Goal: Task Accomplishment & Management: Manage account settings

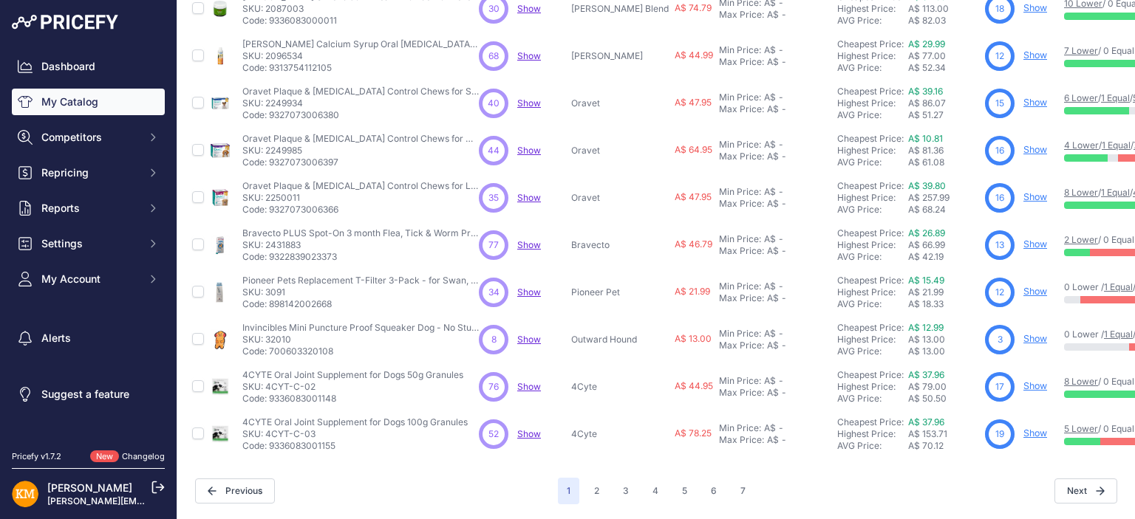
scroll to position [378, 0]
click at [590, 478] on button "2" at bounding box center [596, 491] width 23 height 27
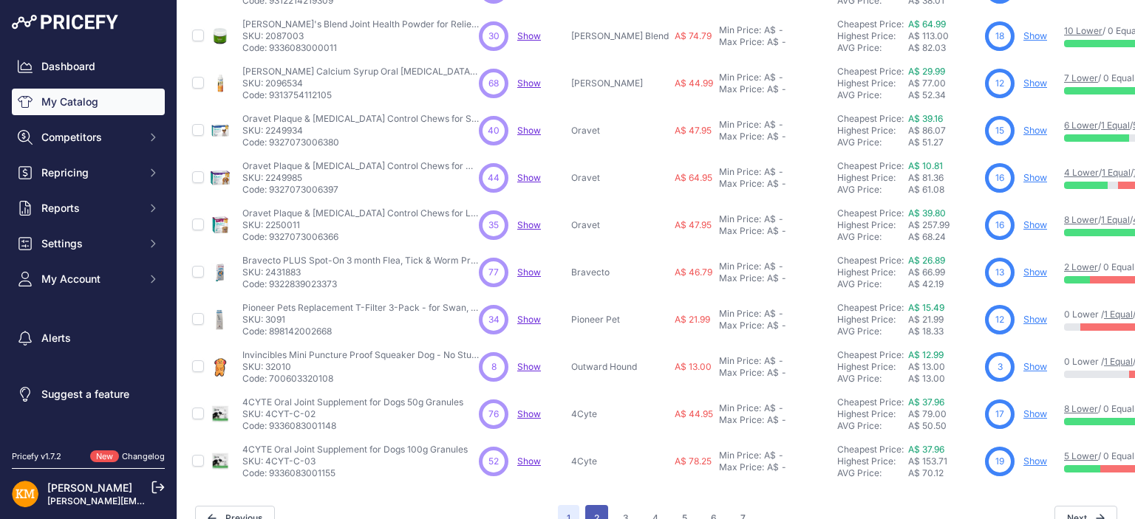
scroll to position [414, 0]
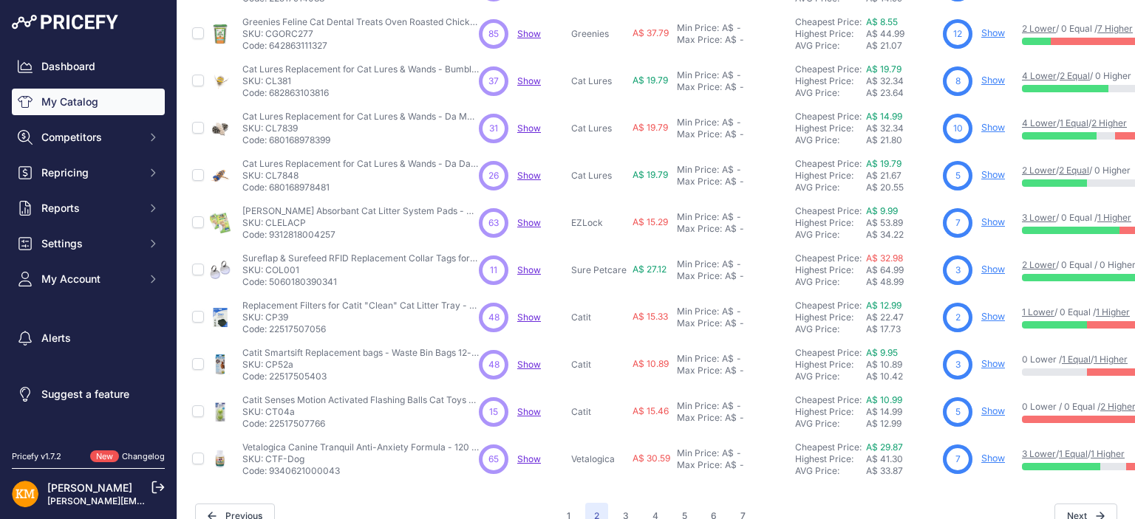
scroll to position [378, 0]
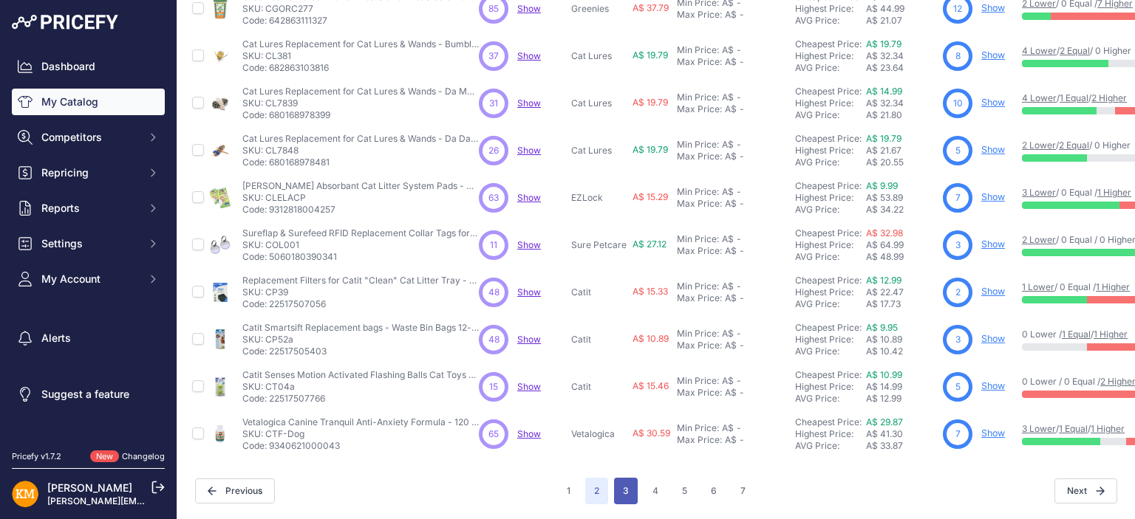
click at [617, 479] on button "3" at bounding box center [626, 491] width 24 height 27
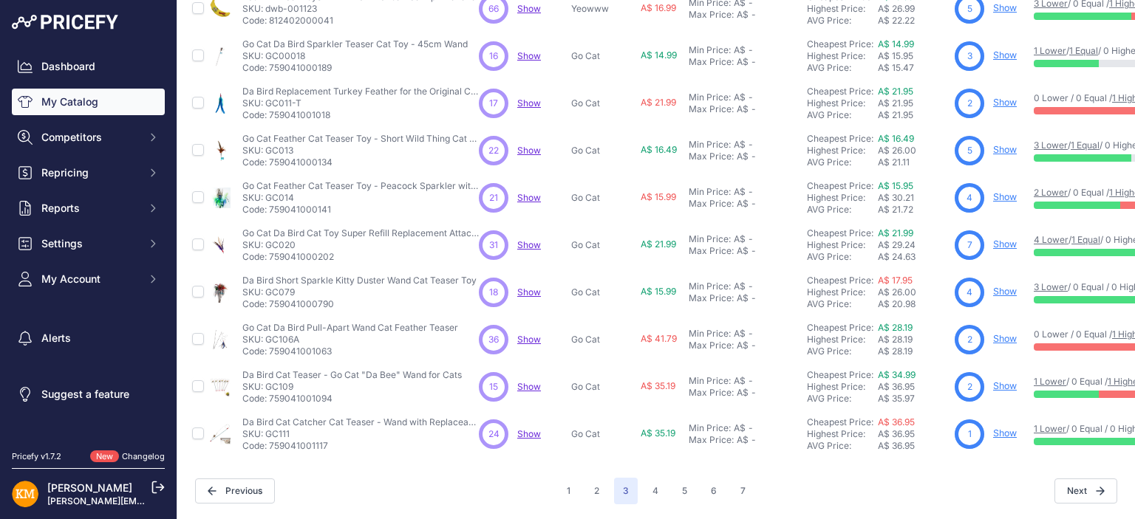
scroll to position [378, 0]
click at [647, 478] on button "4" at bounding box center [656, 491] width 24 height 27
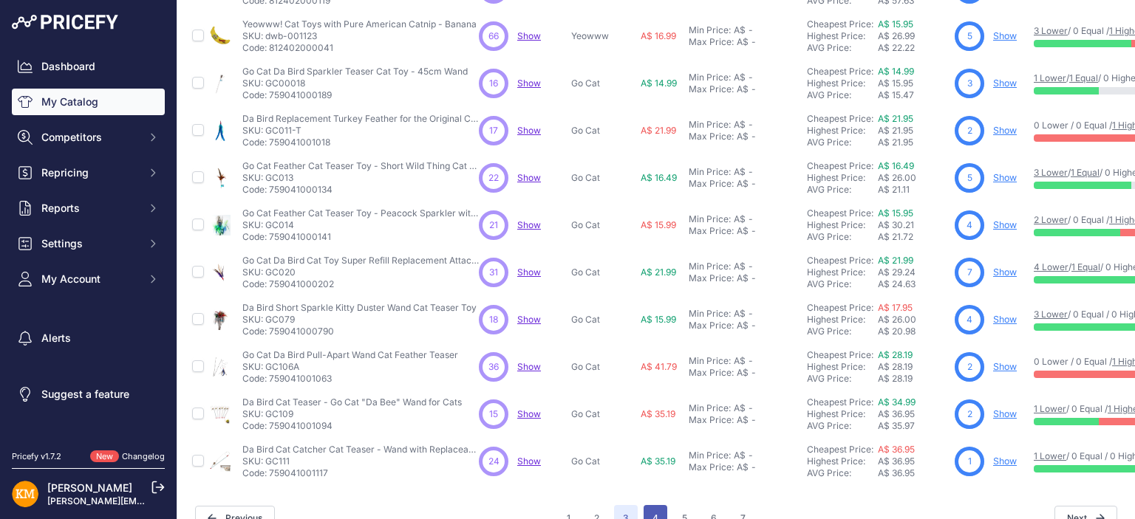
scroll to position [414, 0]
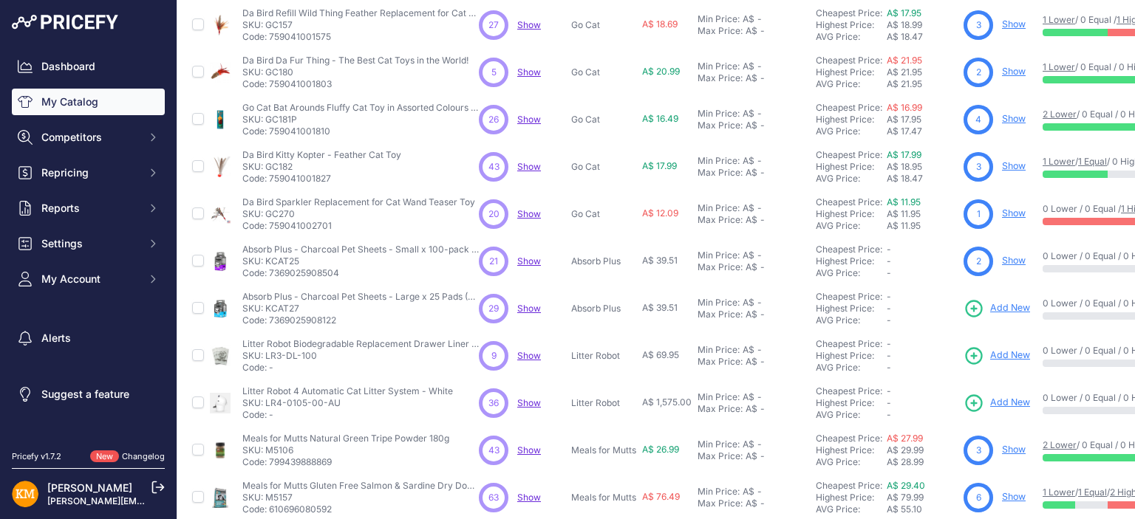
scroll to position [378, 0]
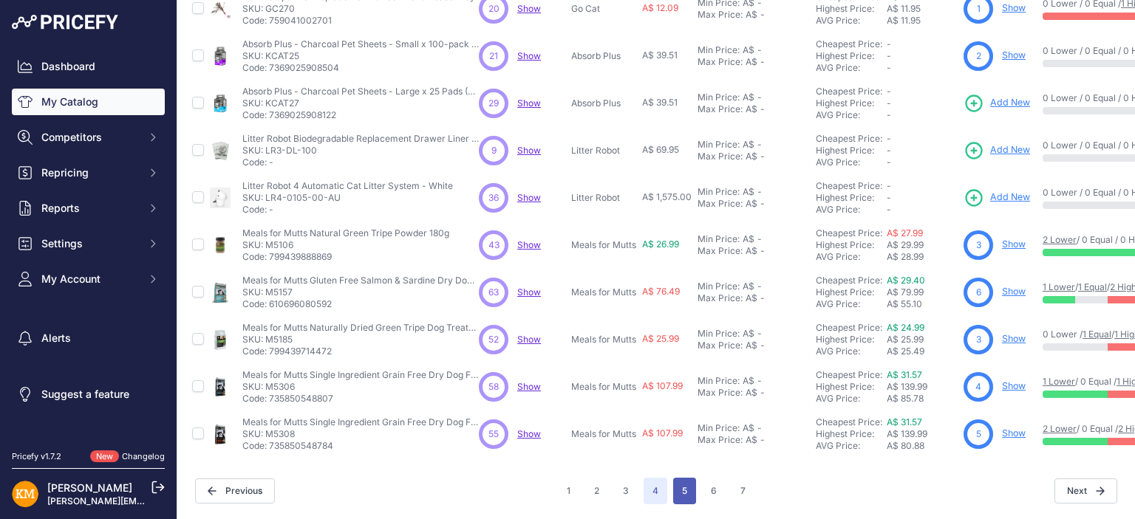
click at [678, 482] on button "5" at bounding box center [684, 491] width 23 height 27
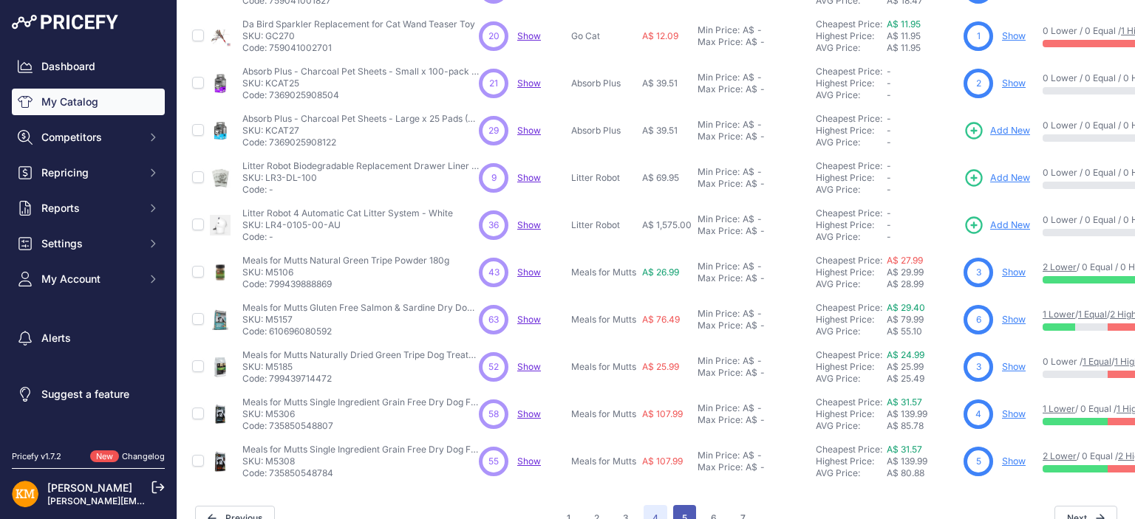
scroll to position [414, 0]
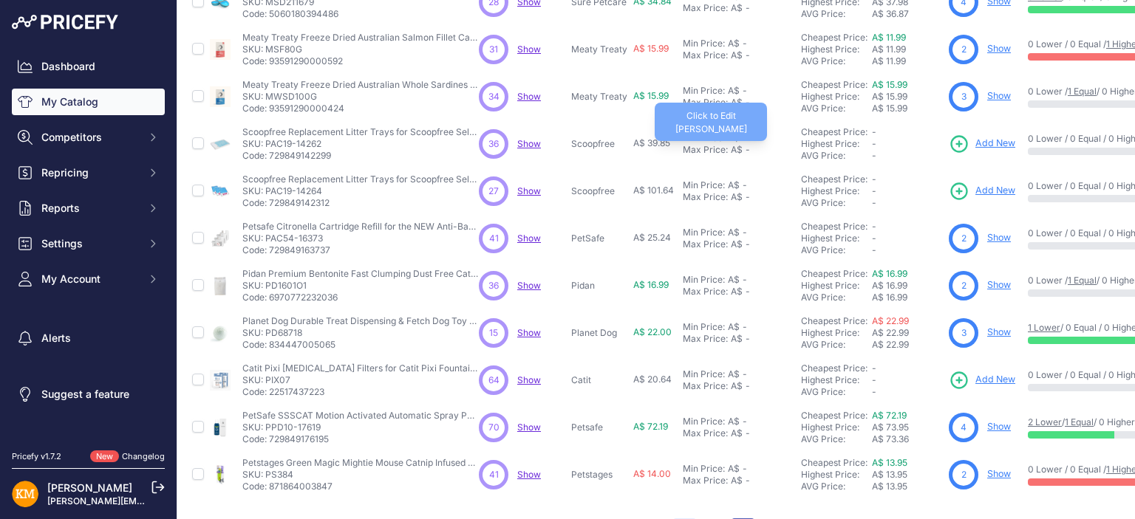
scroll to position [369, 0]
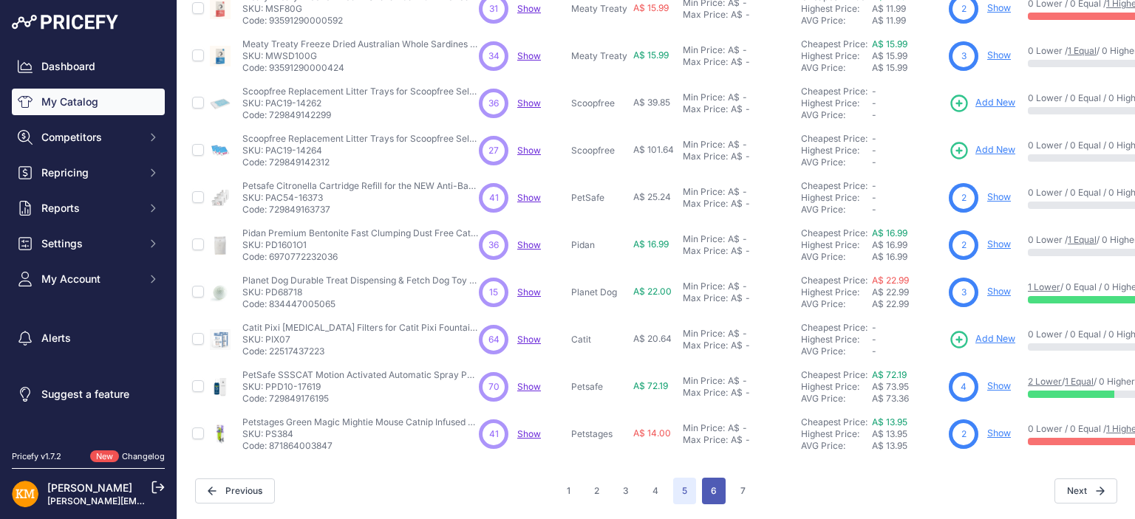
click at [707, 488] on button "6" at bounding box center [714, 491] width 24 height 27
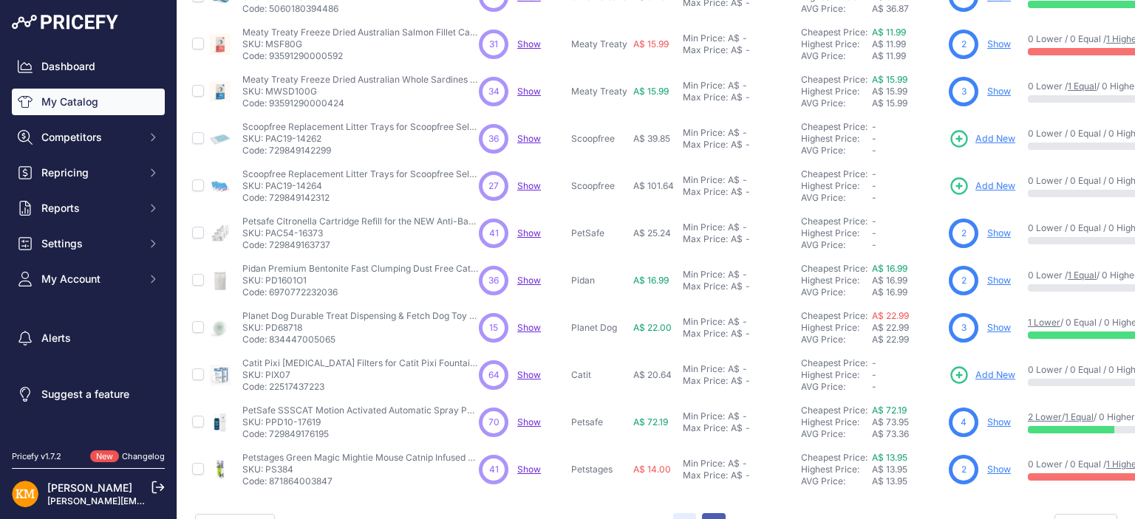
scroll to position [406, 0]
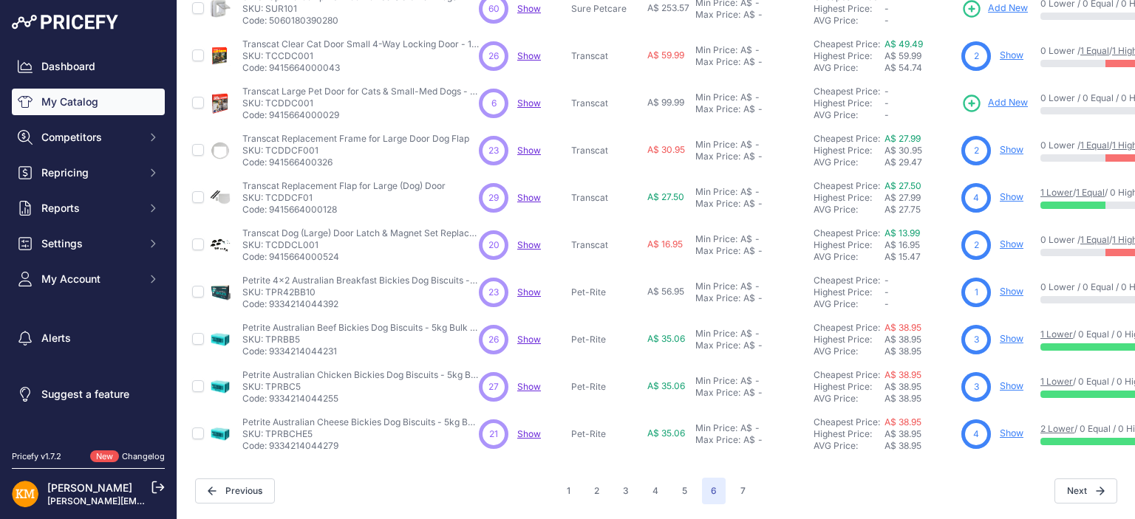
scroll to position [378, 0]
click at [740, 478] on button "7" at bounding box center [742, 491] width 23 height 27
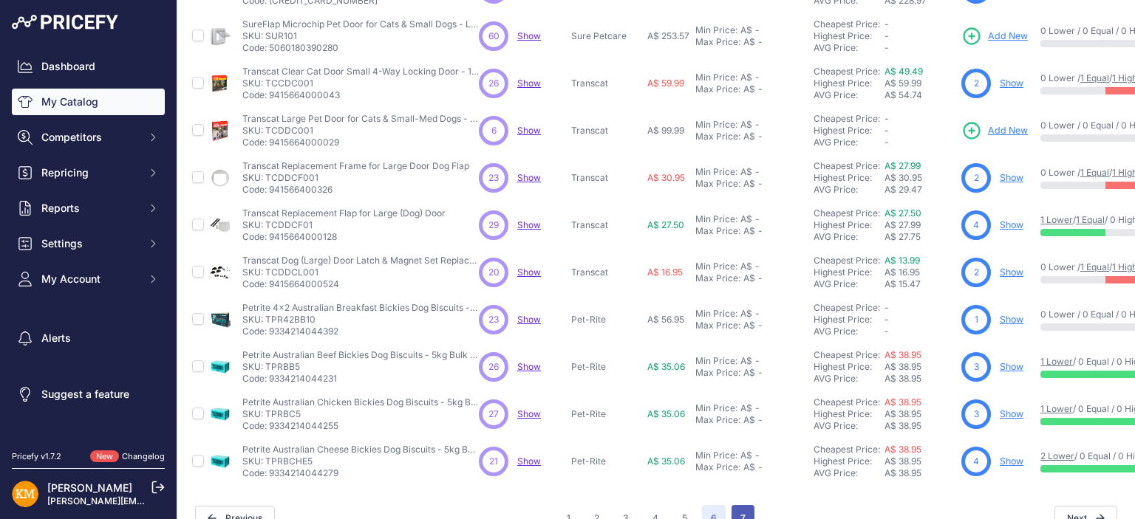
scroll to position [414, 0]
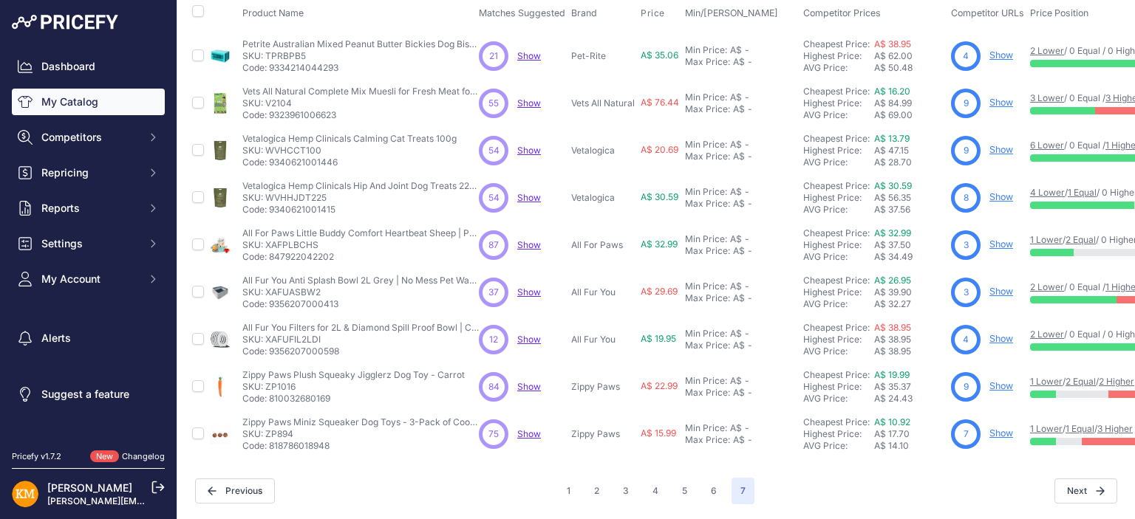
scroll to position [94, 0]
click at [99, 139] on span "Competitors" at bounding box center [89, 137] width 97 height 15
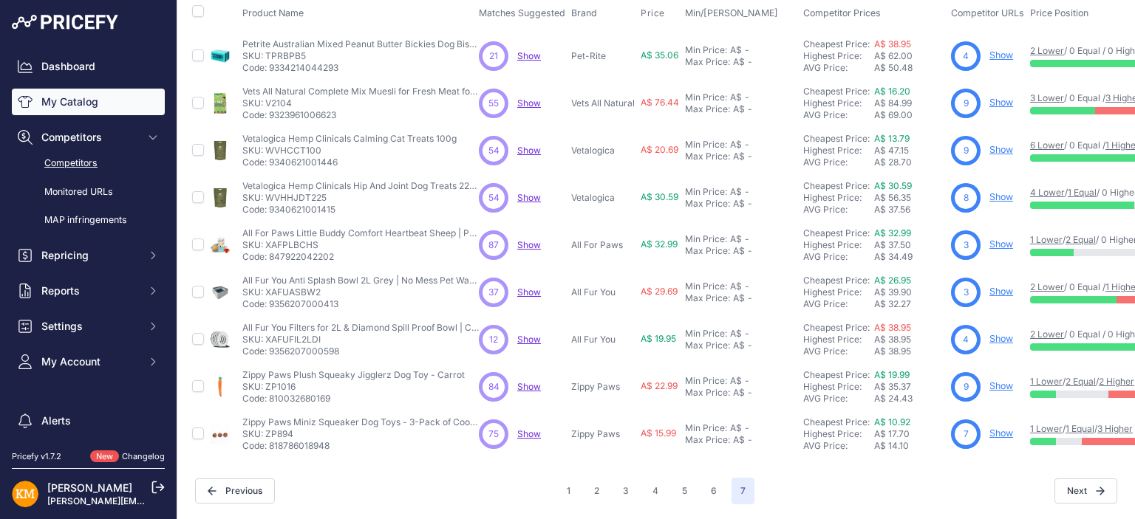
click at [86, 160] on link "Competitors" at bounding box center [88, 164] width 153 height 26
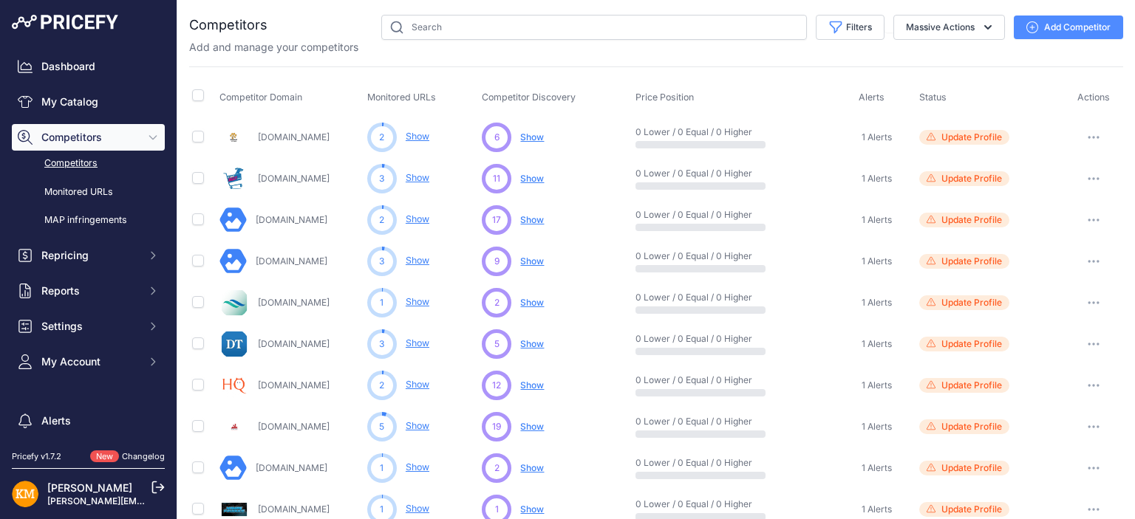
click at [1088, 136] on icon "button" at bounding box center [1094, 137] width 12 height 3
click at [533, 135] on span "Show" at bounding box center [532, 137] width 24 height 11
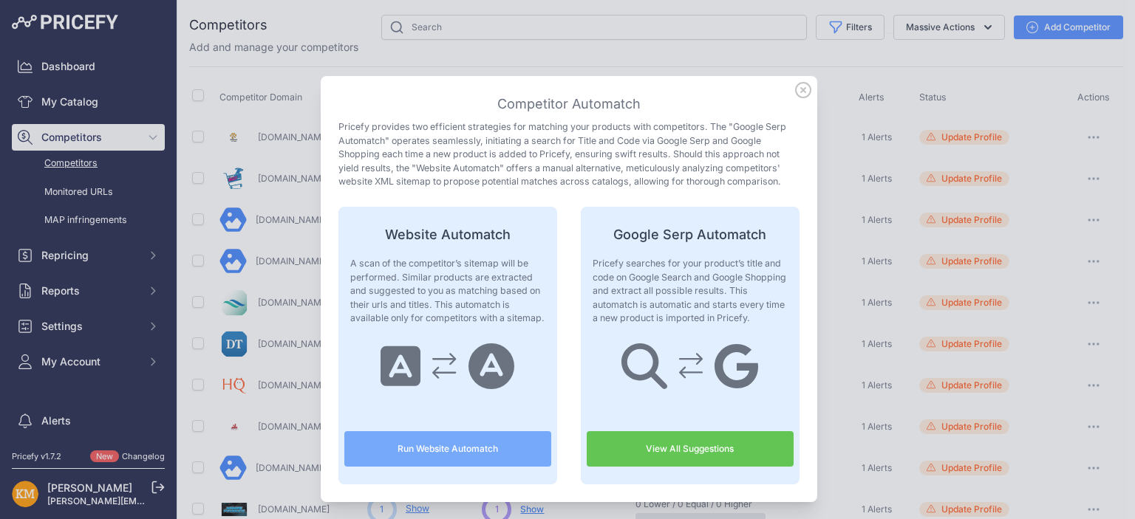
click at [437, 445] on button "Run Website Automatch" at bounding box center [447, 448] width 207 height 35
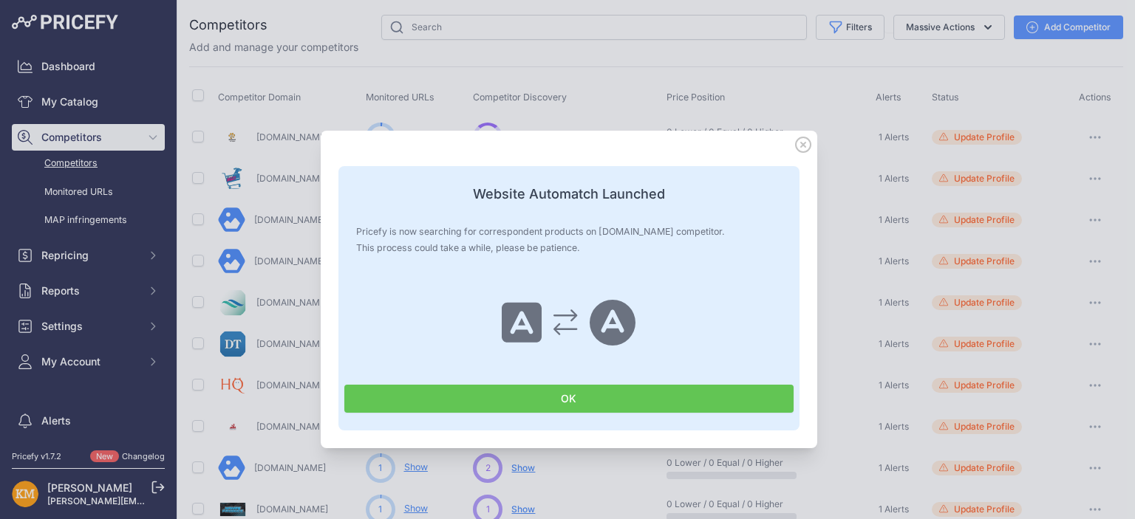
click at [559, 401] on button "OK" at bounding box center [568, 399] width 449 height 28
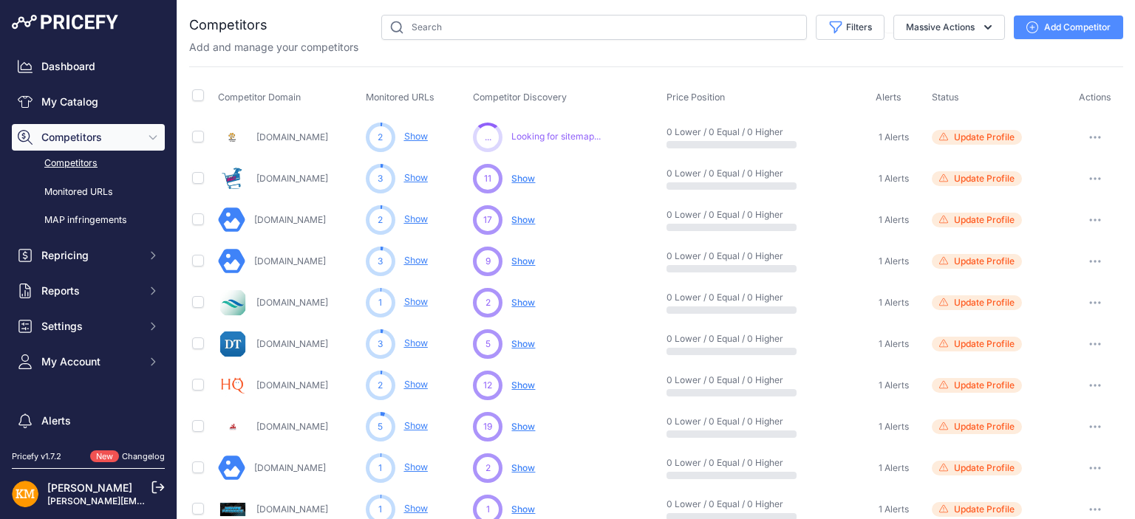
click at [523, 177] on span "Show" at bounding box center [523, 178] width 24 height 11
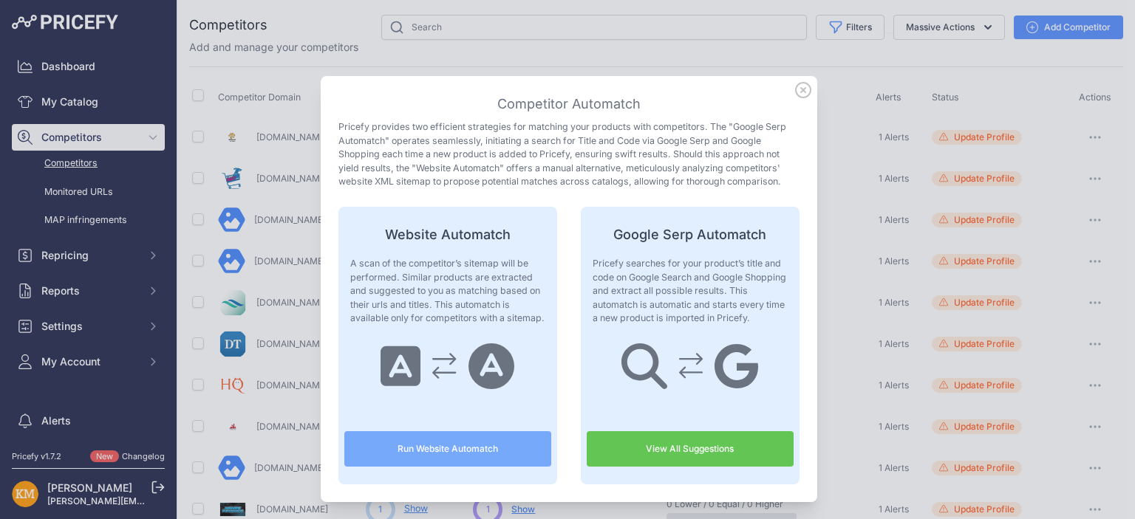
click at [437, 446] on button "Run Website Automatch" at bounding box center [447, 448] width 207 height 35
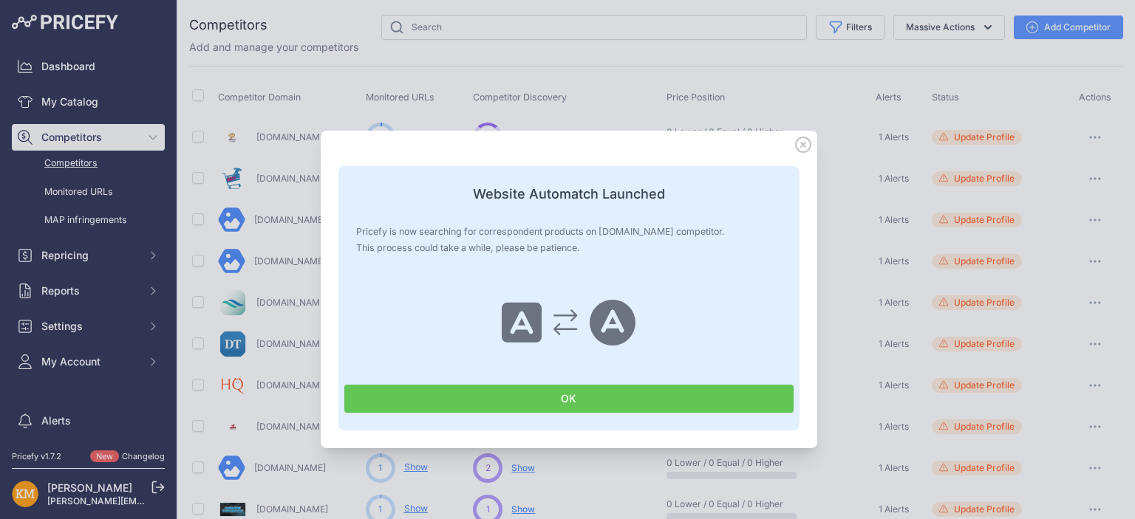
click at [477, 400] on button "OK" at bounding box center [568, 399] width 449 height 28
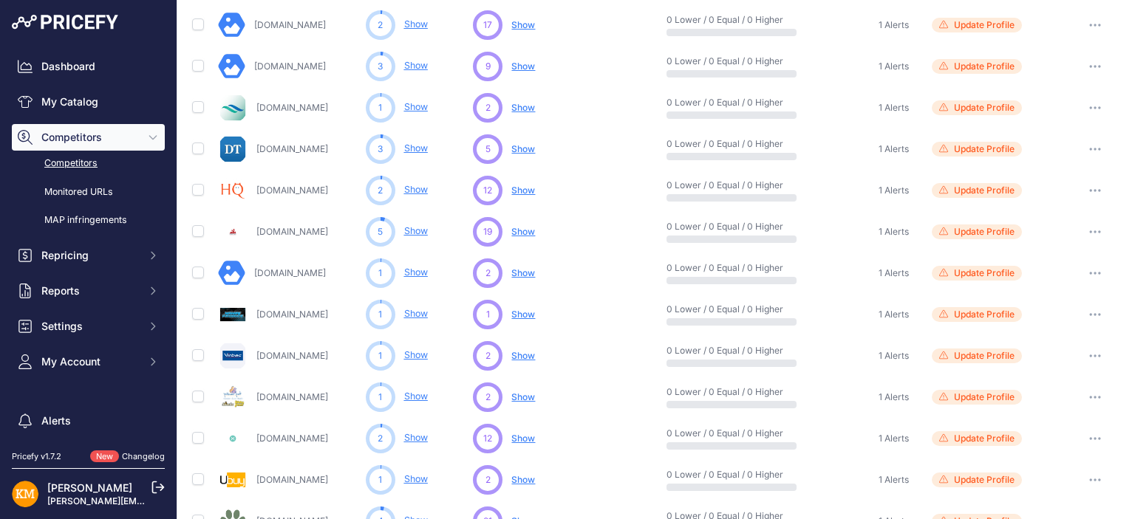
scroll to position [222, 0]
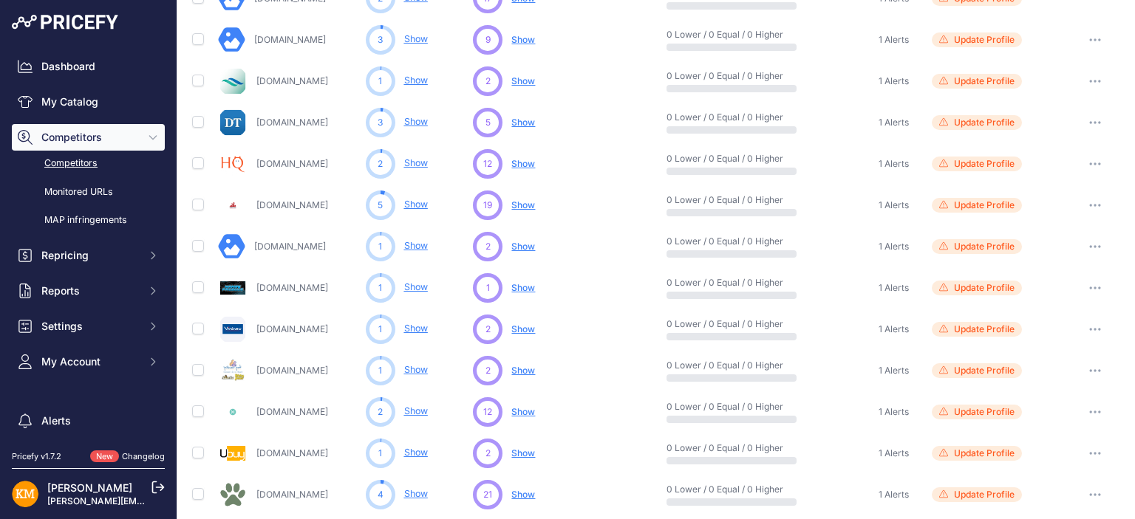
click at [516, 411] on span "Show" at bounding box center [523, 411] width 24 height 11
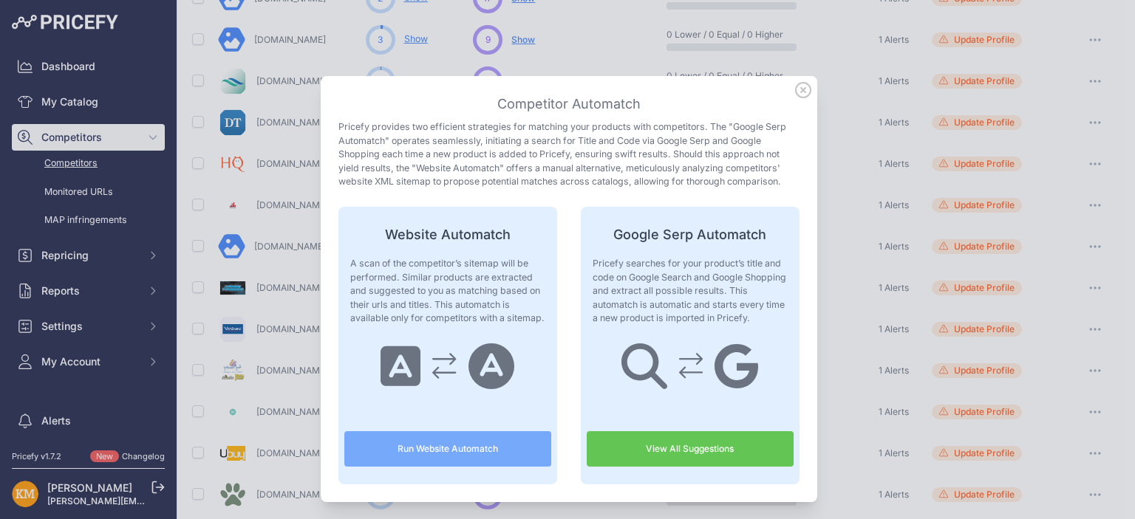
click at [463, 443] on button "Run Website Automatch" at bounding box center [447, 448] width 207 height 35
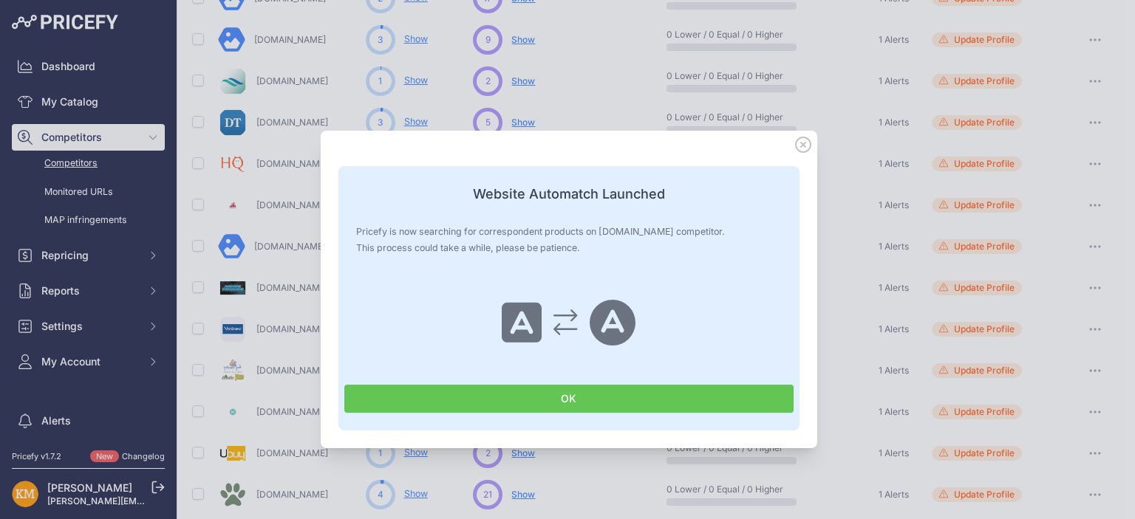
click at [524, 401] on button "OK" at bounding box center [568, 399] width 449 height 28
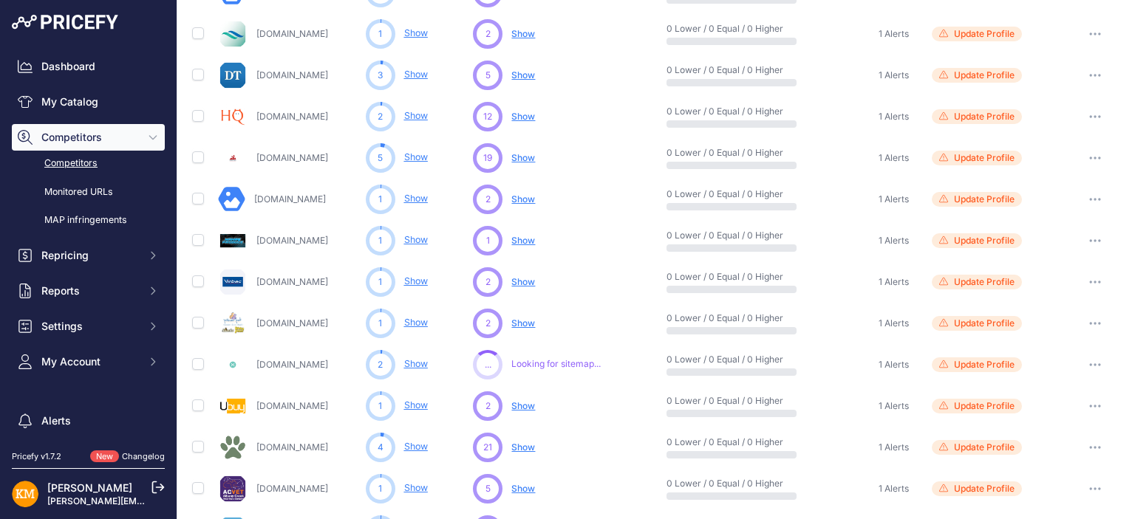
scroll to position [296, 0]
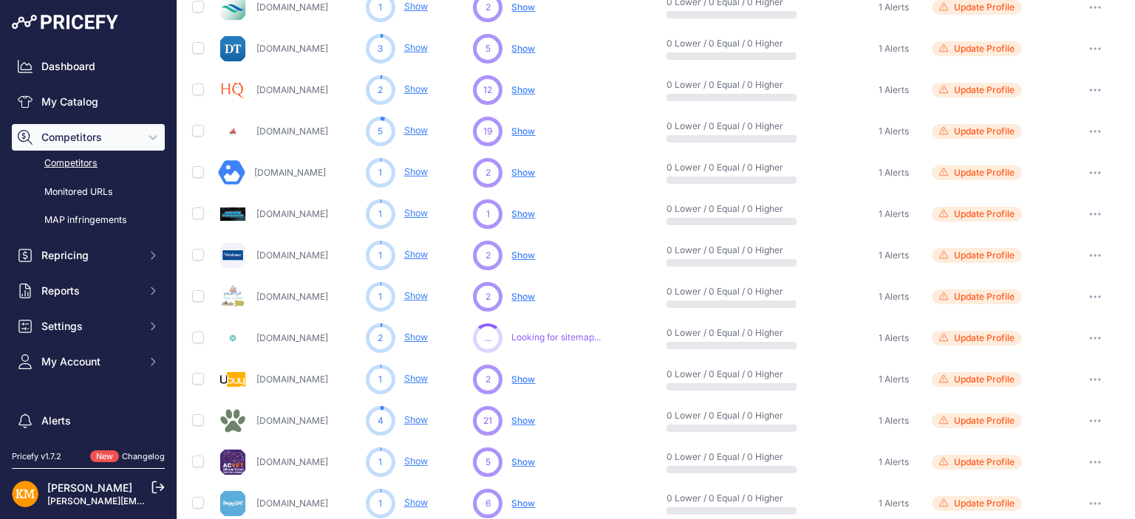
click at [517, 416] on span "Show" at bounding box center [523, 420] width 24 height 11
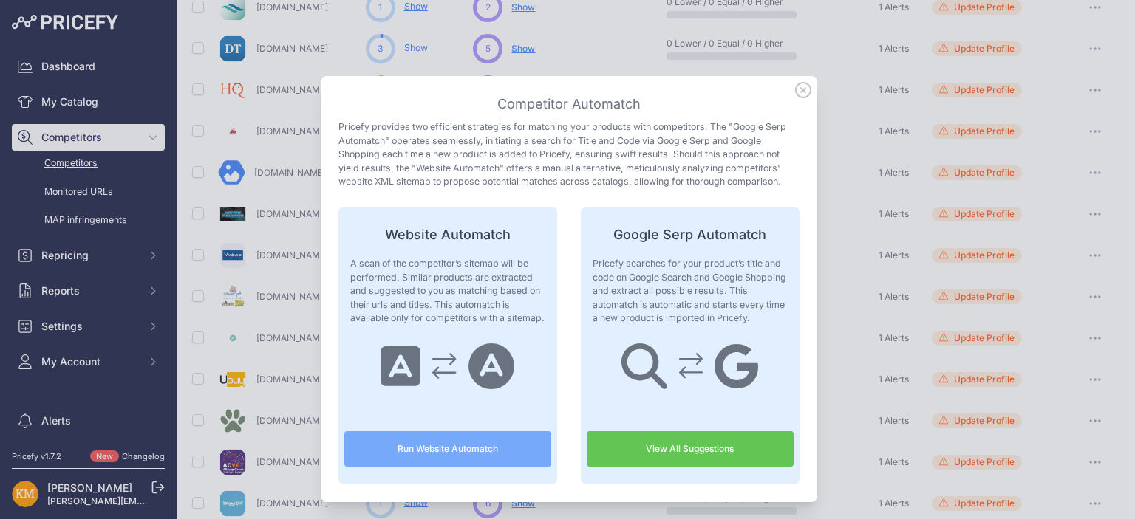
click at [468, 451] on button "Run Website Automatch" at bounding box center [447, 448] width 207 height 35
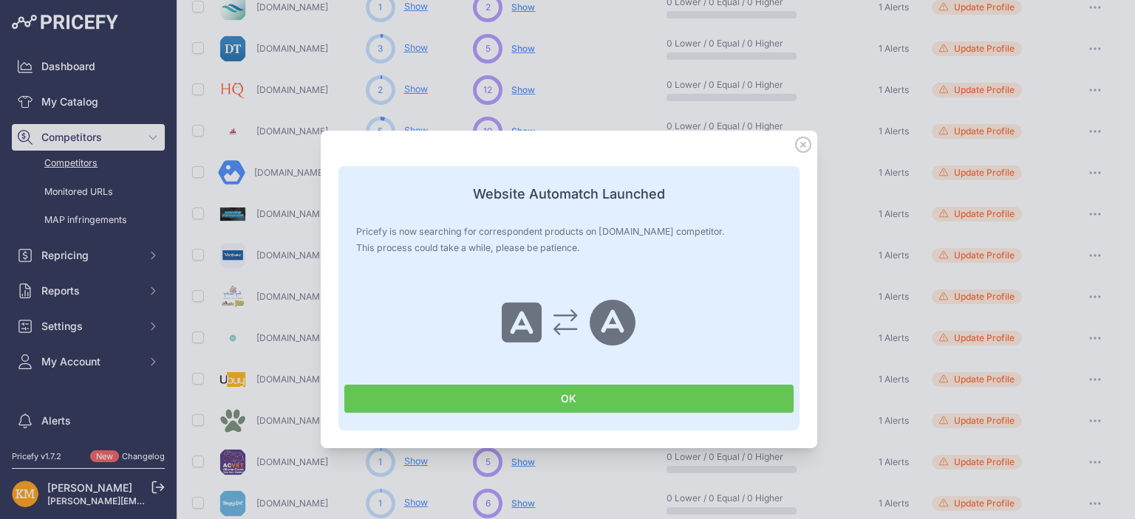
click at [491, 401] on button "OK" at bounding box center [568, 399] width 449 height 28
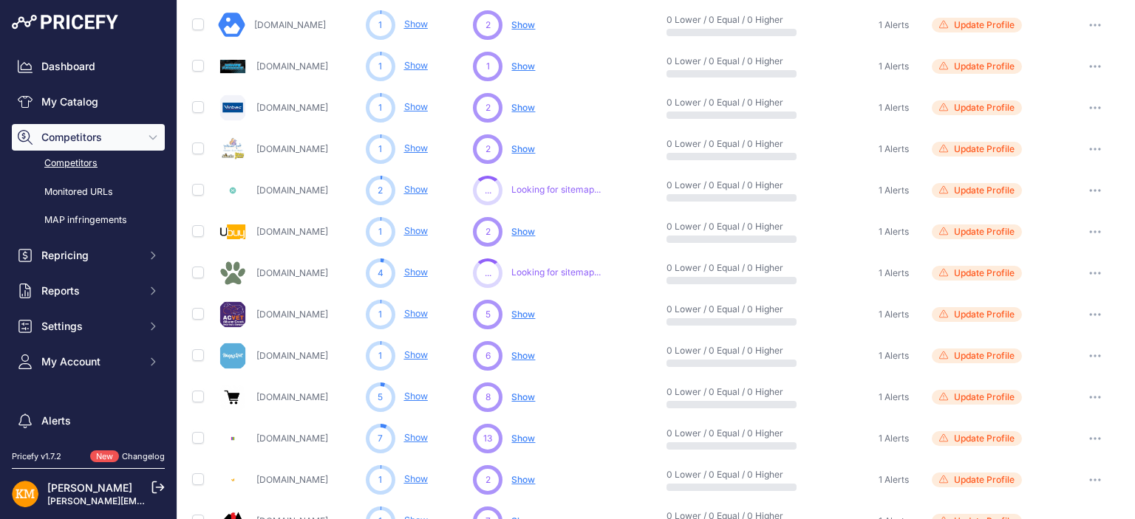
scroll to position [517, 0]
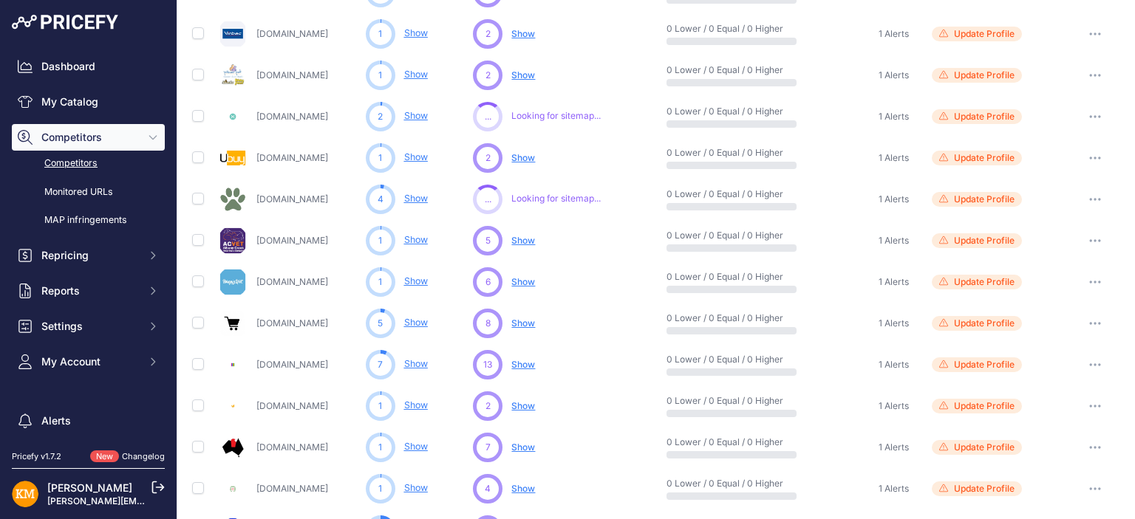
click at [522, 364] on span "Show" at bounding box center [523, 364] width 24 height 11
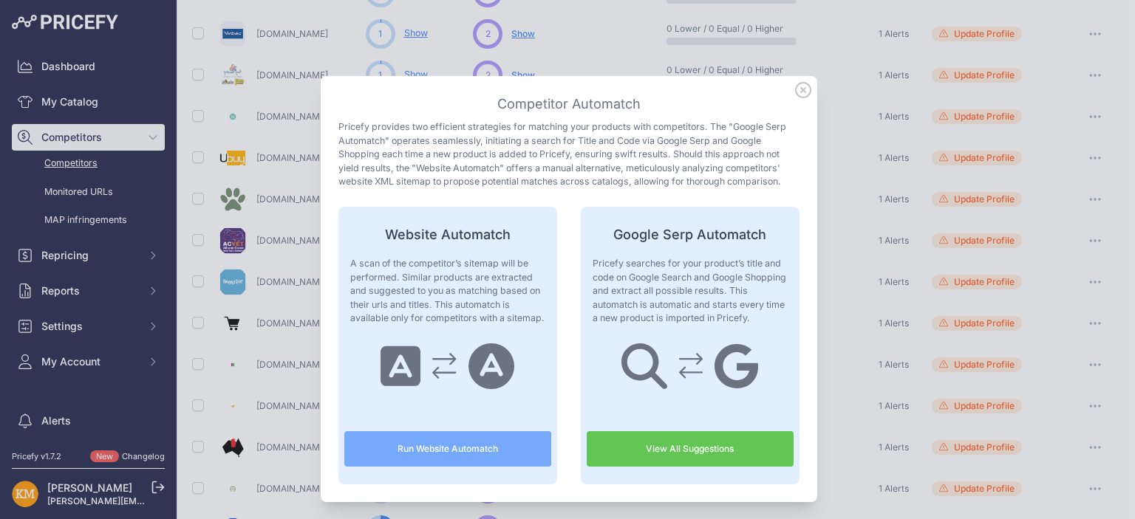
click at [482, 448] on button "Run Website Automatch" at bounding box center [447, 448] width 207 height 35
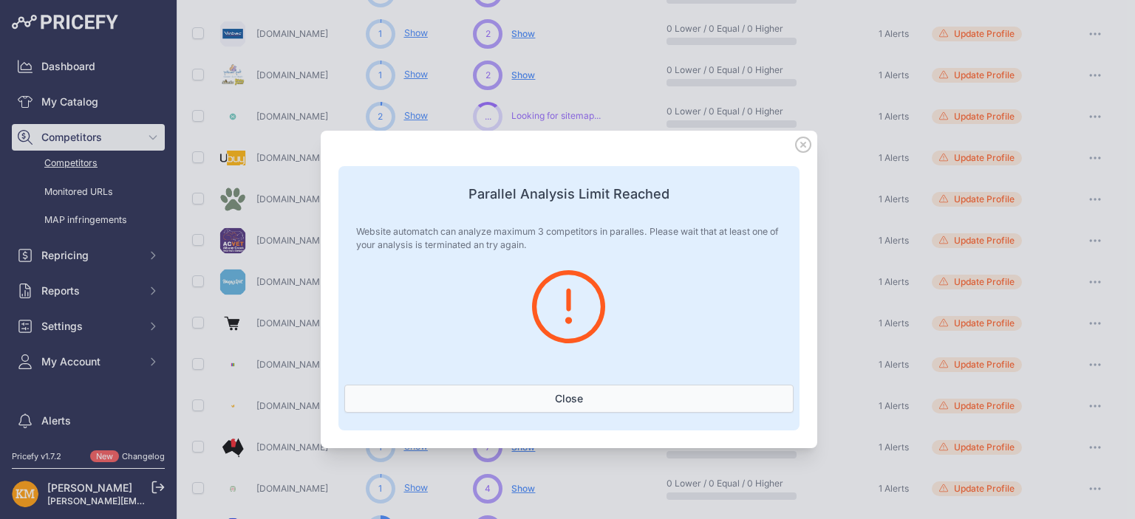
click at [556, 398] on button "Close" at bounding box center [568, 399] width 449 height 28
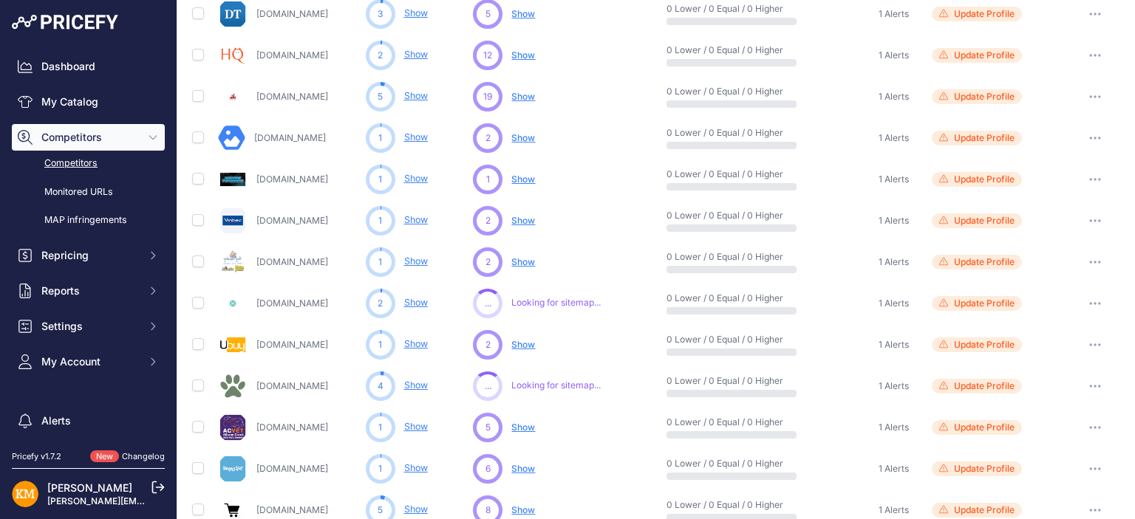
scroll to position [369, 0]
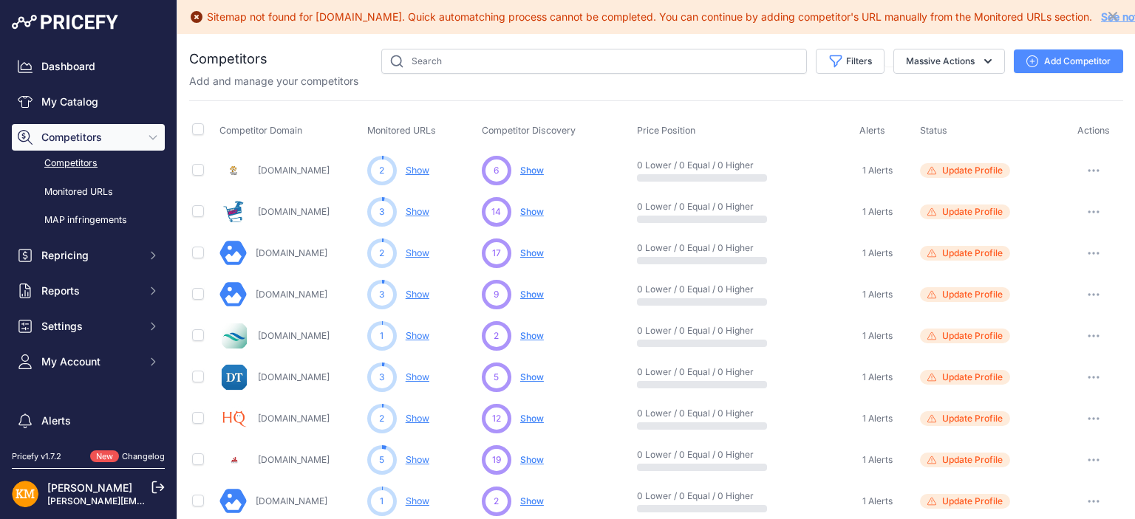
click at [533, 169] on span "Show" at bounding box center [532, 170] width 24 height 11
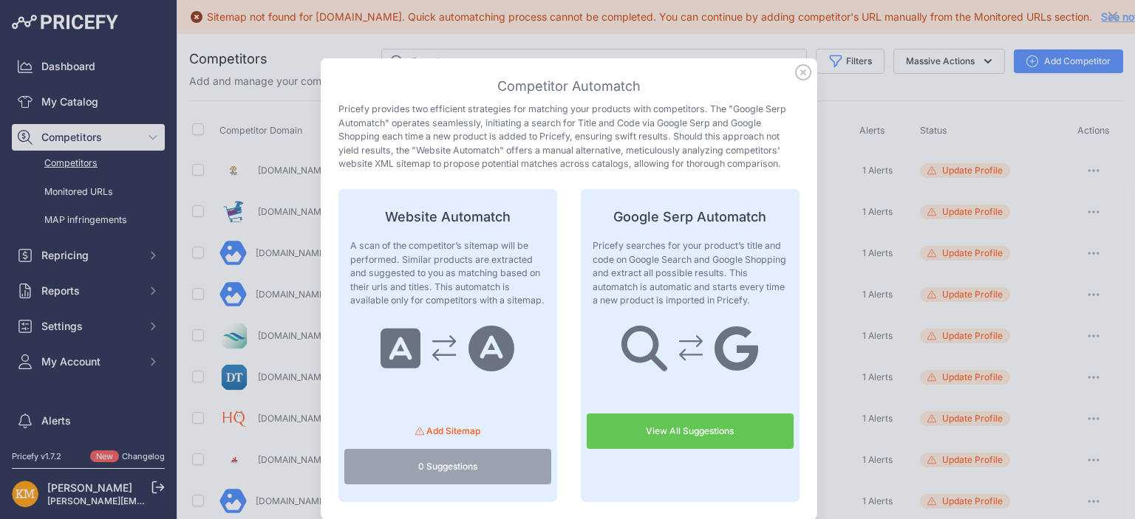
click at [647, 431] on link "View All Suggestions" at bounding box center [690, 431] width 207 height 35
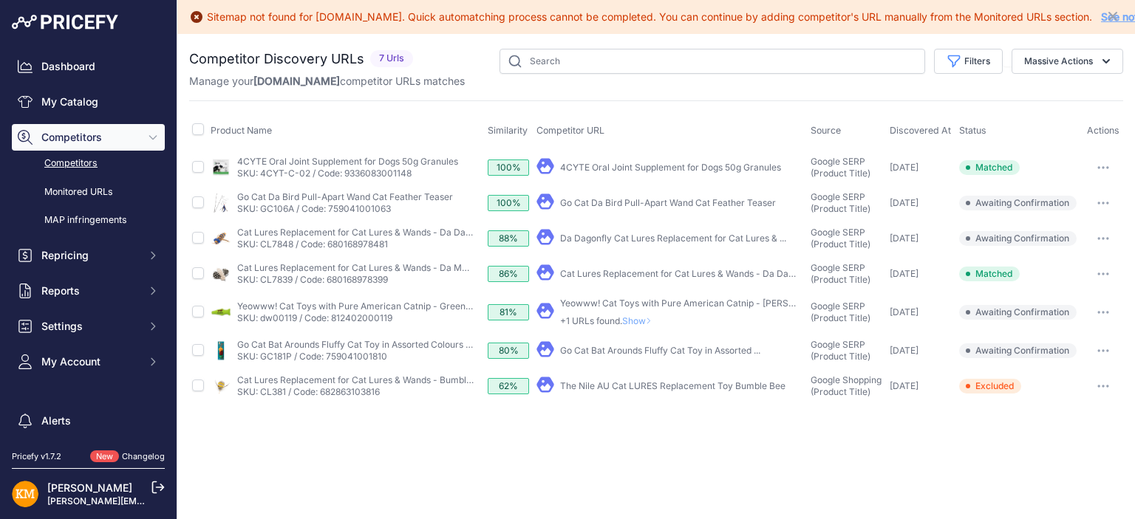
click at [1100, 202] on icon "button" at bounding box center [1103, 203] width 12 height 3
click at [1064, 225] on button "Confirm match" at bounding box center [1059, 234] width 121 height 24
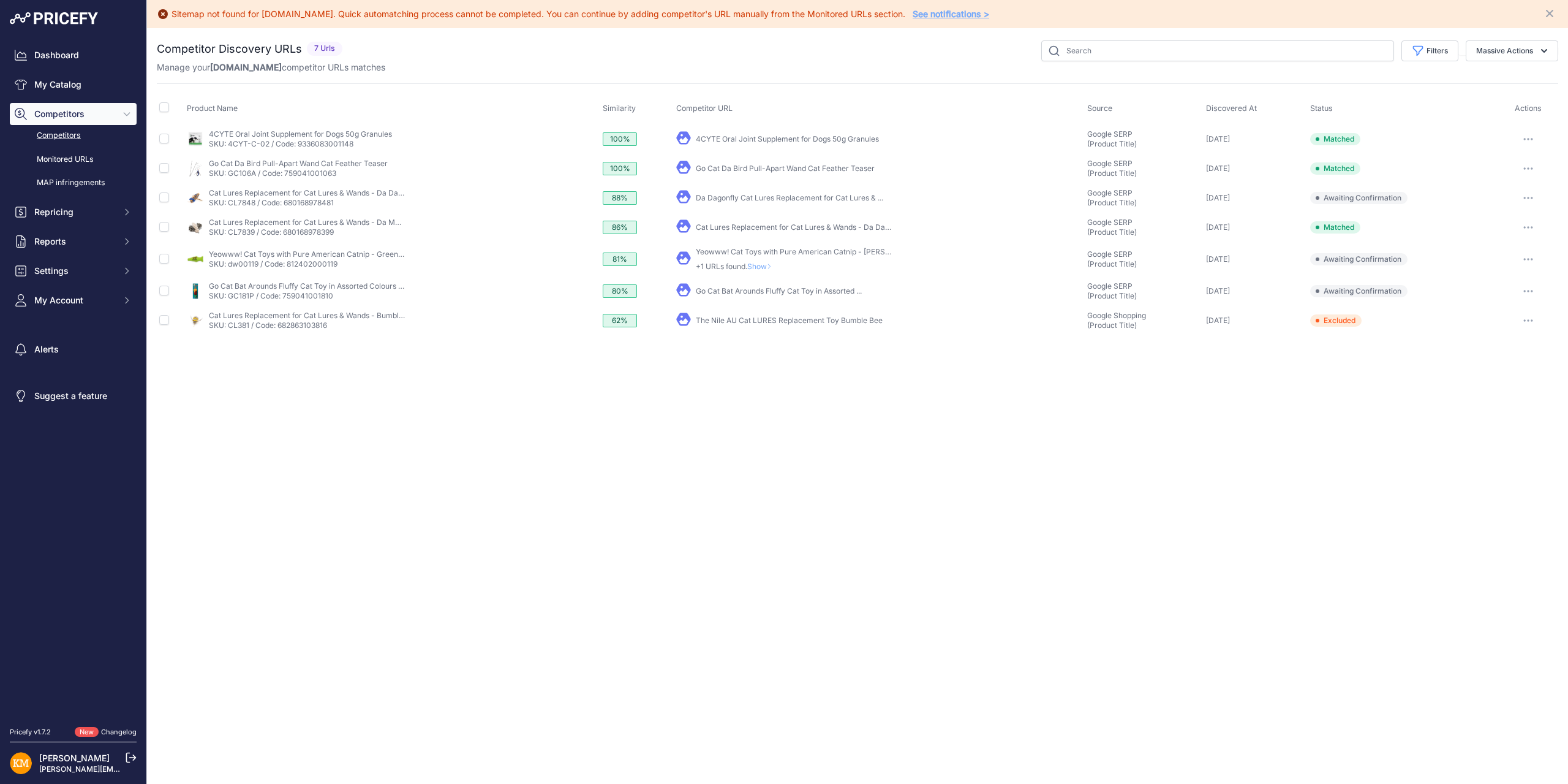
click at [766, 198] on link "Da Dagonfly Cat Lures Replacement for Cat Lures & ..." at bounding box center [789, 197] width 187 height 9
click at [752, 250] on link "Yeowww! Cat Toys with Pure American Catnip - Stringer" at bounding box center [809, 251] width 227 height 9
click at [65, 134] on link "Competitors" at bounding box center [73, 136] width 127 height 22
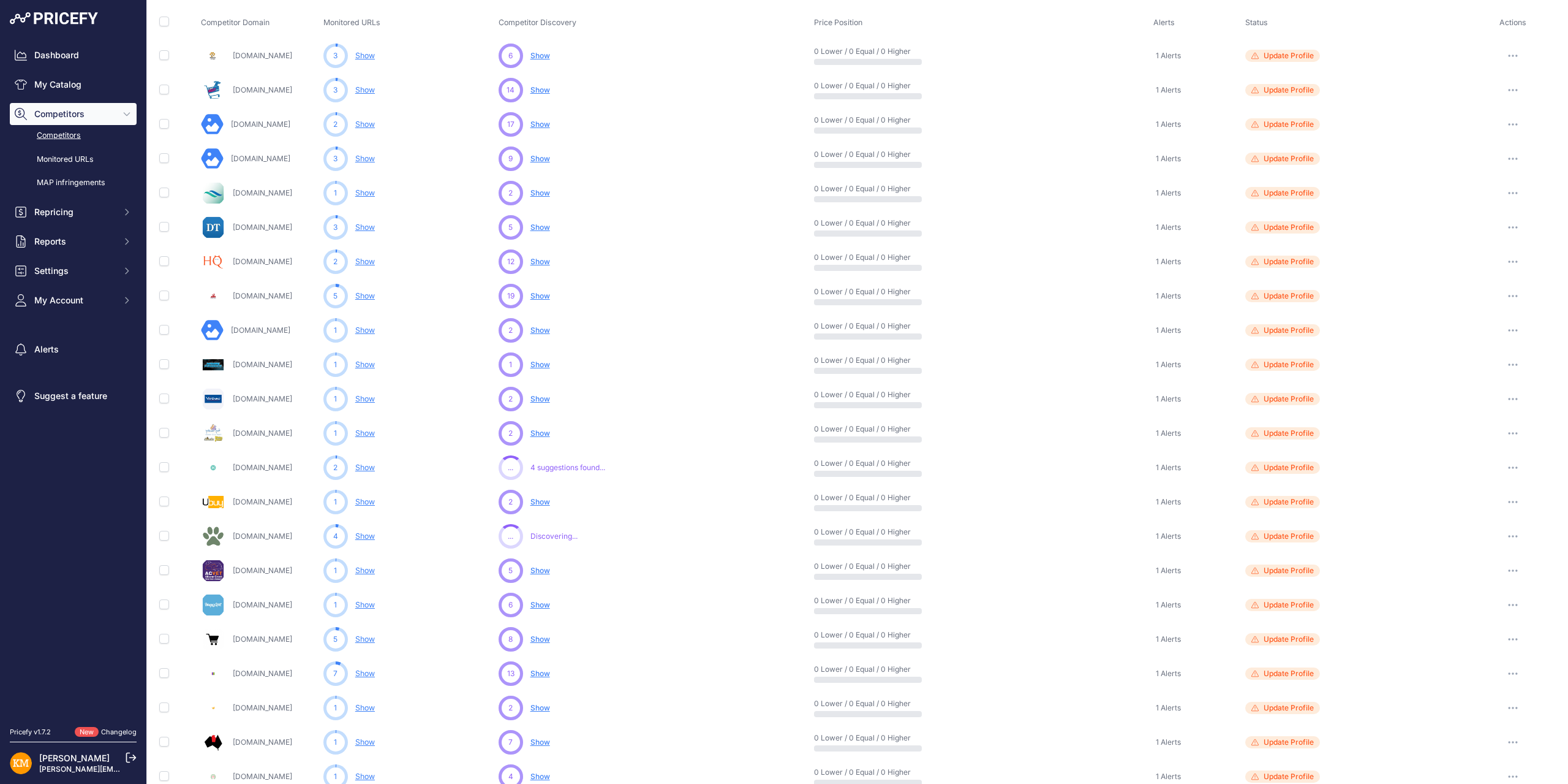
scroll to position [184, 0]
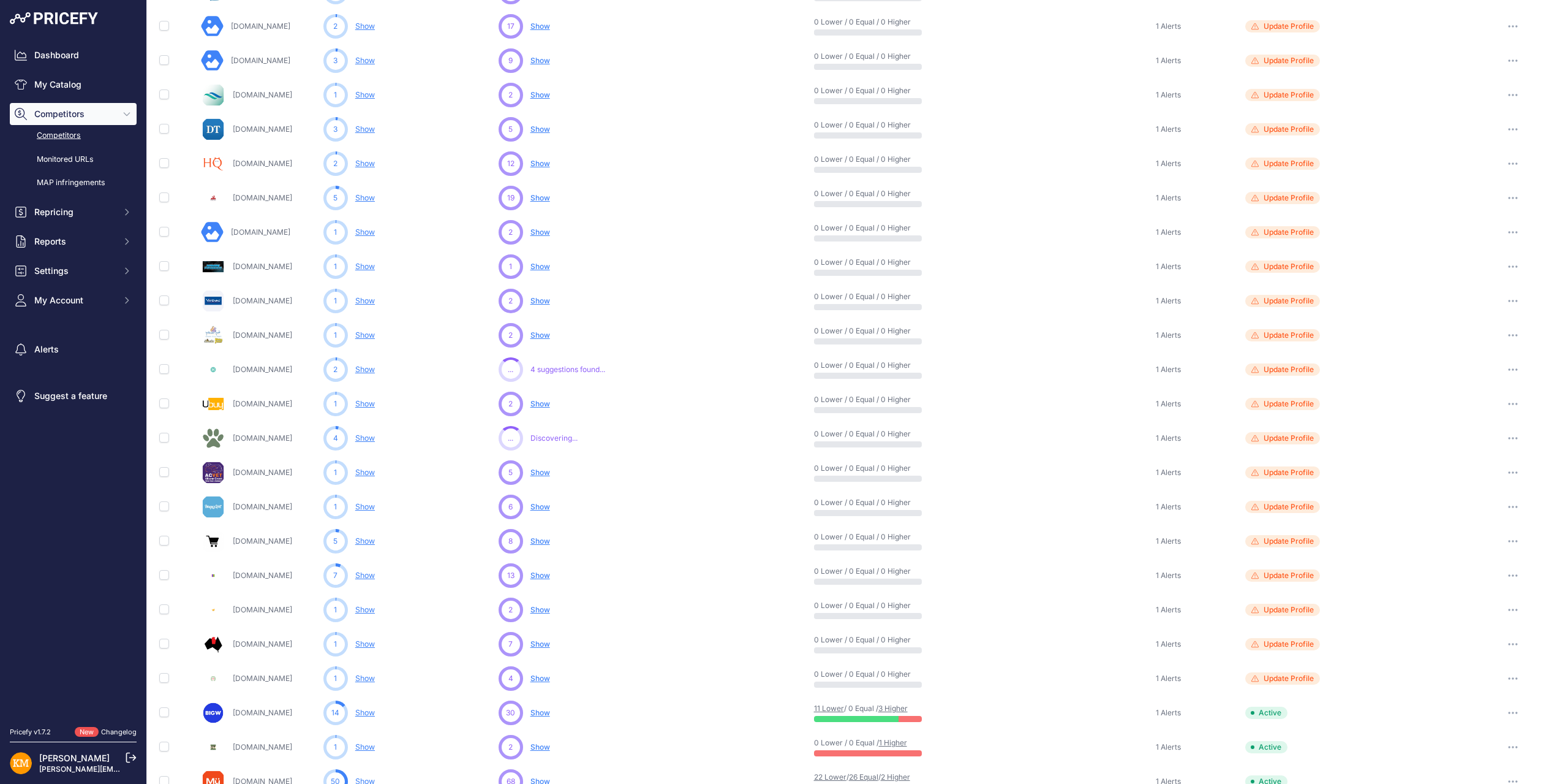
click at [553, 368] on span "4 suggestions found..." at bounding box center [568, 370] width 75 height 10
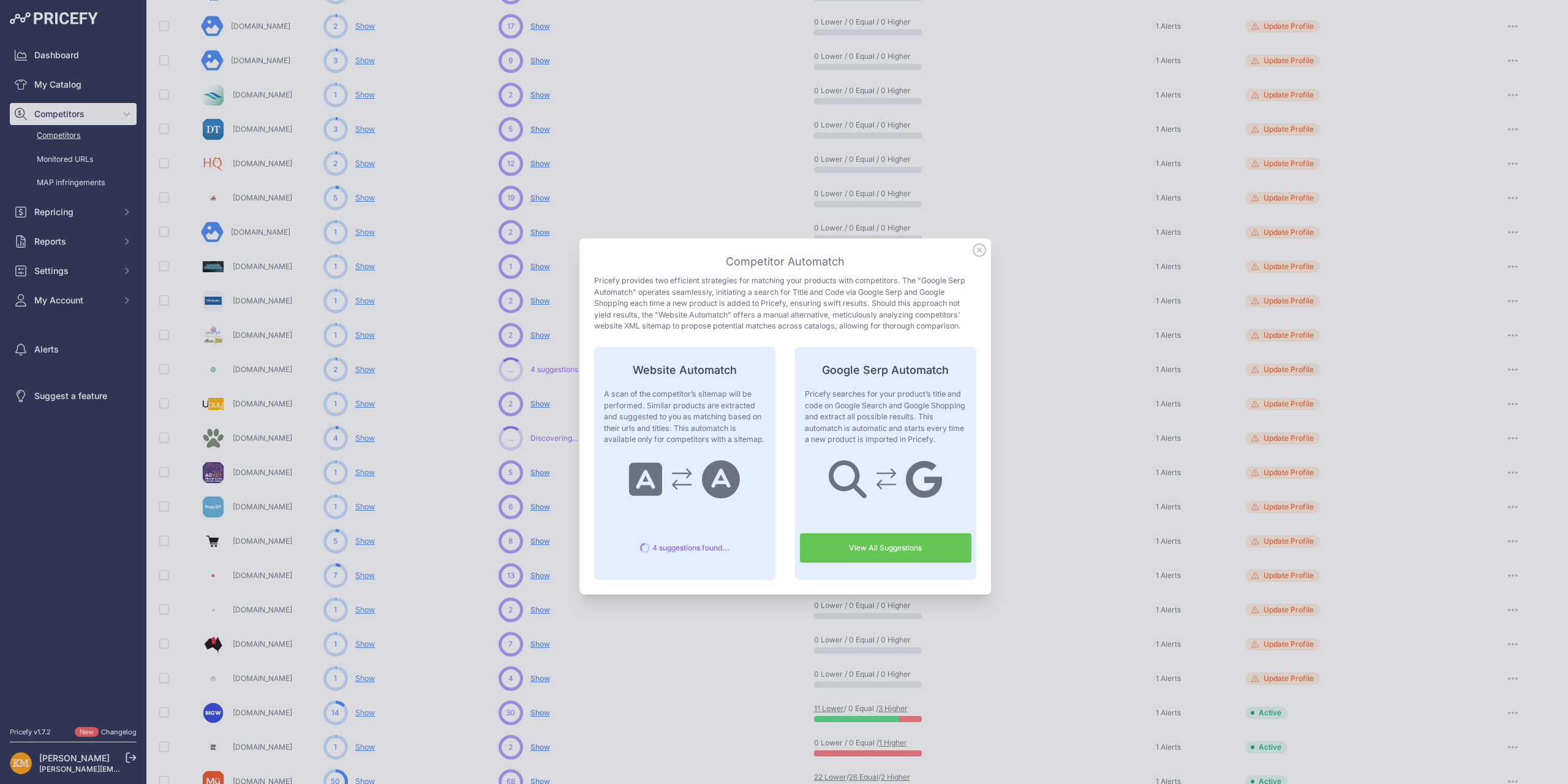
click at [831, 548] on link "View All Suggestions" at bounding box center [886, 548] width 172 height 29
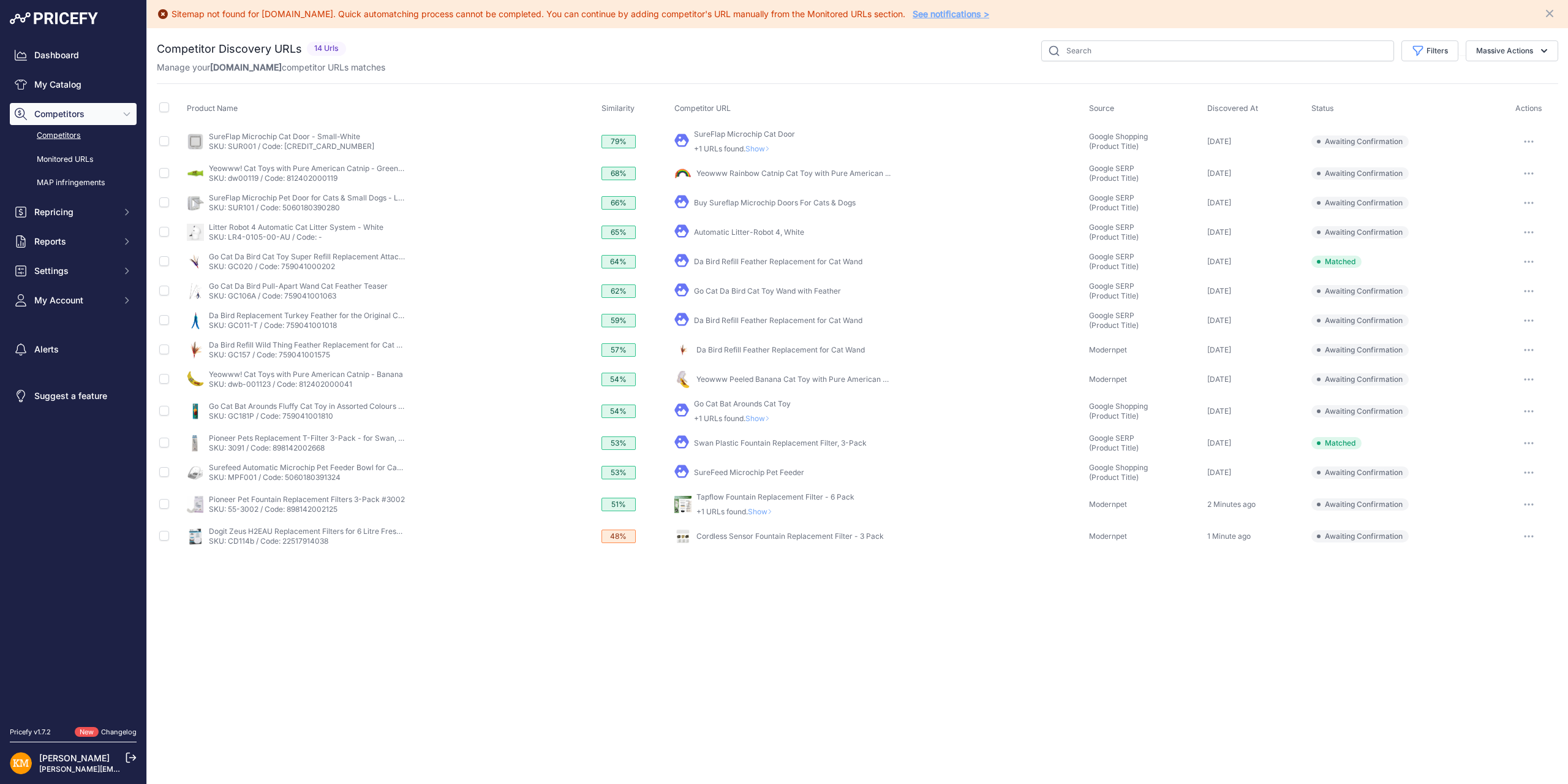
click at [756, 147] on span "Show" at bounding box center [760, 149] width 29 height 9
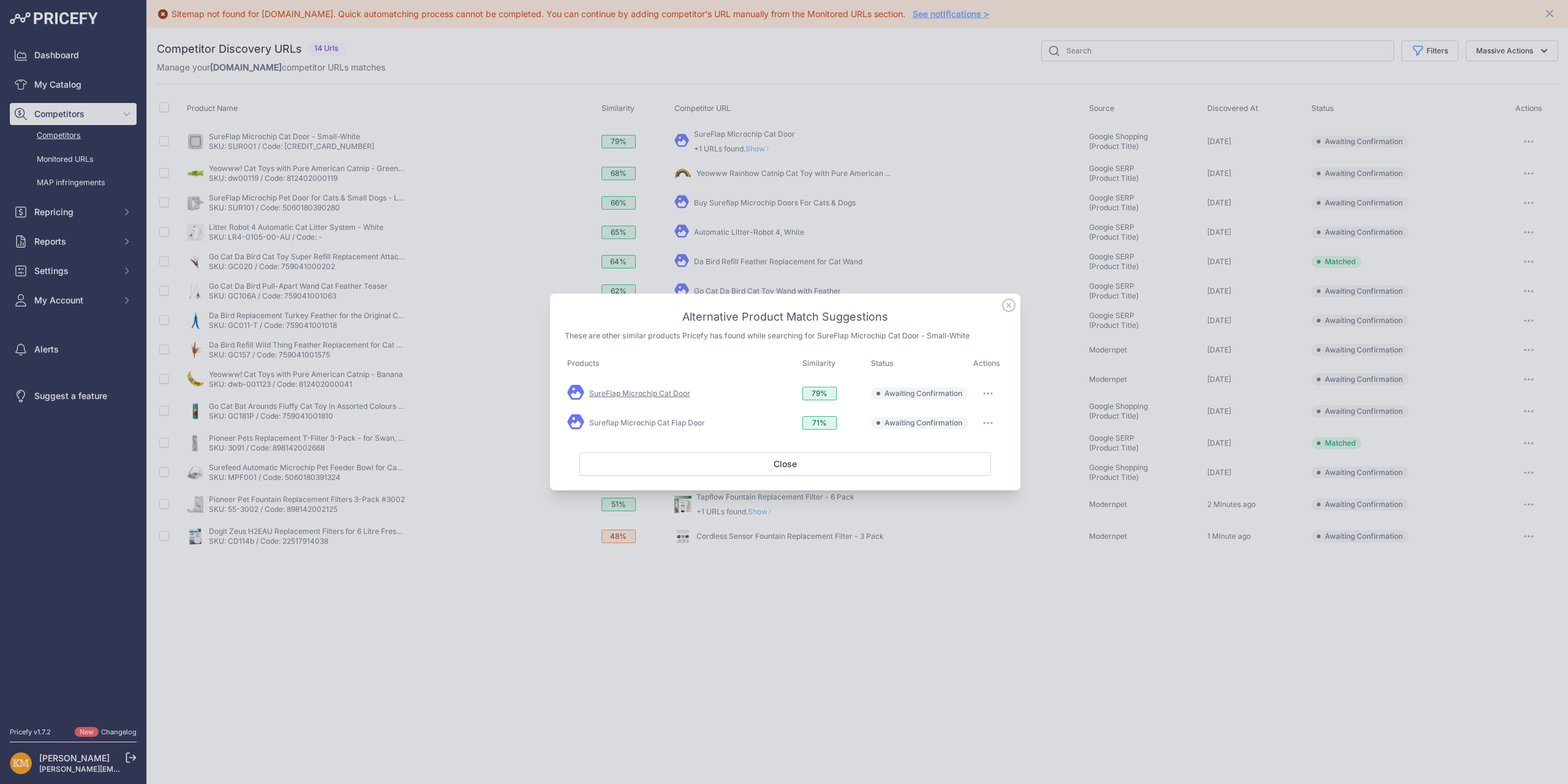
click at [638, 393] on link "SureFlap Microchip Cat Door" at bounding box center [640, 392] width 101 height 9
click at [985, 392] on icon "button" at bounding box center [988, 393] width 10 height 2
click at [955, 419] on span "Match This" at bounding box center [954, 418] width 39 height 9
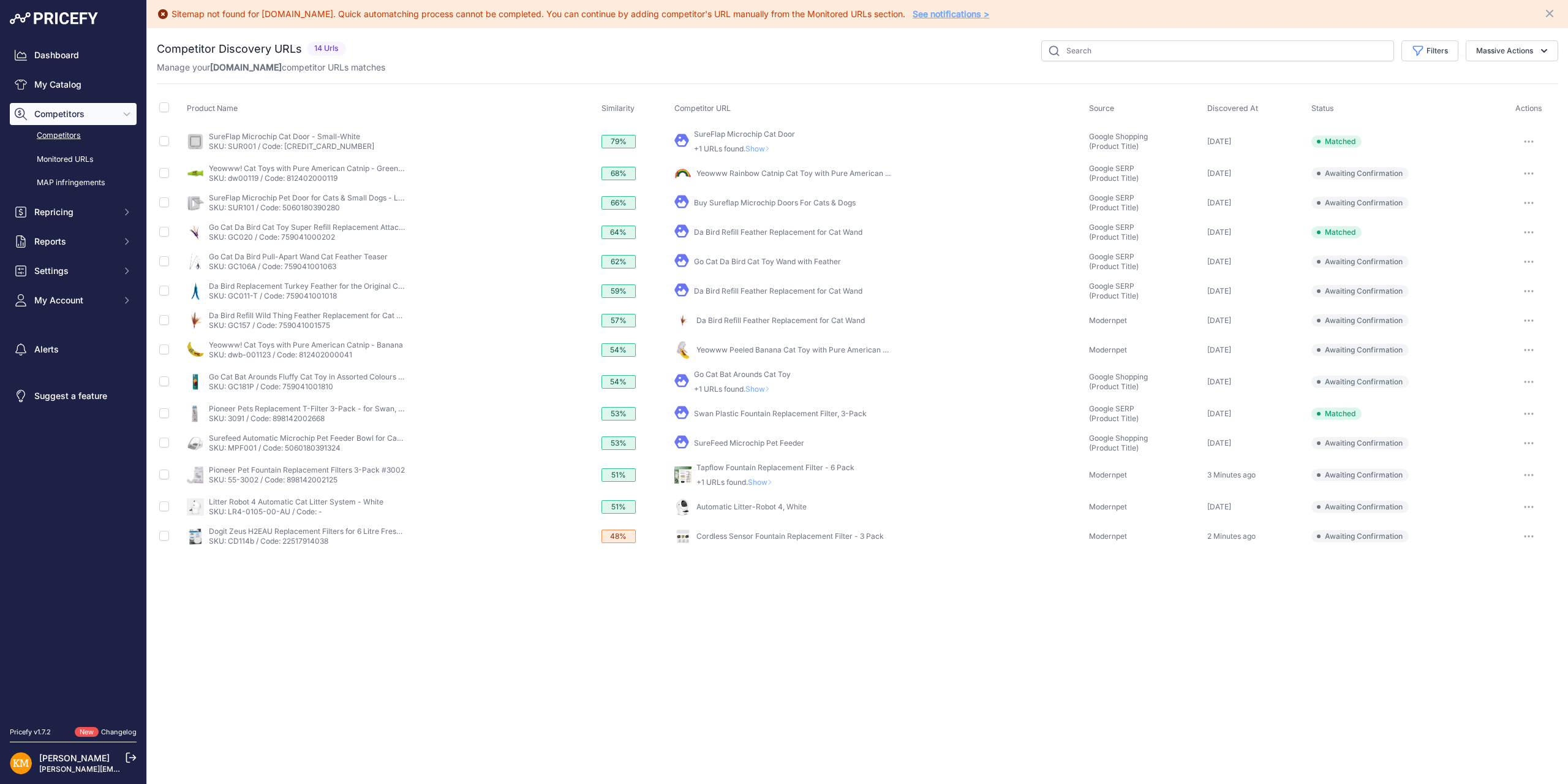
click at [1523, 174] on button "button" at bounding box center [1529, 173] width 25 height 17
click at [1493, 238] on button "Report Incorrect Match" at bounding box center [1505, 239] width 100 height 20
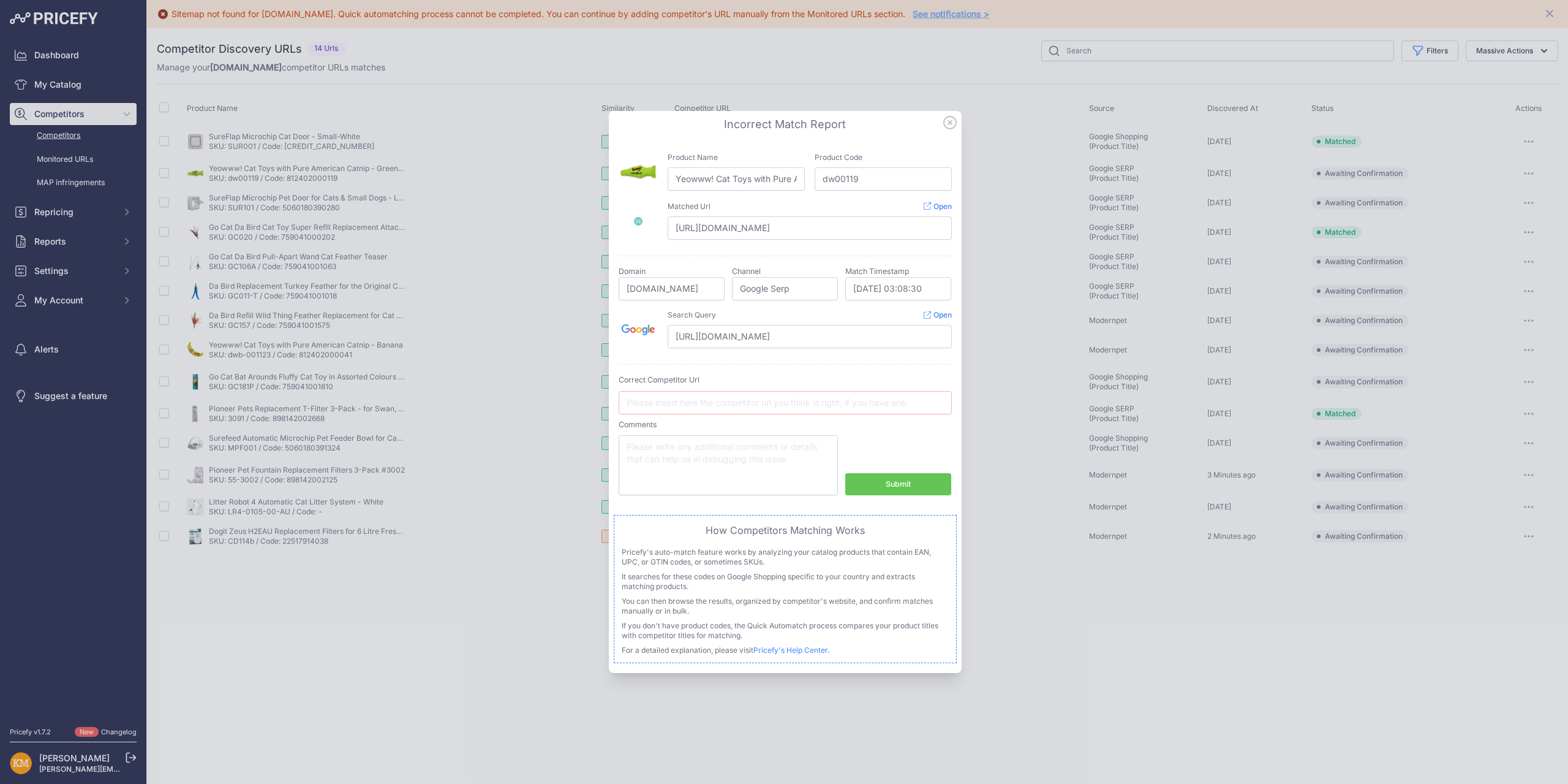
click at [903, 484] on div "Submit" at bounding box center [898, 485] width 25 height 12
click at [949, 123] on icon at bounding box center [950, 122] width 12 height 12
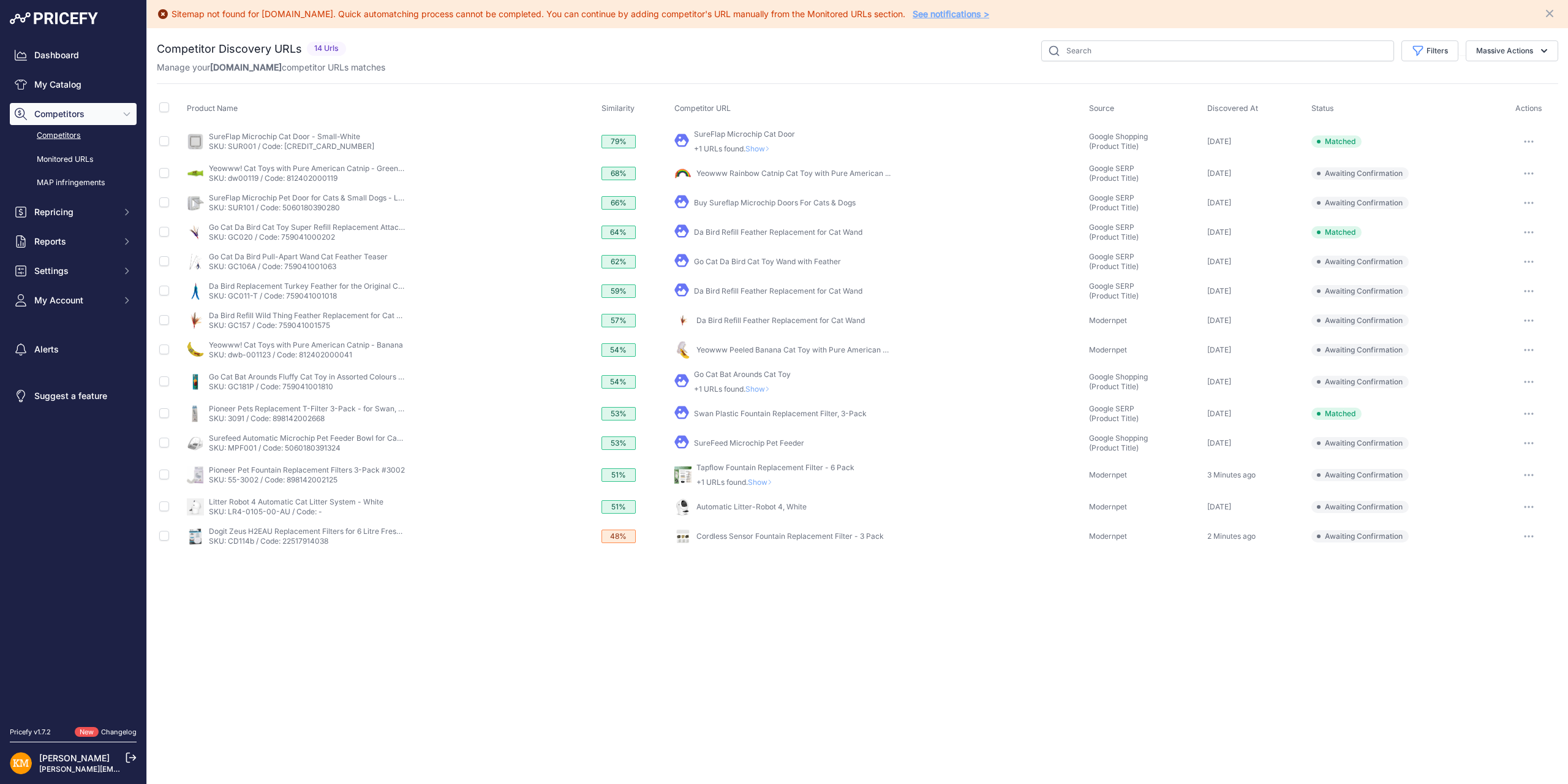
drag, startPoint x: 1425, startPoint y: 343, endPoint x: 1437, endPoint y: 343, distance: 12.0
click at [1436, 343] on td "Awaiting Confirmation" at bounding box center [1405, 349] width 191 height 29
click at [1527, 319] on icon "button" at bounding box center [1529, 320] width 10 height 2
click at [0, 0] on button "Confirm match" at bounding box center [0, 0] width 0 height 0
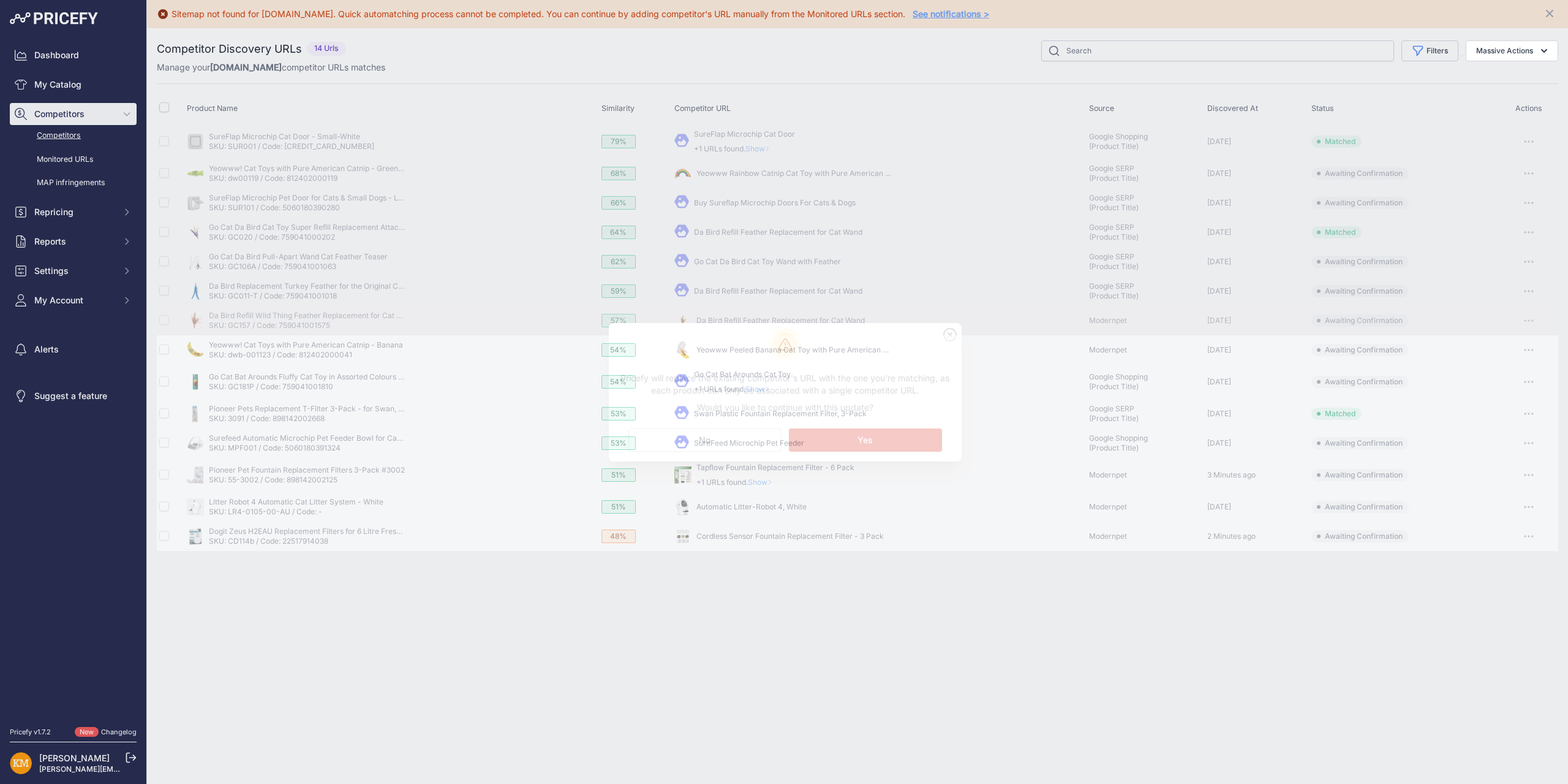
click at [914, 438] on div "My Product" at bounding box center [879, 443] width 410 height 17
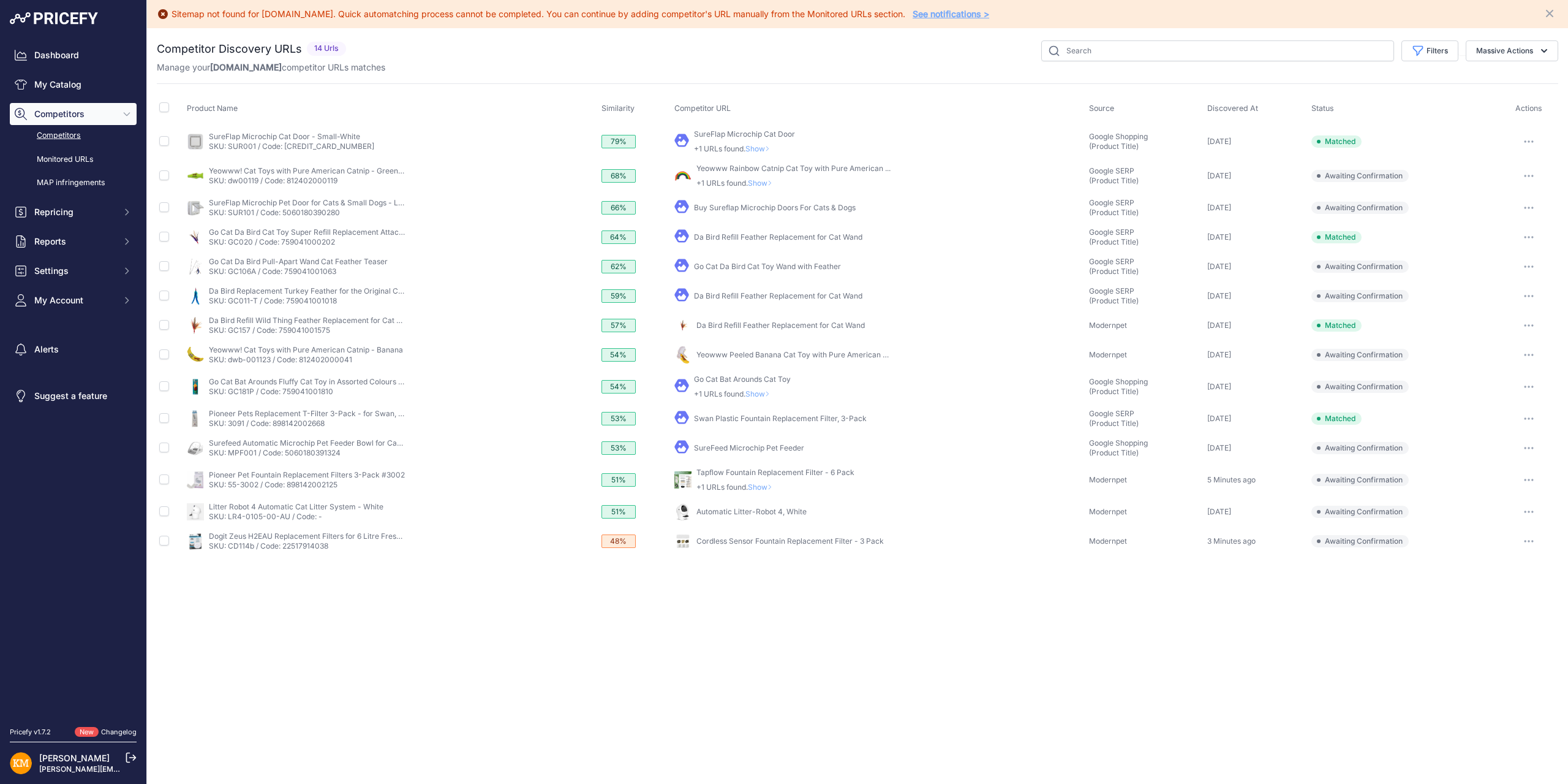
click at [714, 379] on link "Go Cat Bat Arounds Cat Toy" at bounding box center [742, 378] width 97 height 9
click at [731, 448] on link "SureFeed Microchip Pet Feeder" at bounding box center [749, 447] width 110 height 9
click at [164, 444] on input "checkbox" at bounding box center [164, 447] width 10 height 10
checkbox input "true"
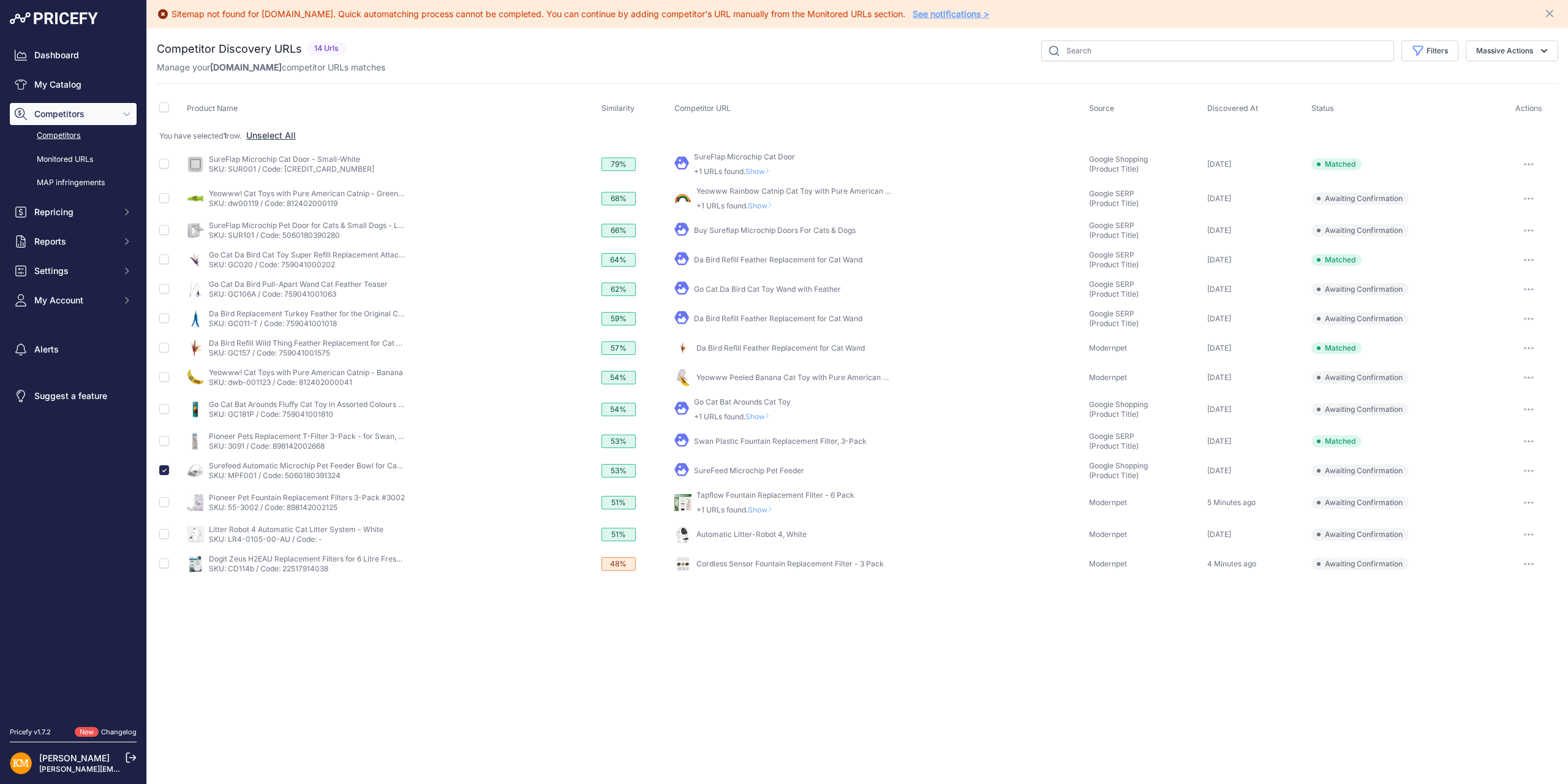
click at [1528, 470] on button "button" at bounding box center [1529, 470] width 25 height 17
click at [0, 0] on button "Confirm match" at bounding box center [0, 0] width 0 height 0
click at [162, 465] on input "checkbox" at bounding box center [164, 470] width 10 height 10
checkbox input "false"
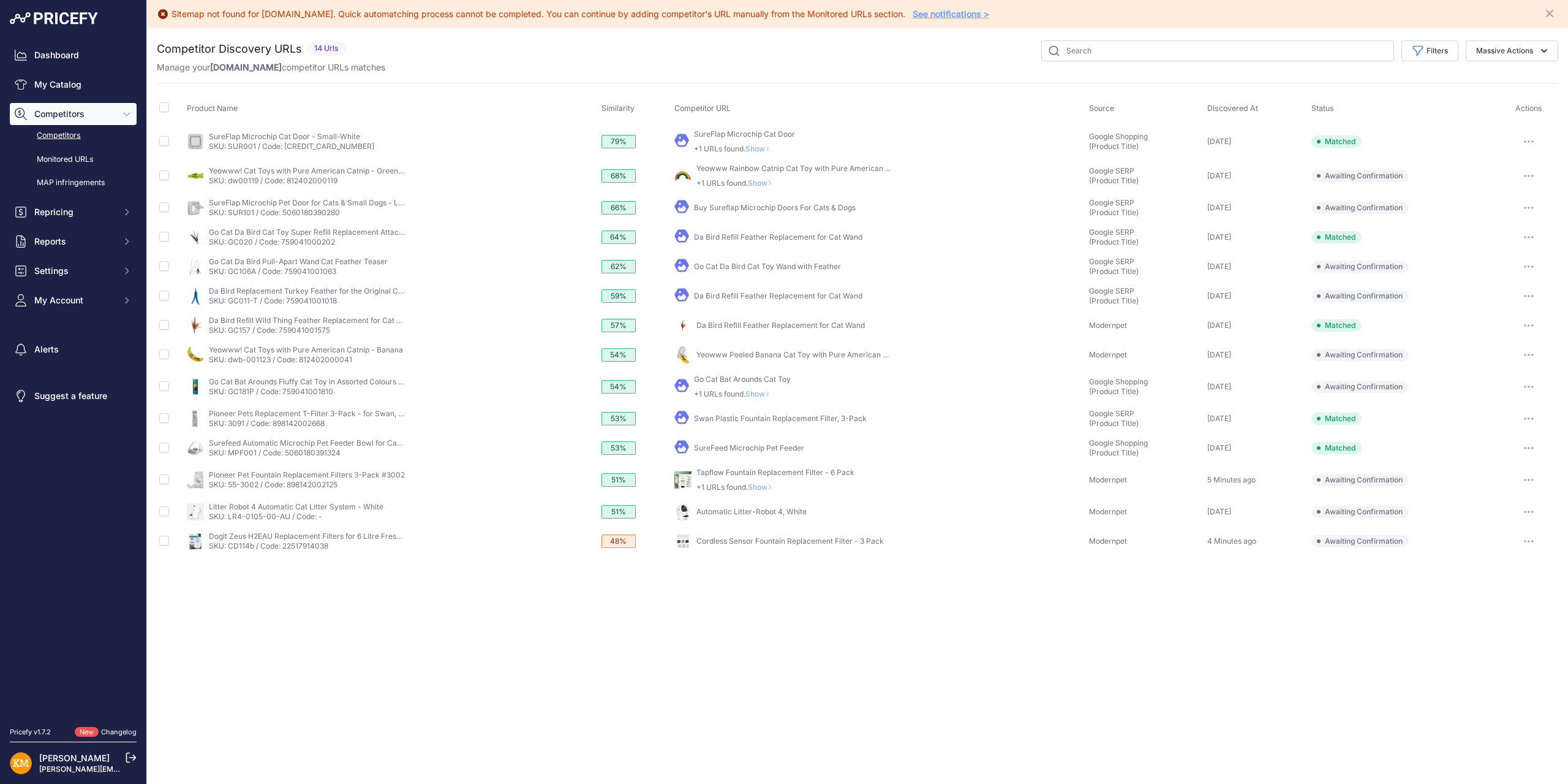
click at [1527, 511] on icon "button" at bounding box center [1529, 511] width 10 height 2
click at [0, 0] on button "Exclude match" at bounding box center [0, 0] width 0 height 0
click at [1546, 12] on icon "Close" at bounding box center [1550, 13] width 12 height 12
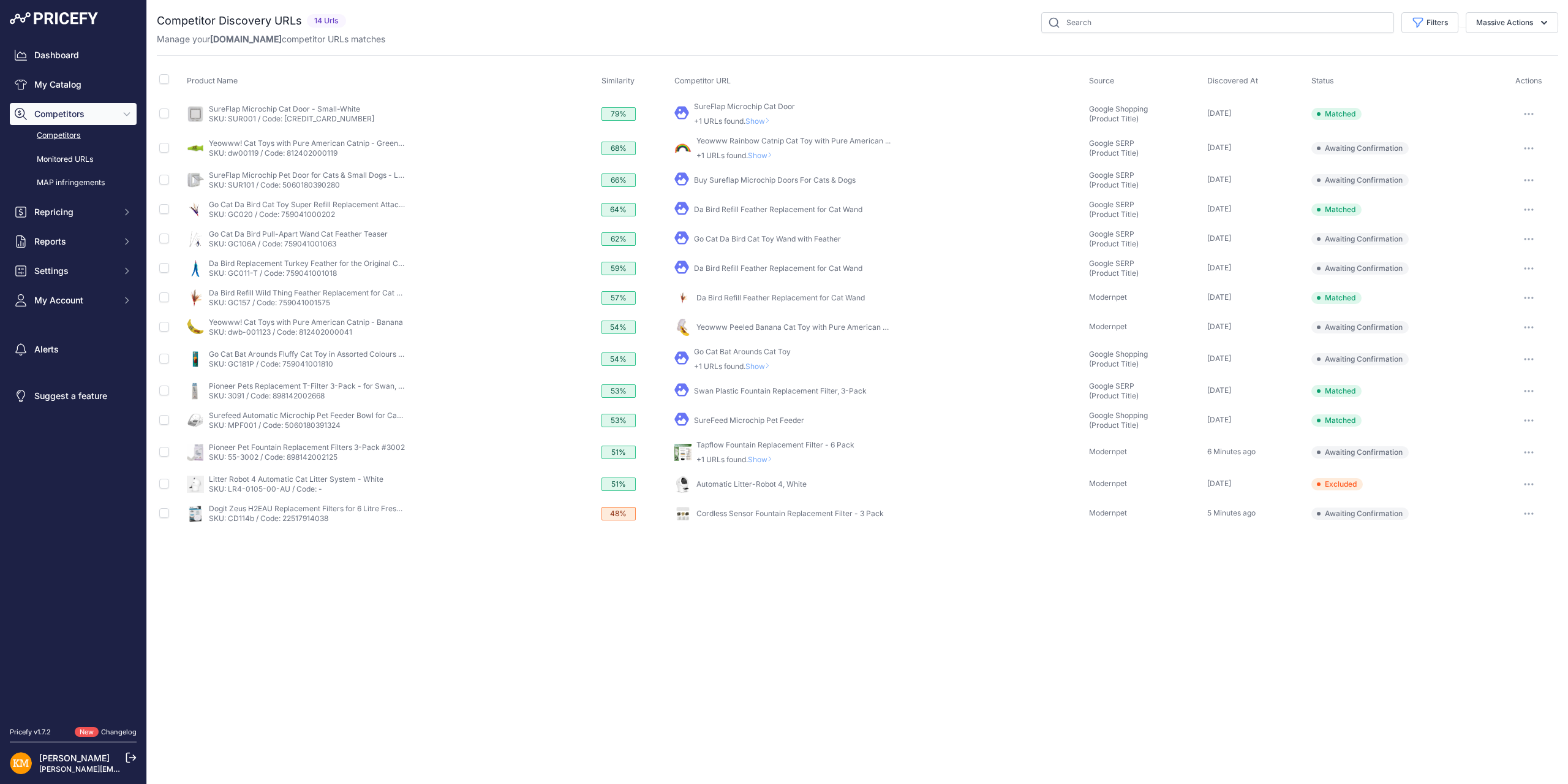
click at [67, 119] on span "Competitors" at bounding box center [74, 114] width 80 height 12
click at [65, 114] on span "Competitors" at bounding box center [74, 114] width 80 height 12
click at [56, 135] on link "Competitors" at bounding box center [73, 136] width 127 height 22
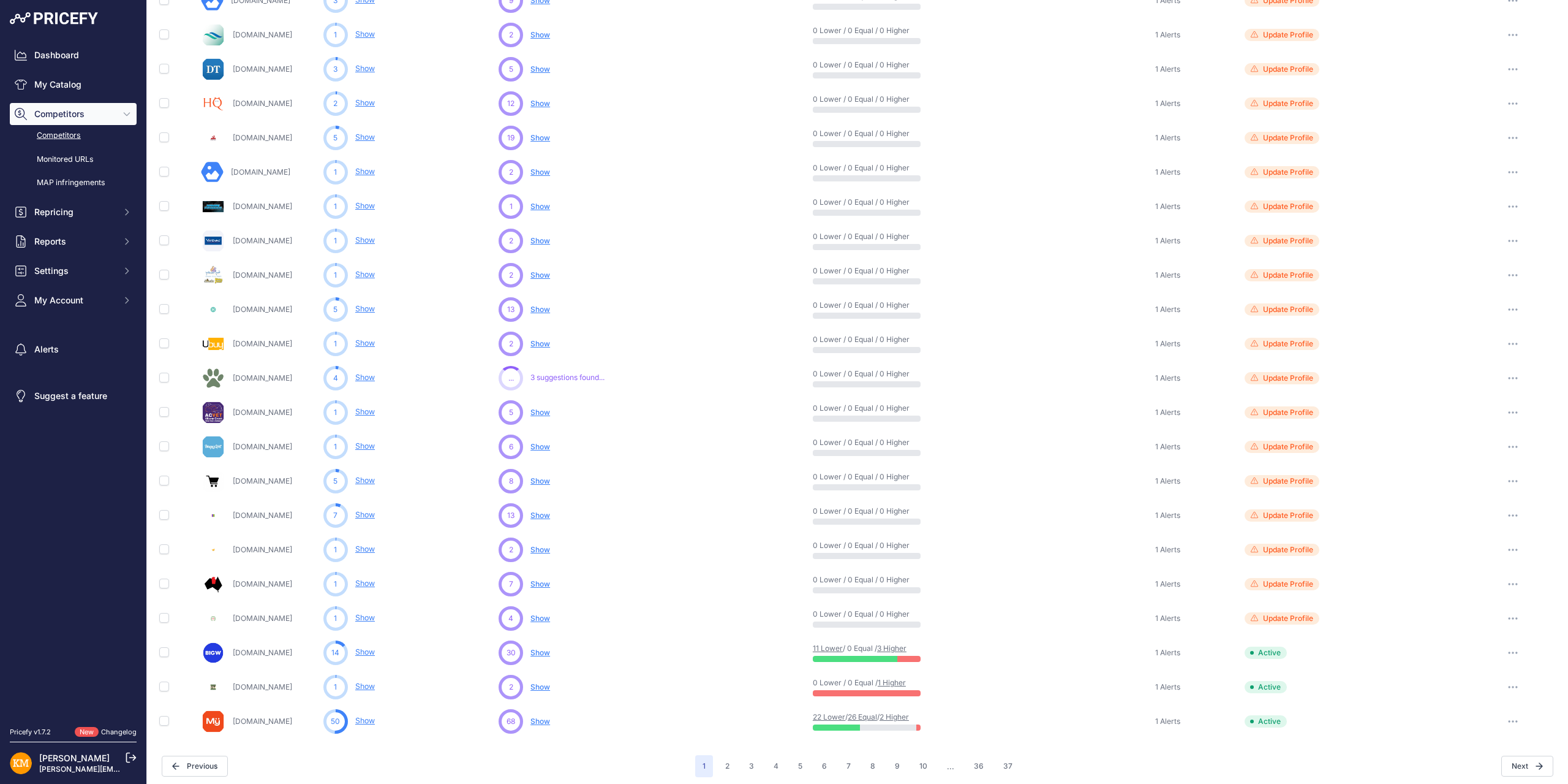
scroll to position [220, 0]
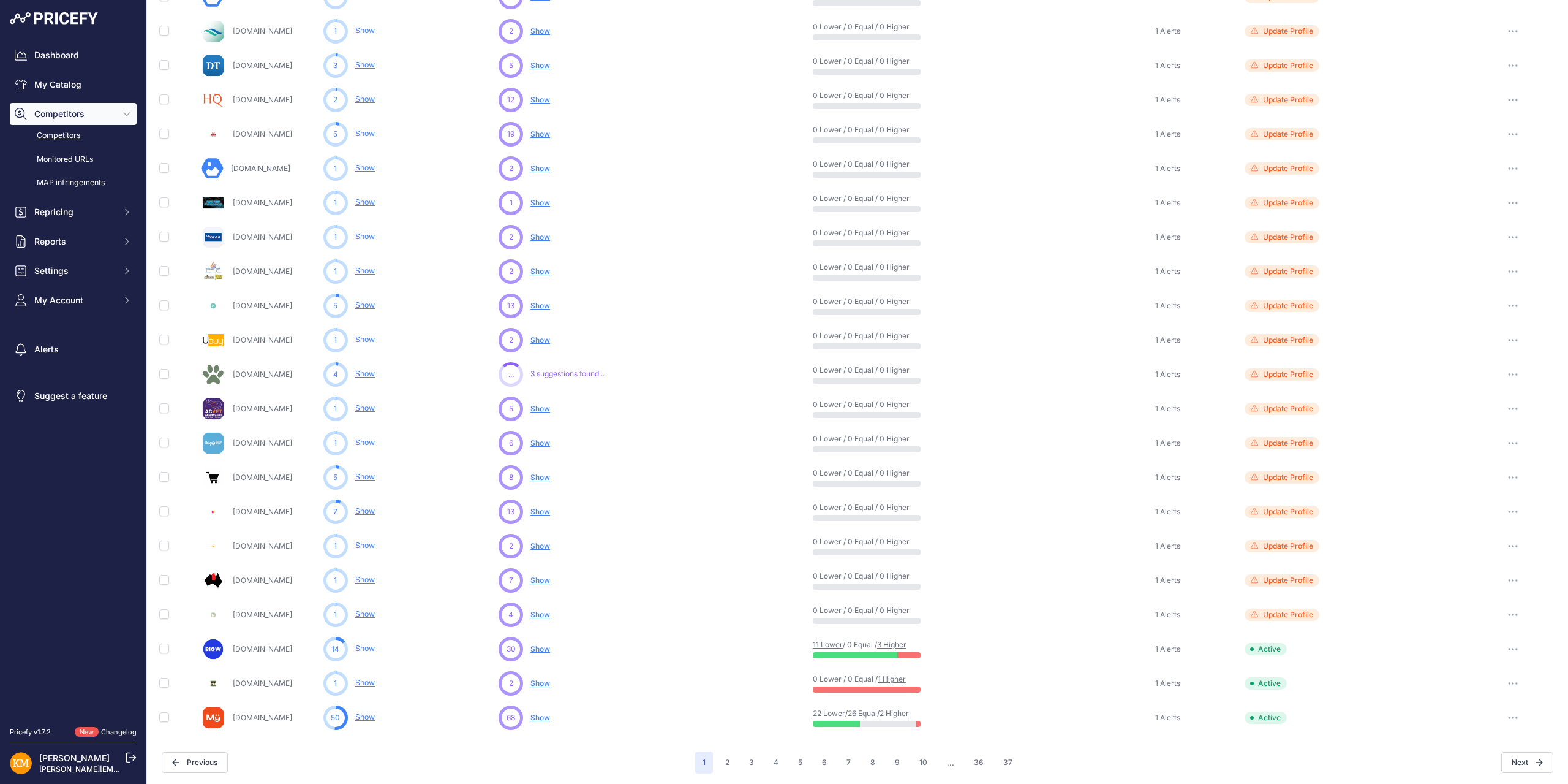
click at [566, 370] on span "3 suggestions found..." at bounding box center [567, 374] width 74 height 10
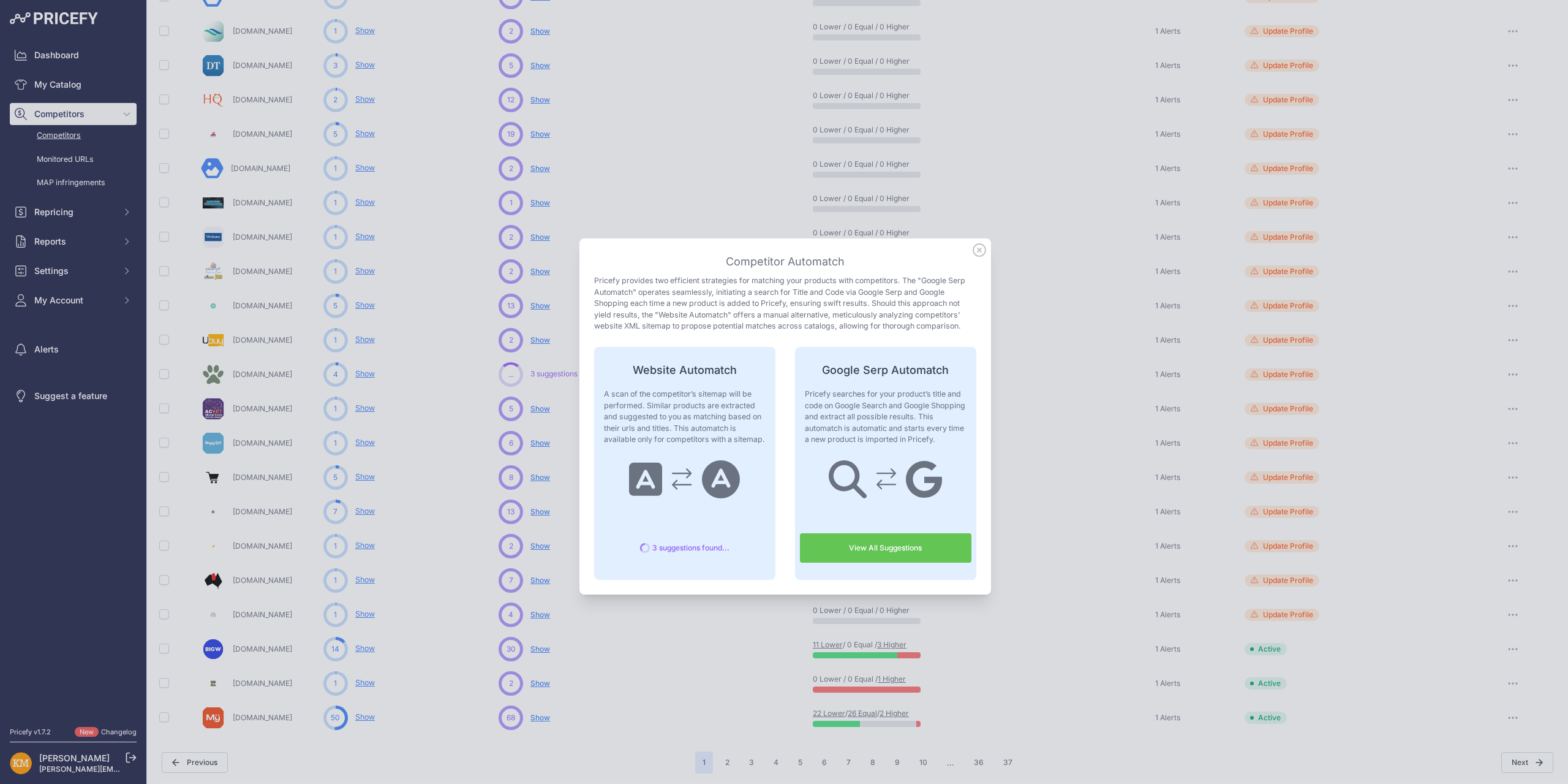
click at [847, 543] on link "View All Suggestions" at bounding box center [886, 548] width 172 height 29
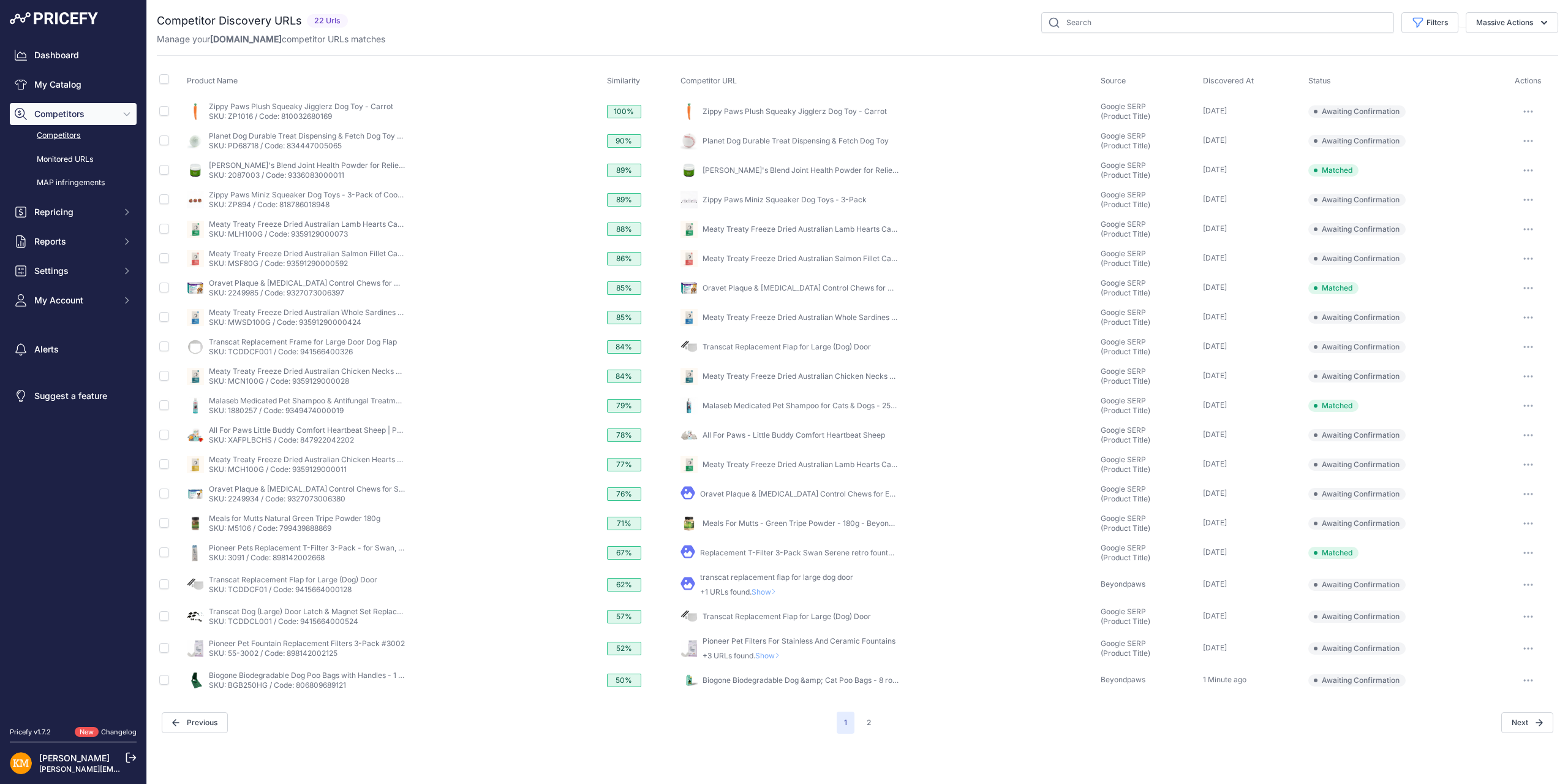
click at [1526, 110] on icon "button" at bounding box center [1528, 111] width 10 height 2
click at [1506, 138] on button "Confirm match" at bounding box center [1505, 138] width 100 height 20
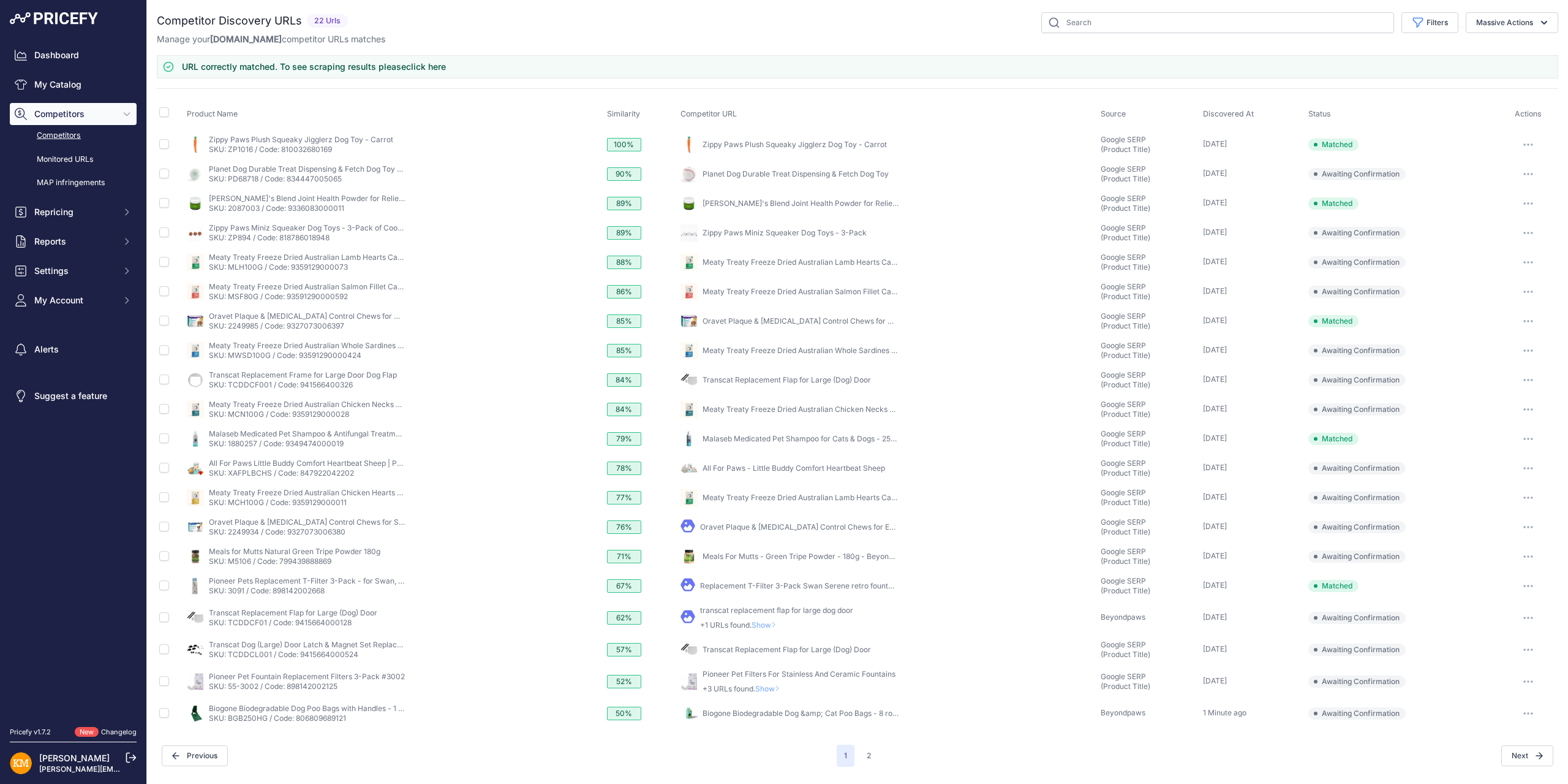
click at [1526, 175] on button "button" at bounding box center [1529, 173] width 25 height 17
click at [1513, 196] on button "Confirm match" at bounding box center [1505, 200] width 100 height 20
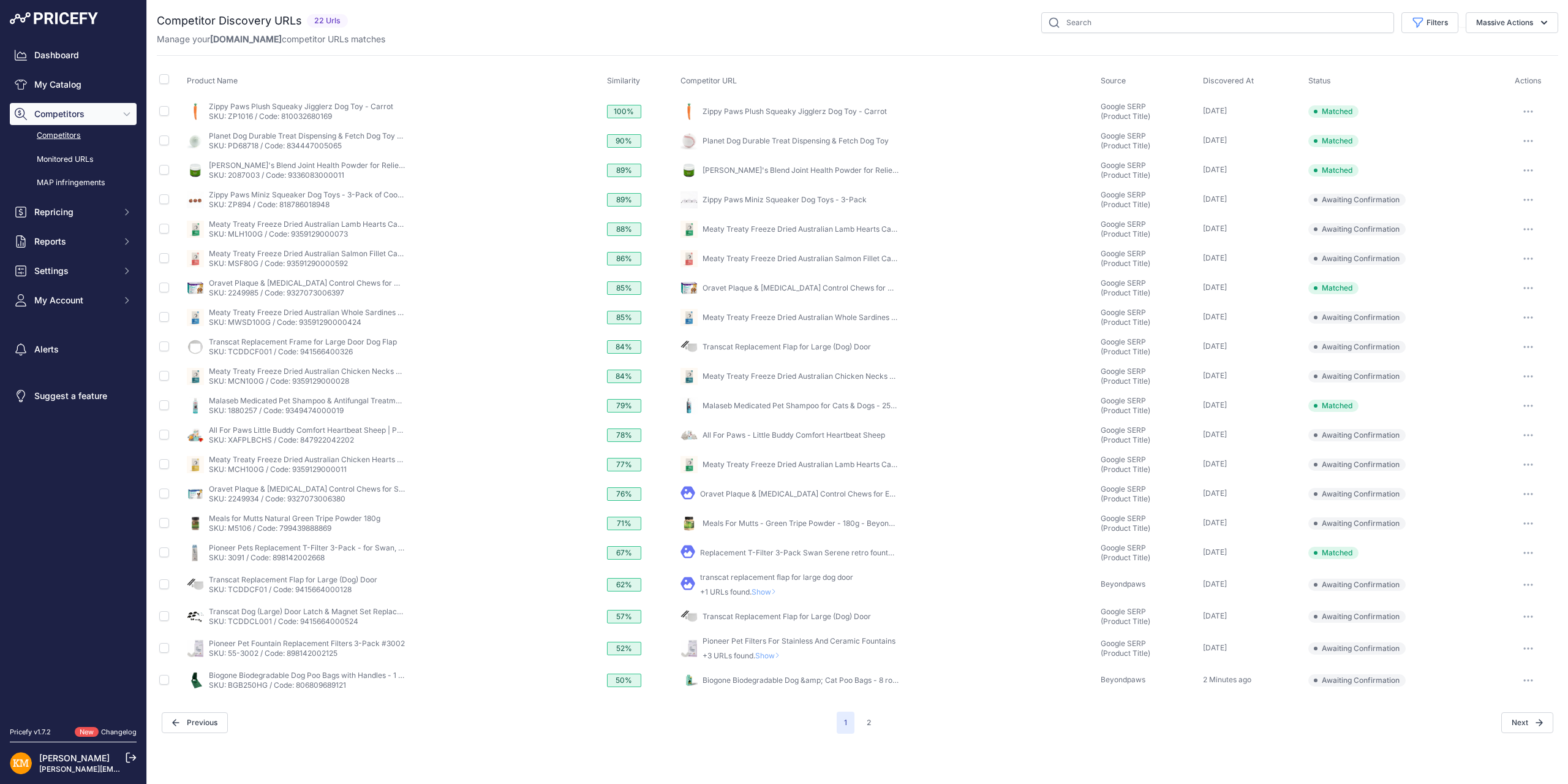
click at [1527, 198] on icon "button" at bounding box center [1528, 199] width 10 height 2
click at [1511, 225] on button "Confirm match" at bounding box center [1505, 226] width 100 height 20
click at [1527, 228] on icon "button" at bounding box center [1528, 229] width 10 height 2
click at [1512, 255] on button "Confirm match" at bounding box center [1505, 256] width 100 height 20
click at [1524, 258] on icon "button" at bounding box center [1524, 258] width 1 height 1
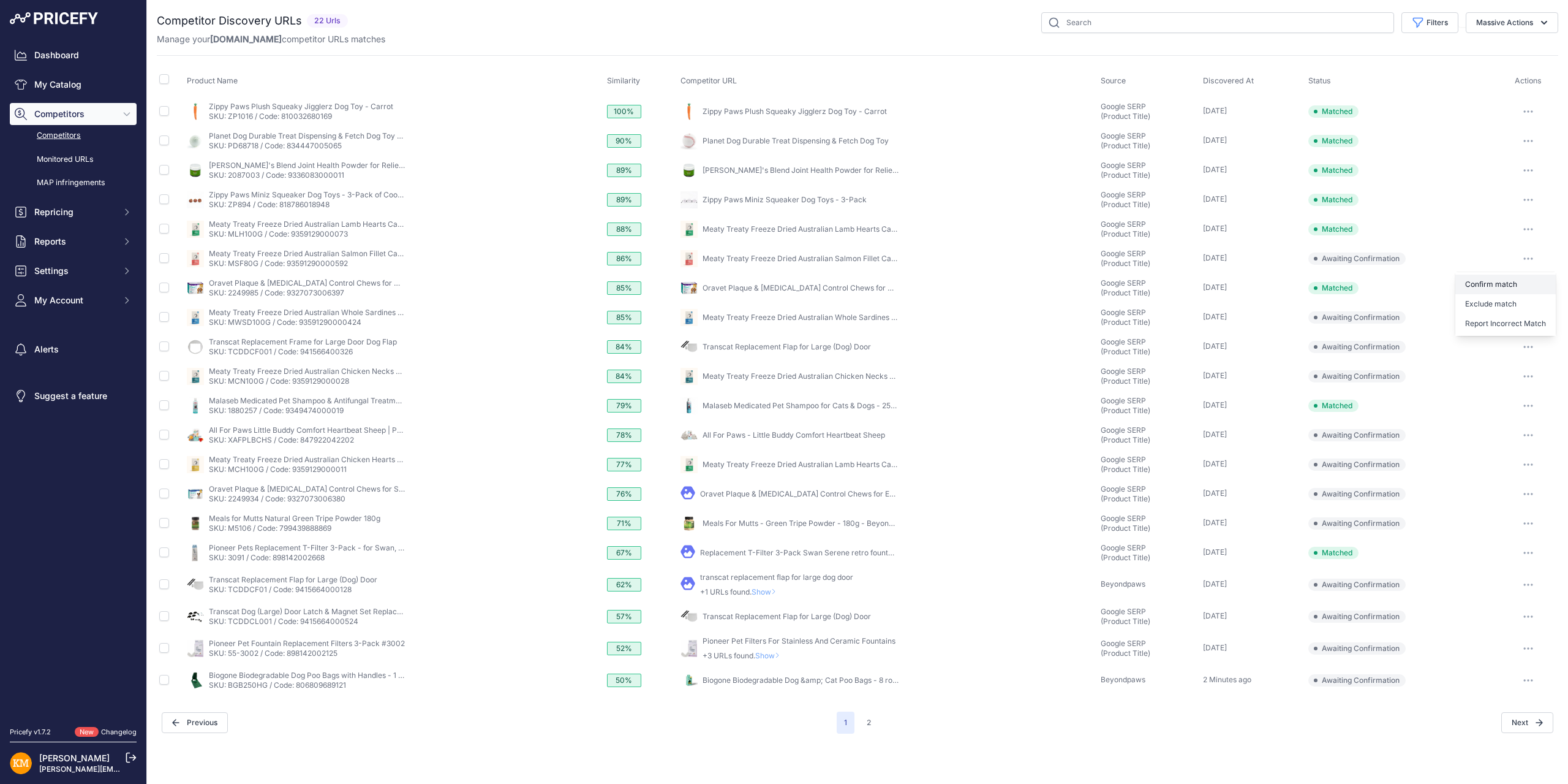
click at [1480, 281] on button "Confirm match" at bounding box center [1505, 285] width 100 height 20
click at [1527, 317] on icon "button" at bounding box center [1528, 317] width 10 height 2
click at [1512, 343] on button "Confirm match" at bounding box center [1505, 343] width 100 height 20
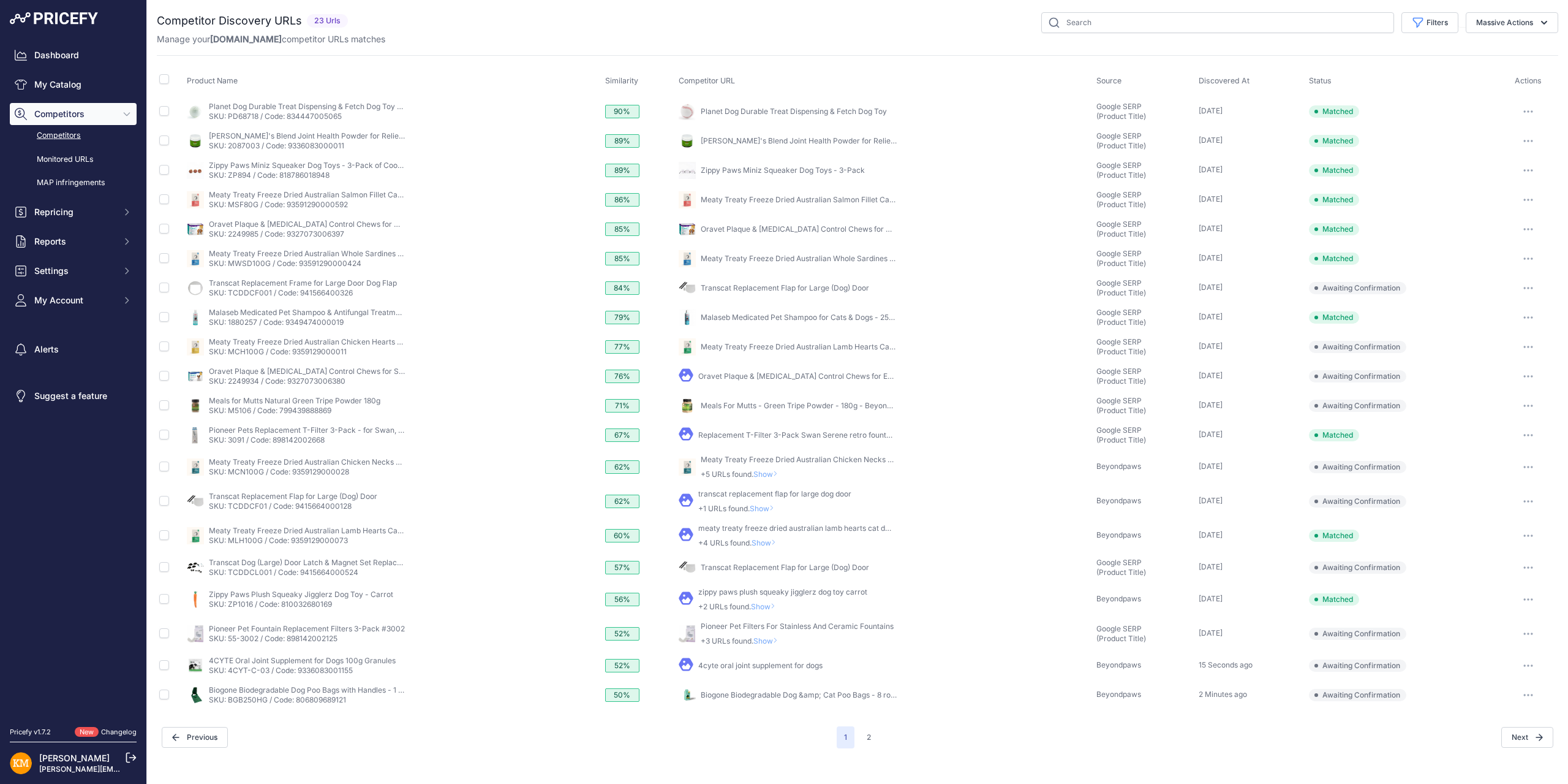
click at [1538, 290] on button "button" at bounding box center [1529, 288] width 25 height 17
click at [0, 0] on button "Report Incorrect Match" at bounding box center [0, 0] width 0 height 0
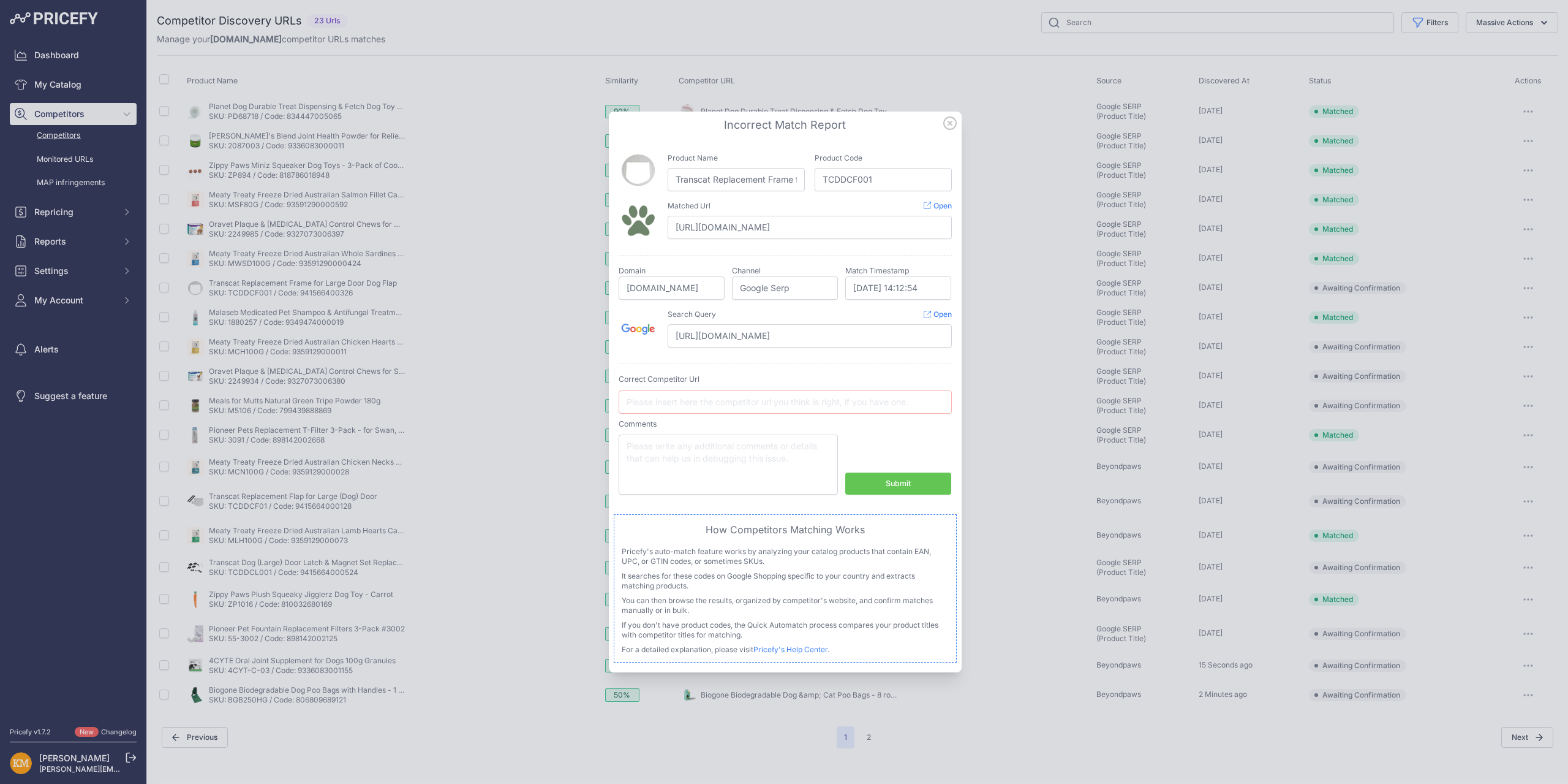
click at [930, 482] on button "Submit" at bounding box center [899, 484] width 106 height 22
click at [950, 126] on icon at bounding box center [950, 123] width 13 height 13
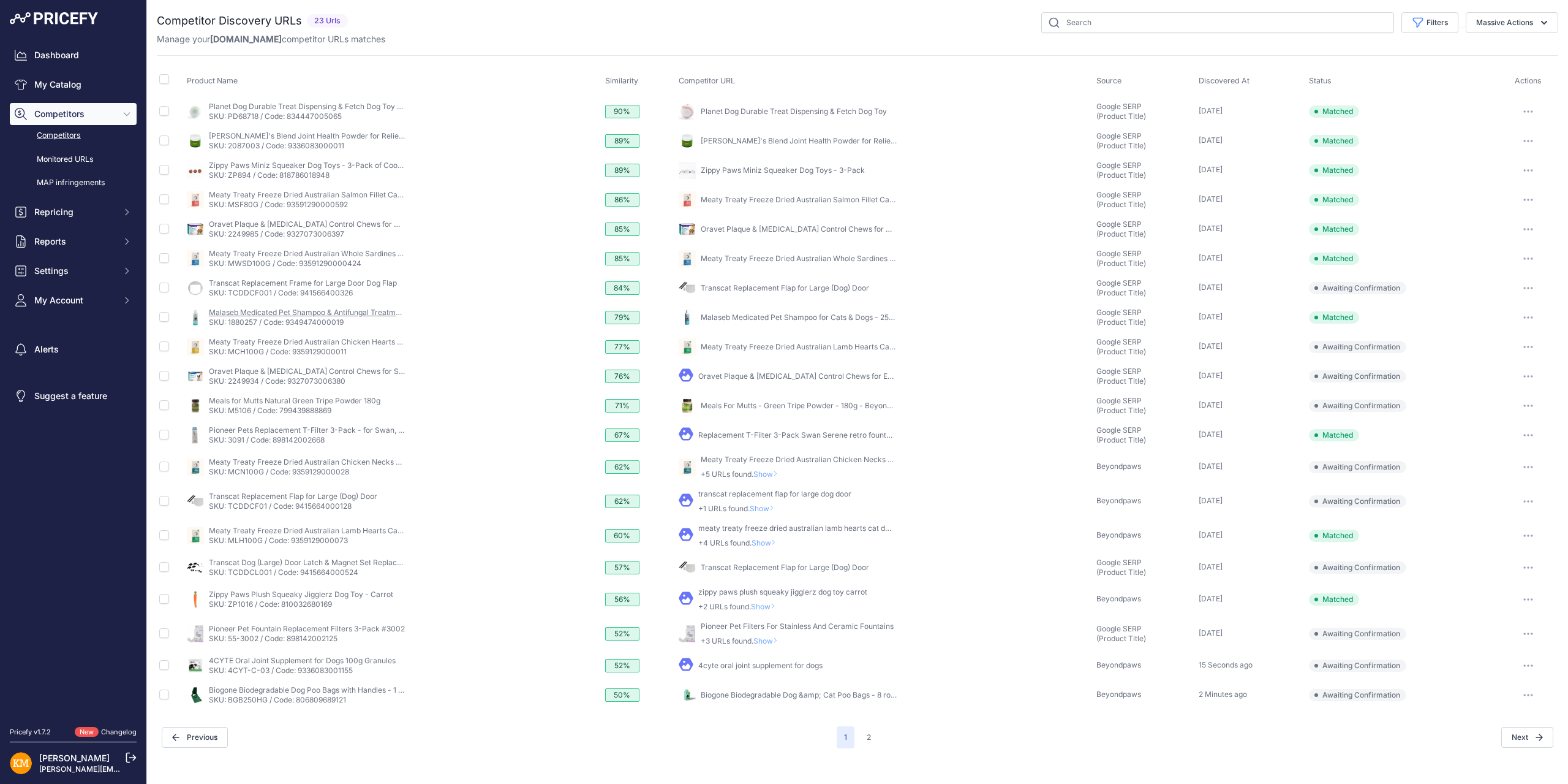
click at [367, 313] on link "Malaseb Medicated Pet Shampoo & Antifungal Treatment for Cats & Dogs - 250ml" at bounding box center [350, 312] width 283 height 9
click at [794, 376] on link "Oravet Plaque & Tartar Control Chews for Extra Small Dogs ..." at bounding box center [824, 376] width 252 height 9
click at [871, 735] on button "2" at bounding box center [869, 738] width 19 height 22
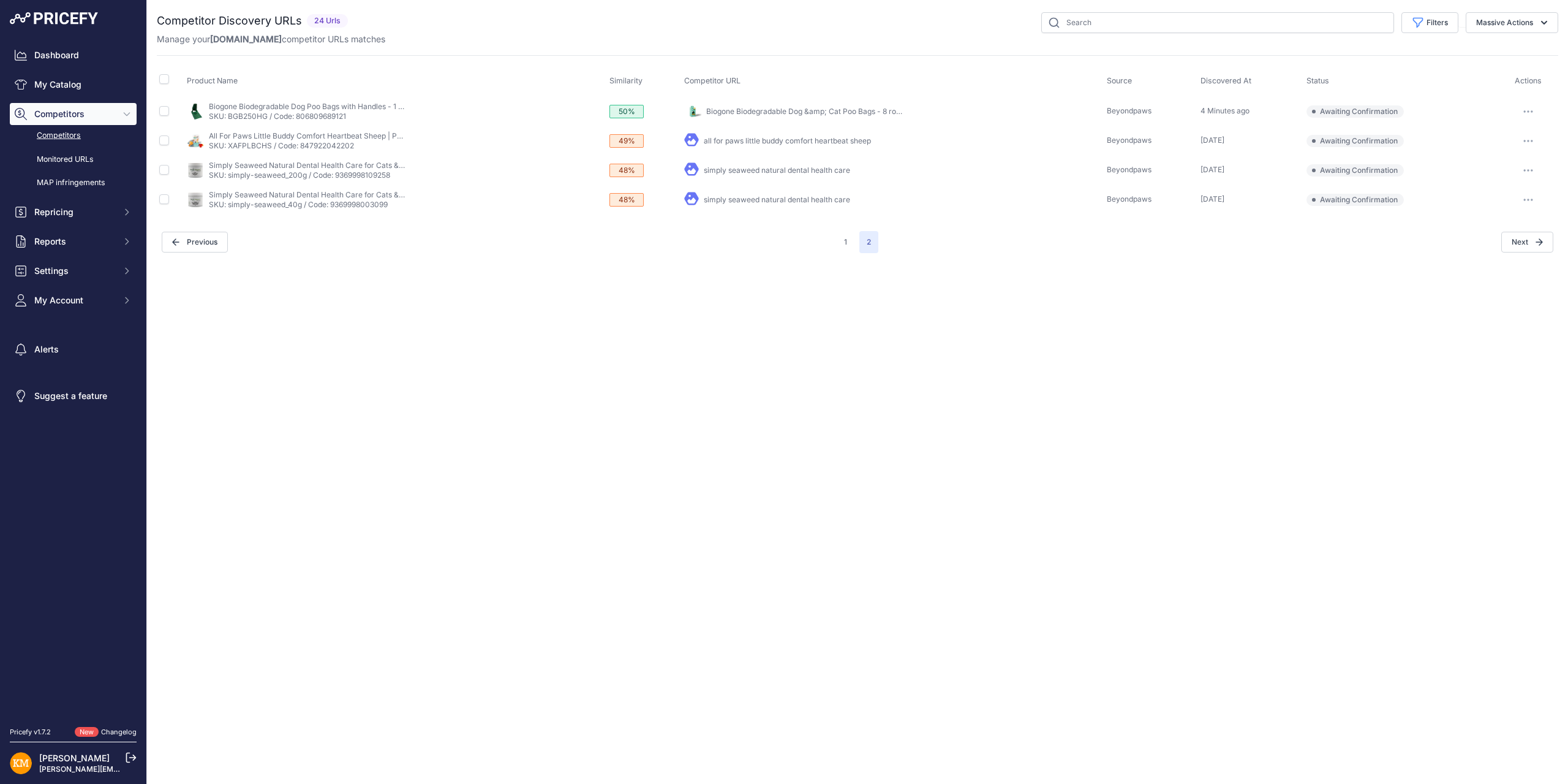
click at [72, 136] on link "Competitors" at bounding box center [73, 136] width 127 height 22
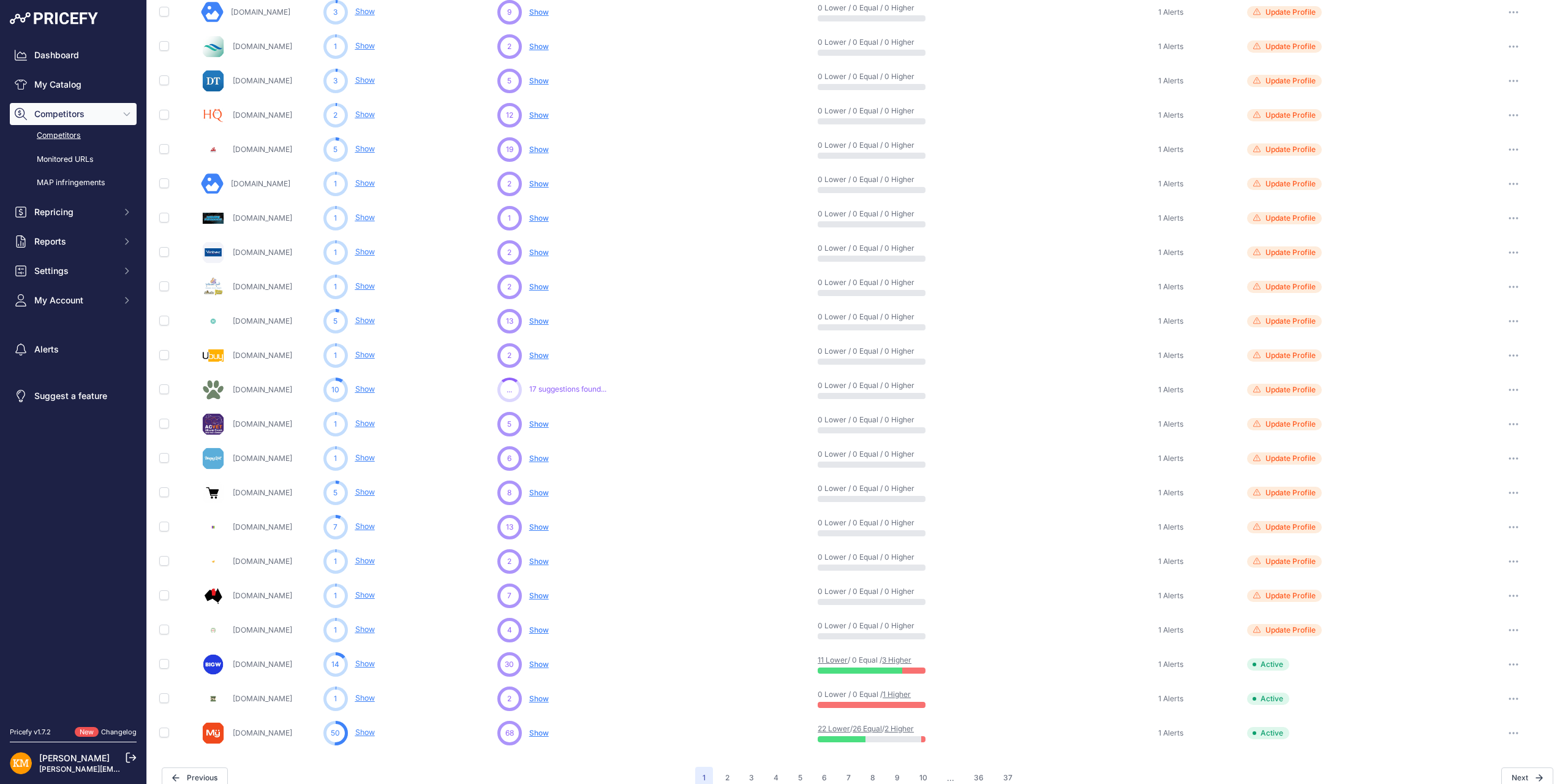
scroll to position [220, 0]
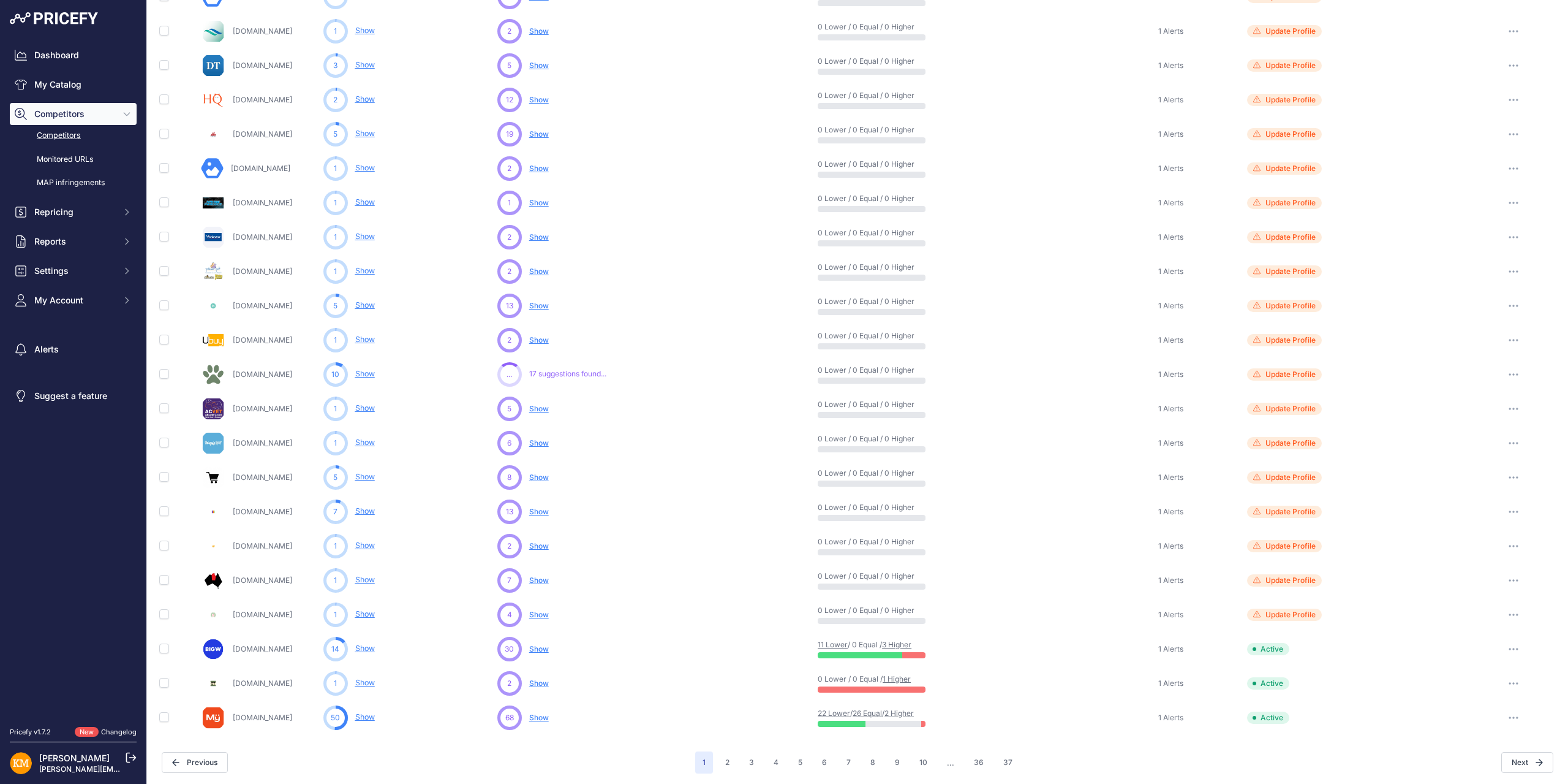
click at [538, 510] on span "Show" at bounding box center [539, 511] width 20 height 9
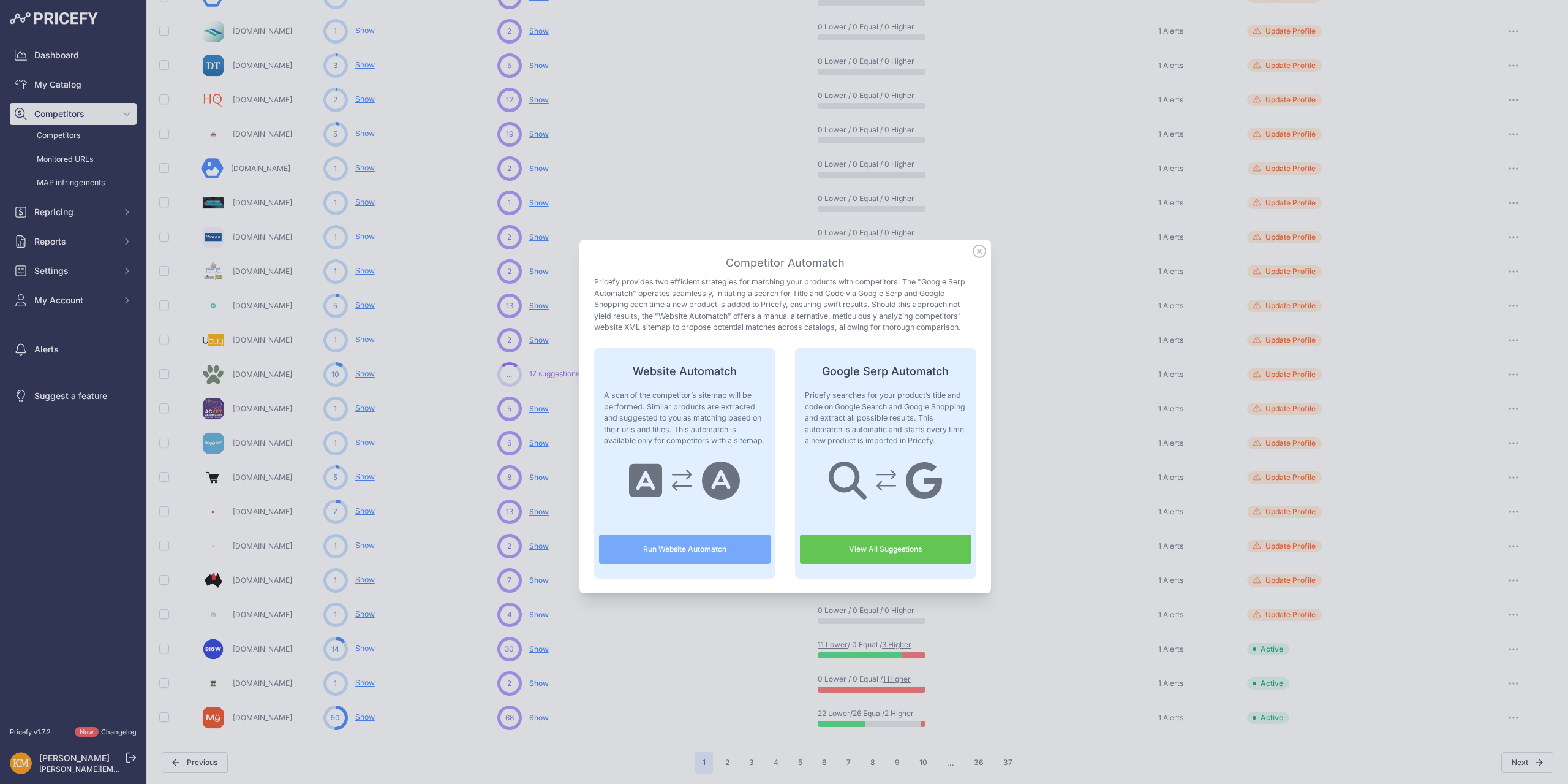
click at [677, 550] on button "Run Website Automatch" at bounding box center [685, 548] width 172 height 29
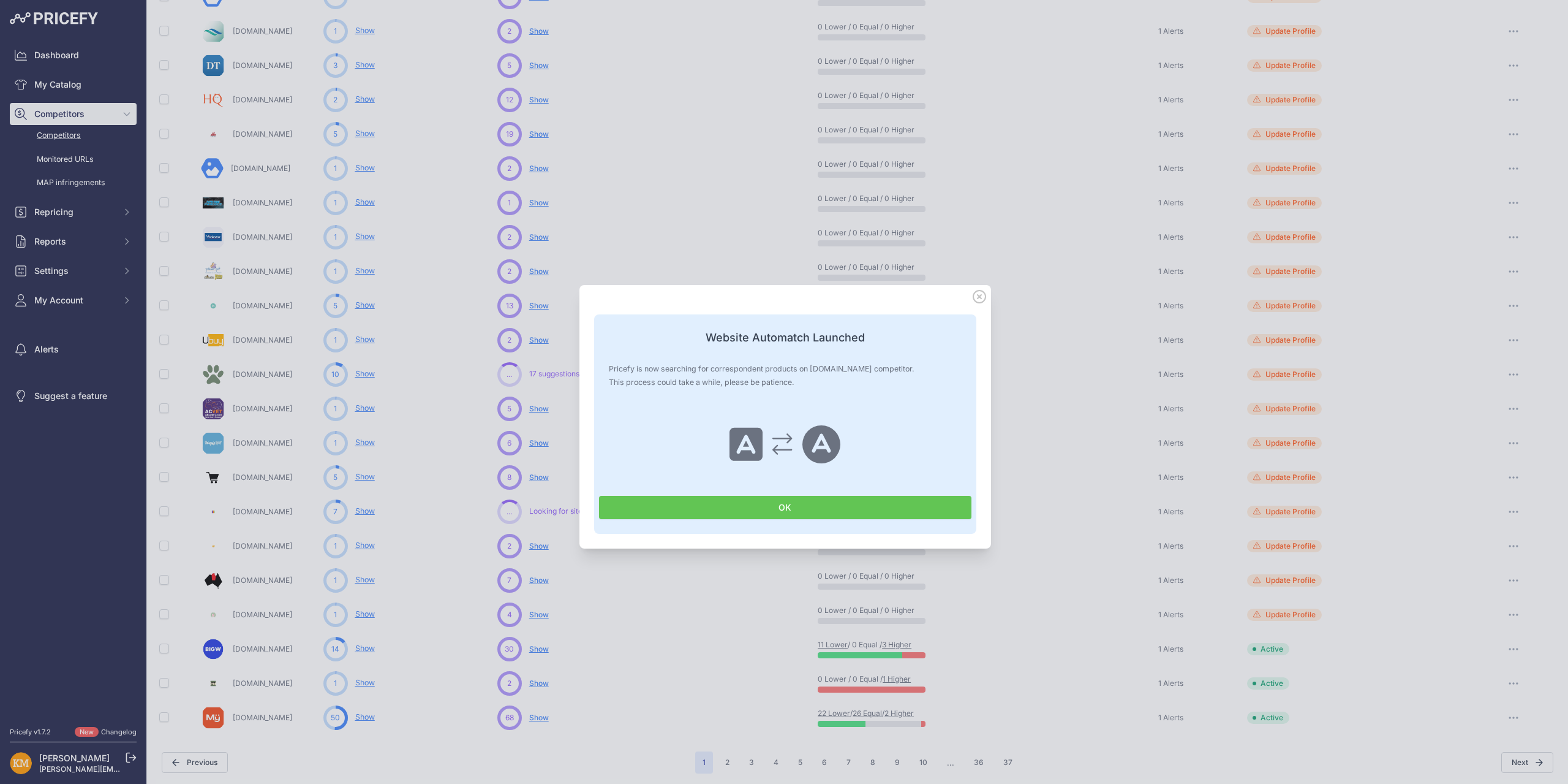
click at [713, 511] on button "OK" at bounding box center [785, 508] width 372 height 23
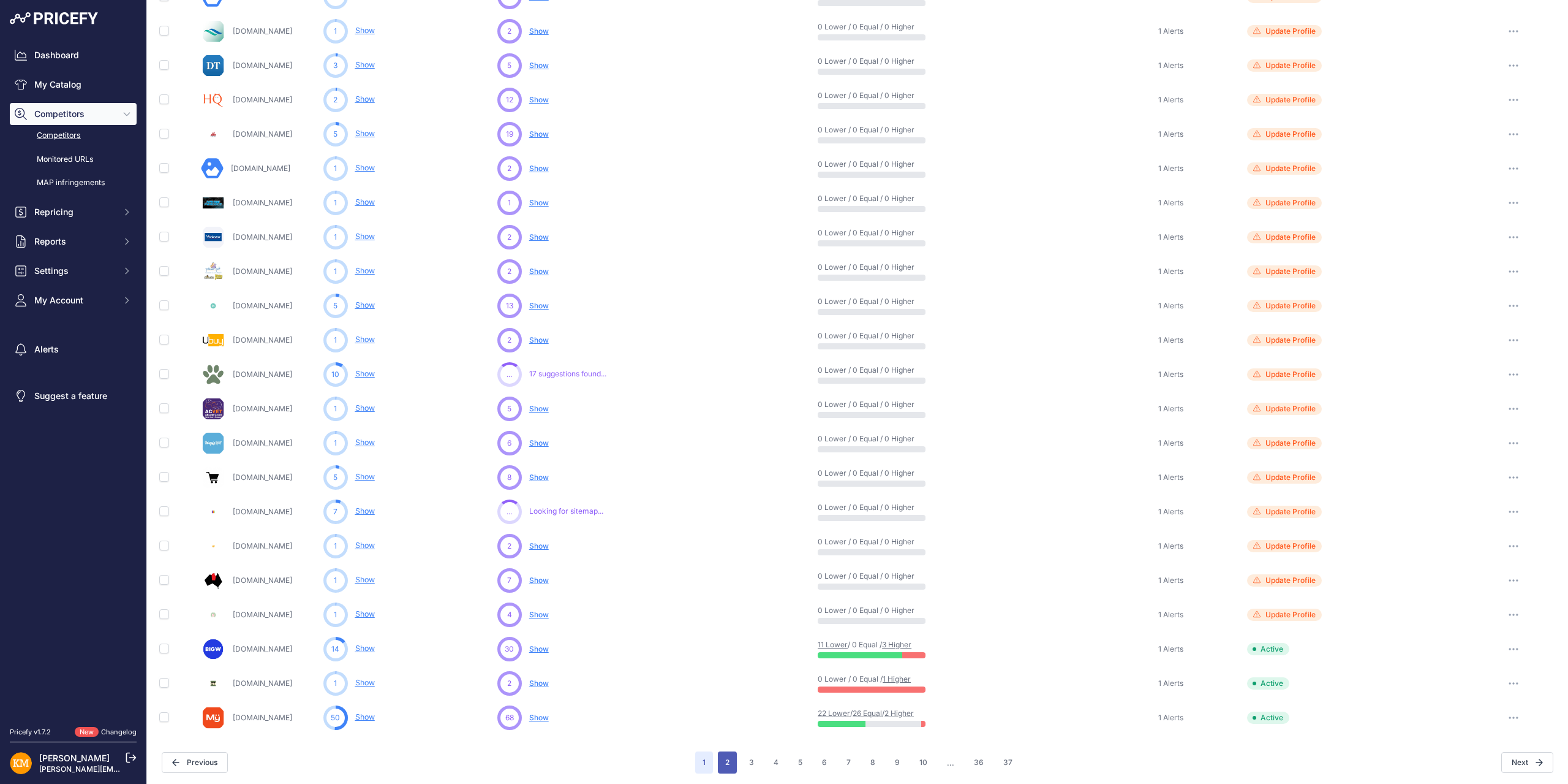
click at [721, 761] on button "2" at bounding box center [727, 762] width 19 height 22
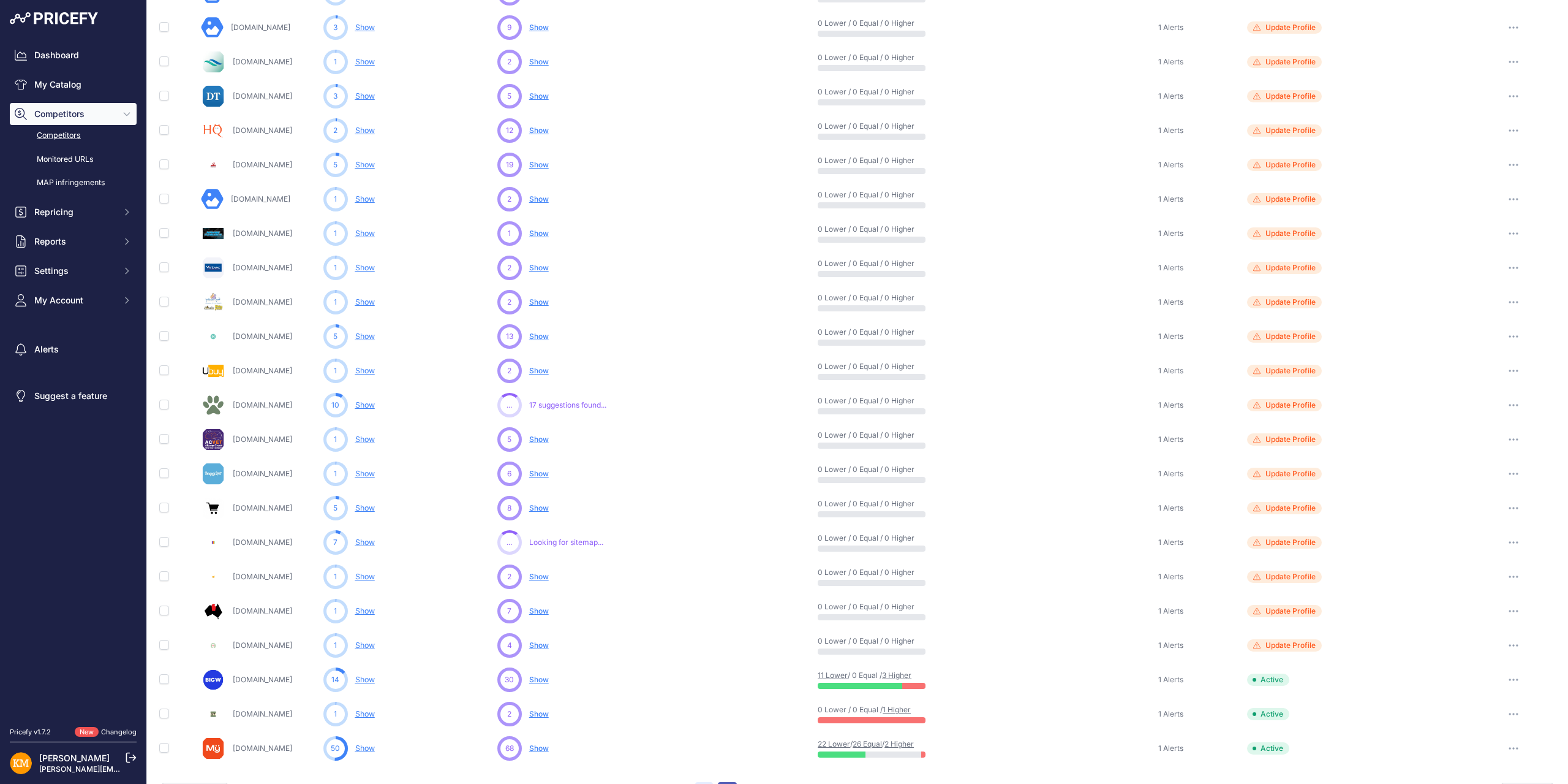
scroll to position [251, 0]
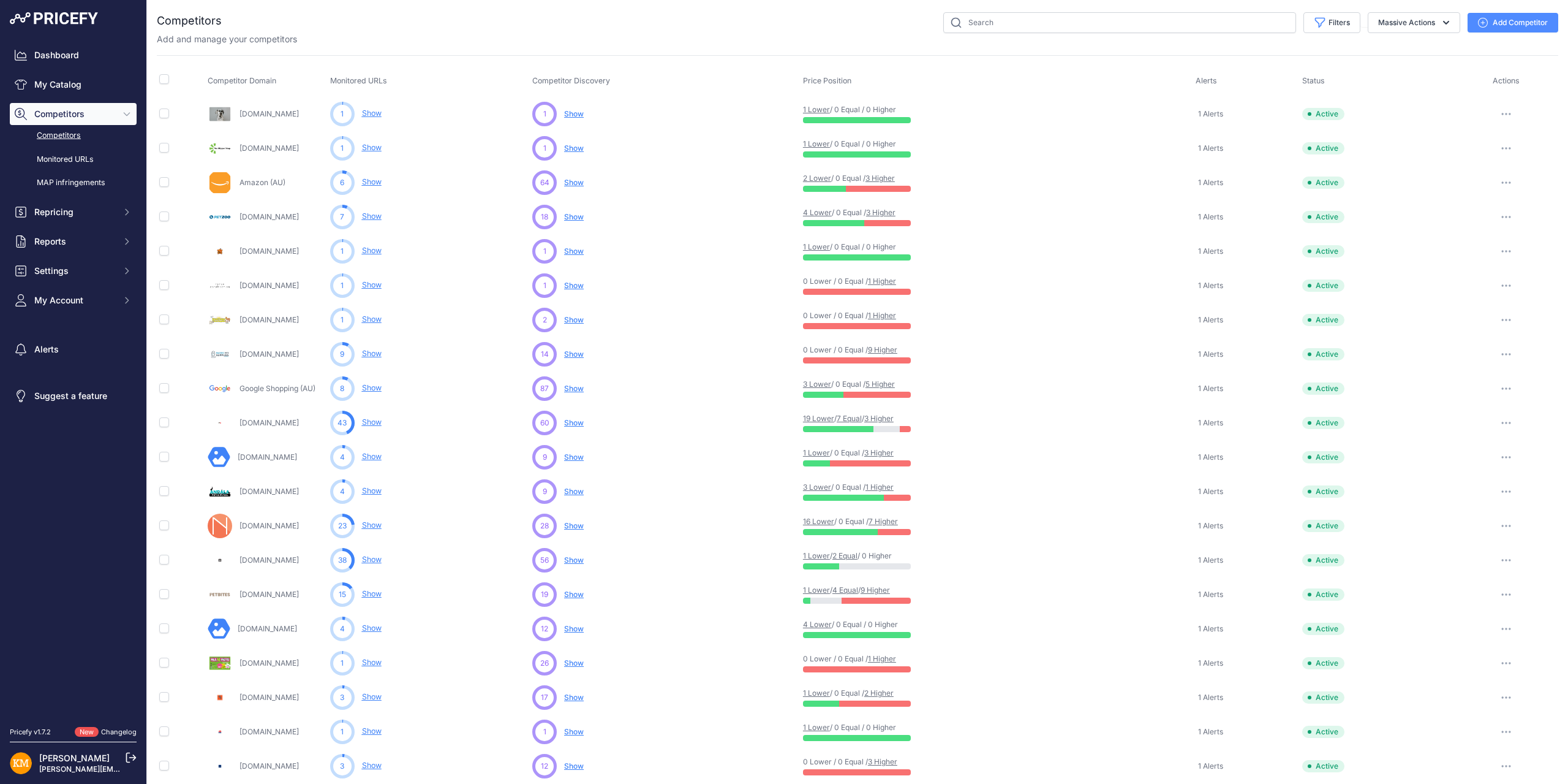
click at [569, 215] on span "Show" at bounding box center [574, 217] width 20 height 9
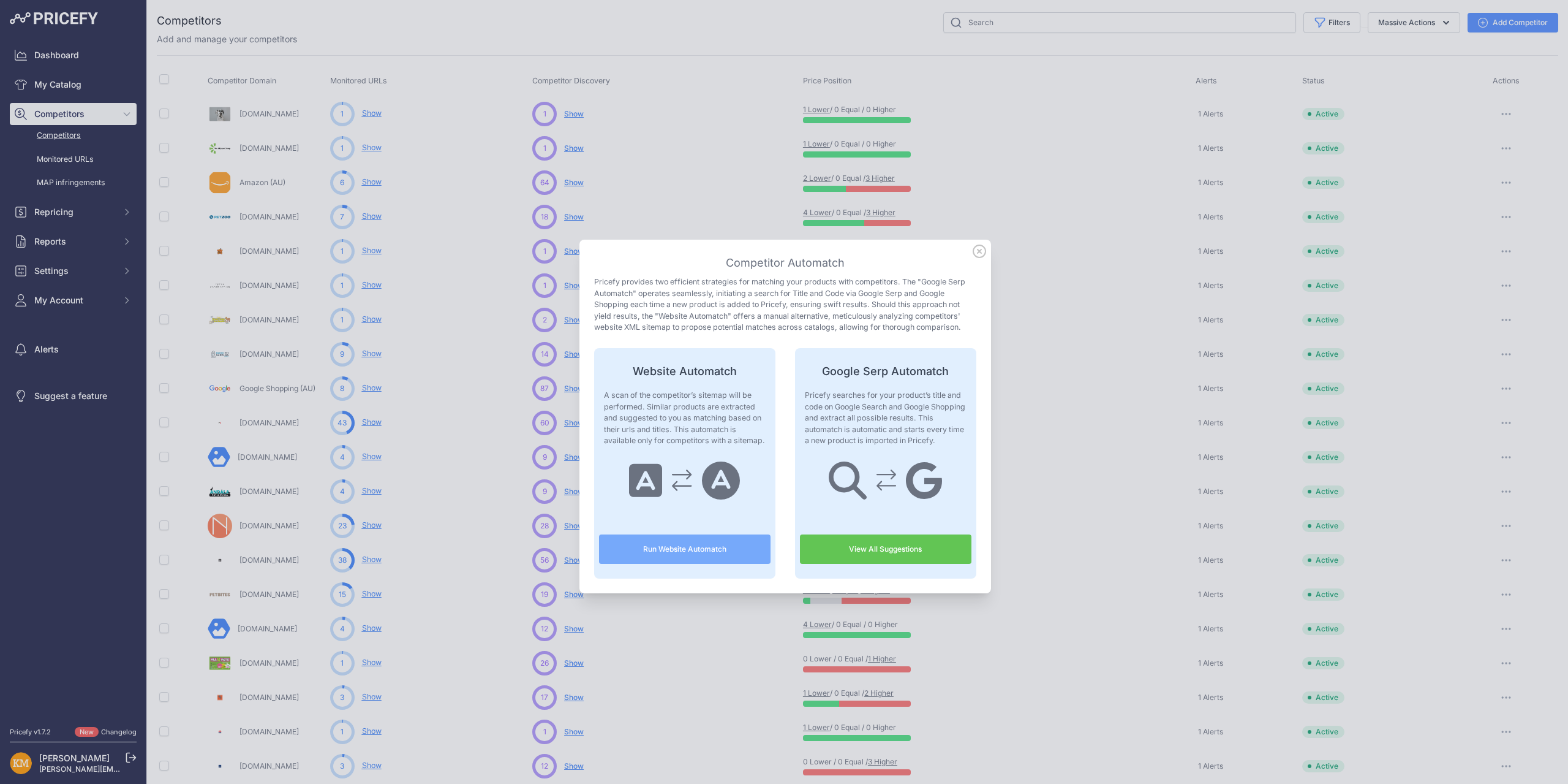
click at [667, 553] on button "Run Website Automatch" at bounding box center [685, 548] width 172 height 29
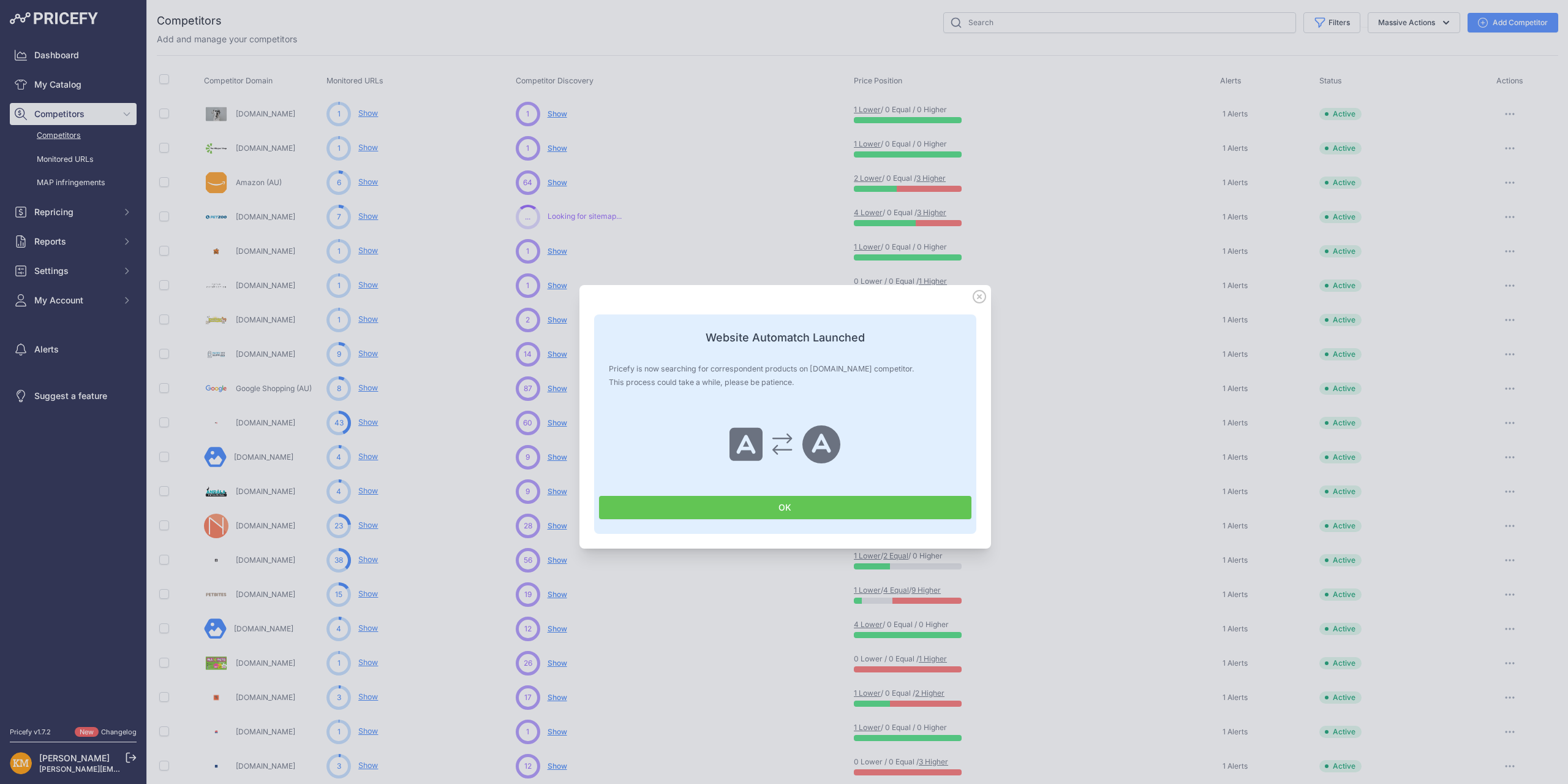
click at [692, 509] on button "OK" at bounding box center [785, 508] width 372 height 23
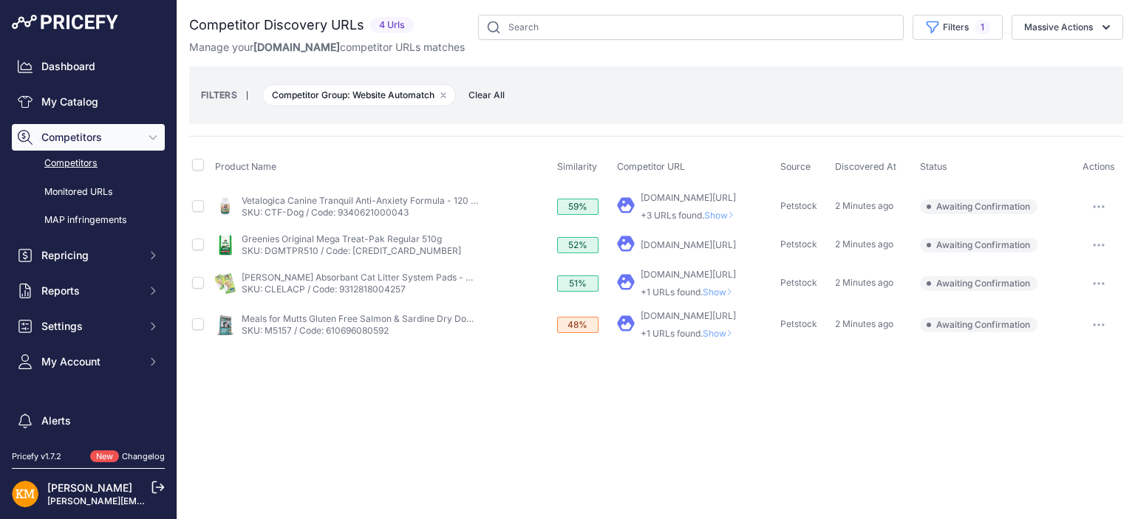
click at [704, 213] on span "Show" at bounding box center [721, 215] width 35 height 11
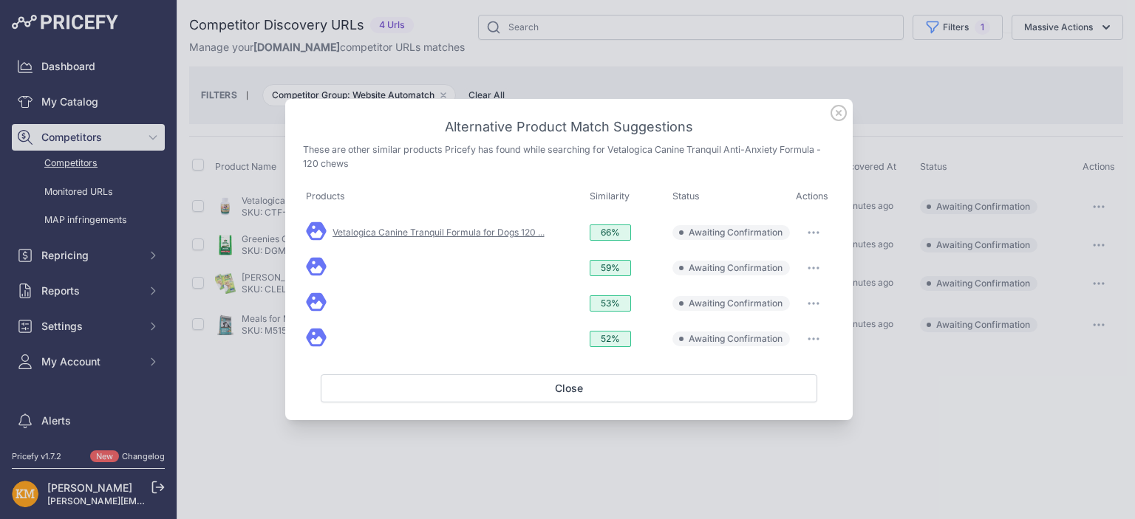
click at [429, 236] on link "Vetalogica Canine Tranquil Formula for Dogs 120 ..." at bounding box center [438, 232] width 212 height 11
click at [258, 200] on div at bounding box center [567, 259] width 1135 height 519
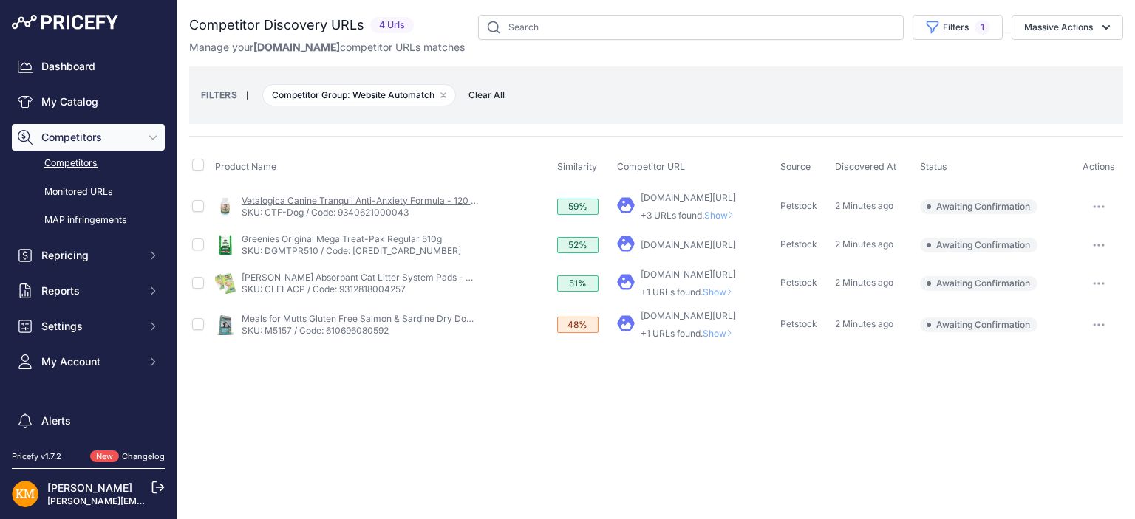
click at [301, 199] on link "Vetalogica Canine Tranquil Anti-Anxiety Formula - 120 chews" at bounding box center [370, 200] width 256 height 11
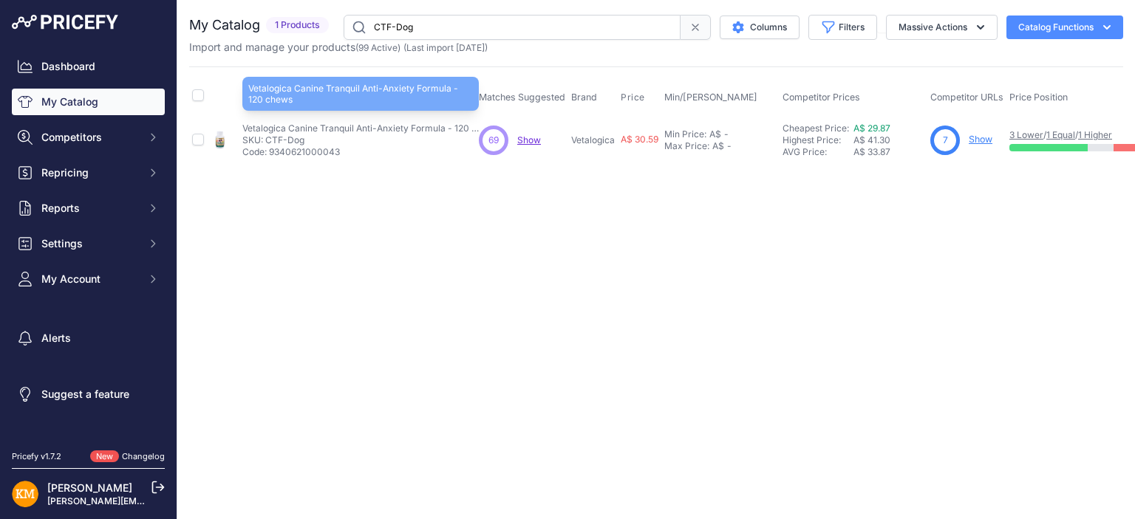
click at [270, 129] on p "Vetalogica Canine Tranquil Anti-Anxiety Formula - 120 chews" at bounding box center [360, 129] width 236 height 12
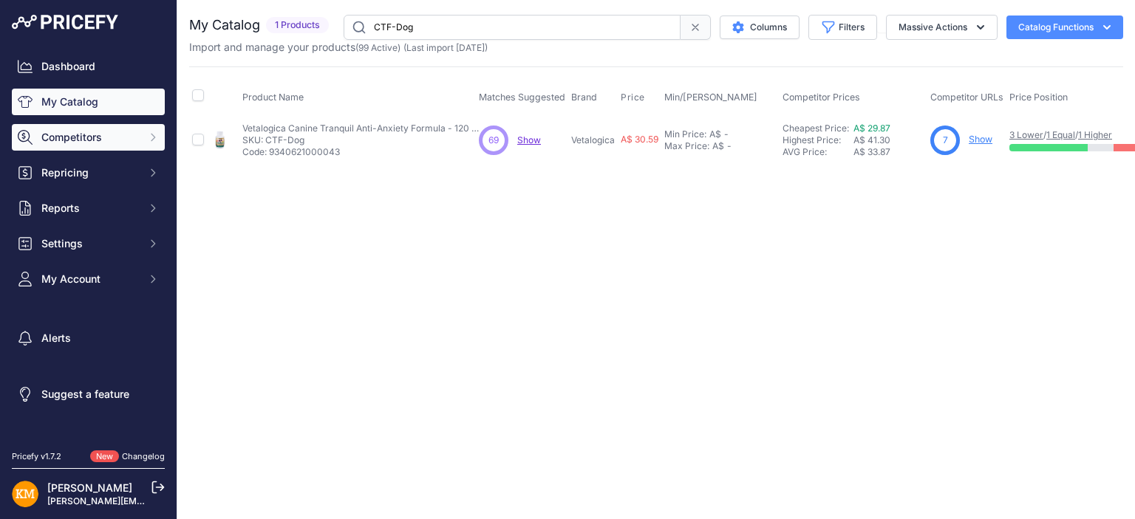
click at [66, 138] on span "Competitors" at bounding box center [89, 137] width 97 height 15
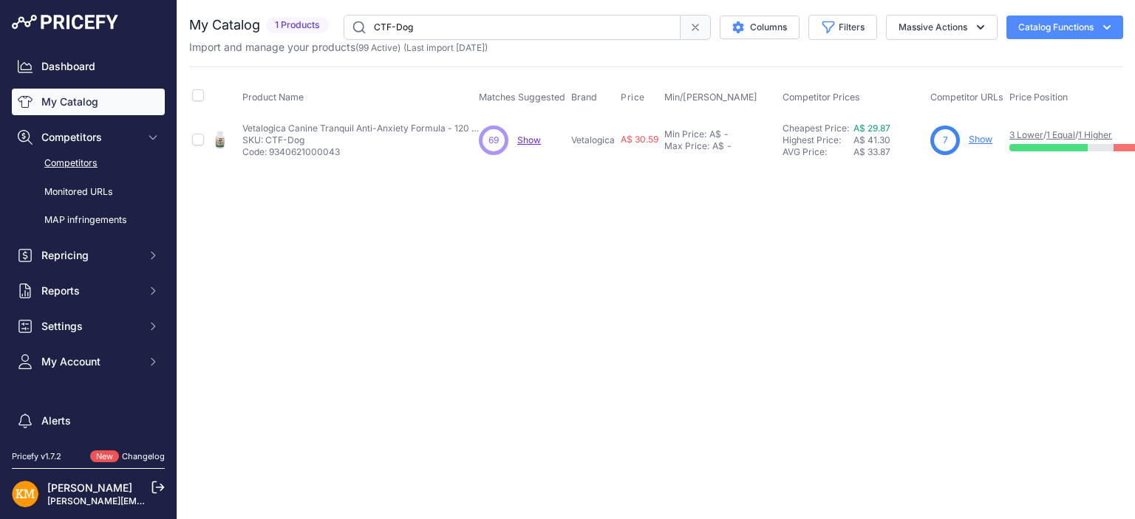
click at [69, 161] on link "Competitors" at bounding box center [88, 164] width 153 height 26
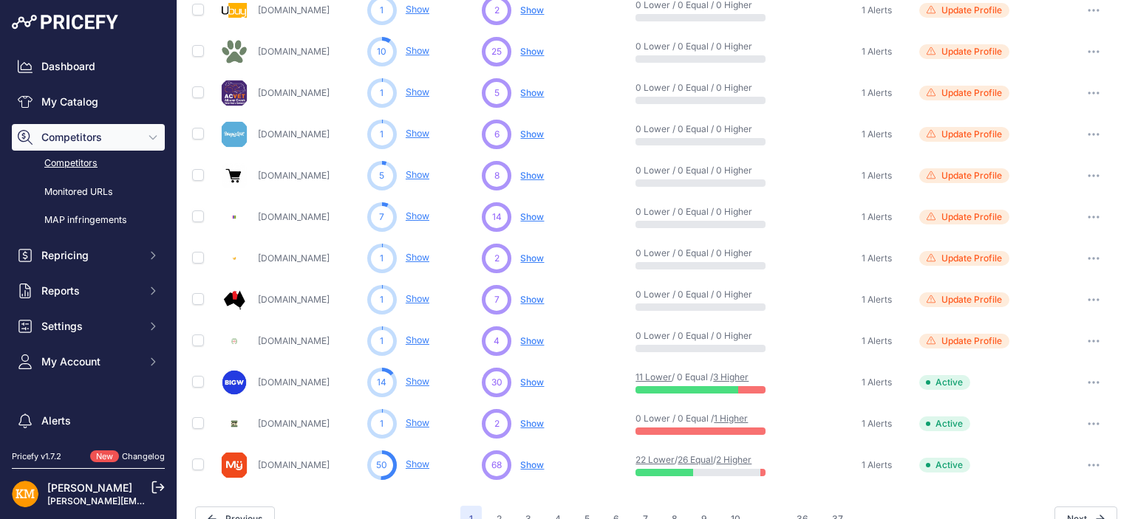
scroll to position [692, 0]
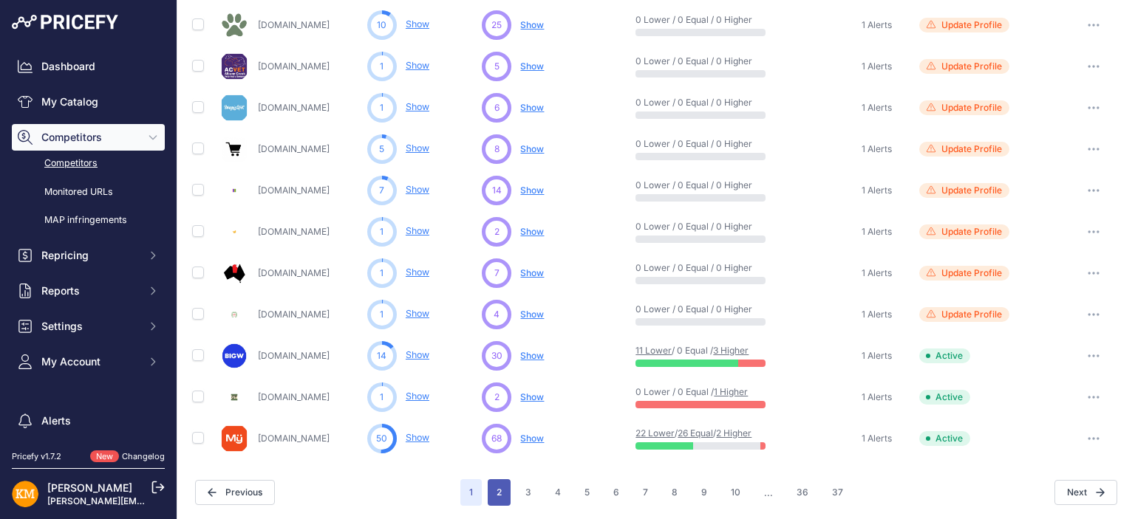
click at [496, 491] on button "2" at bounding box center [499, 492] width 23 height 27
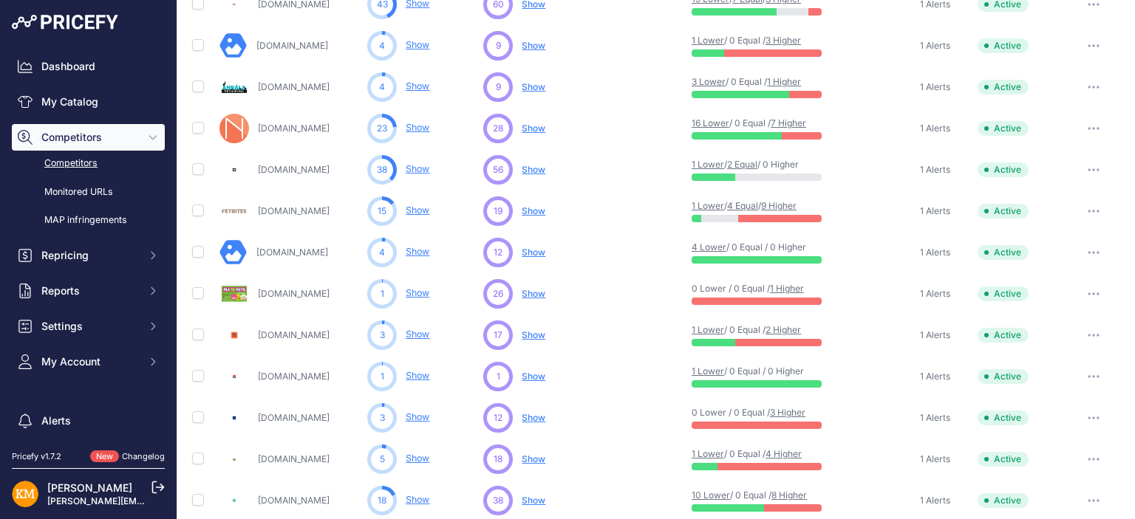
scroll to position [396, 0]
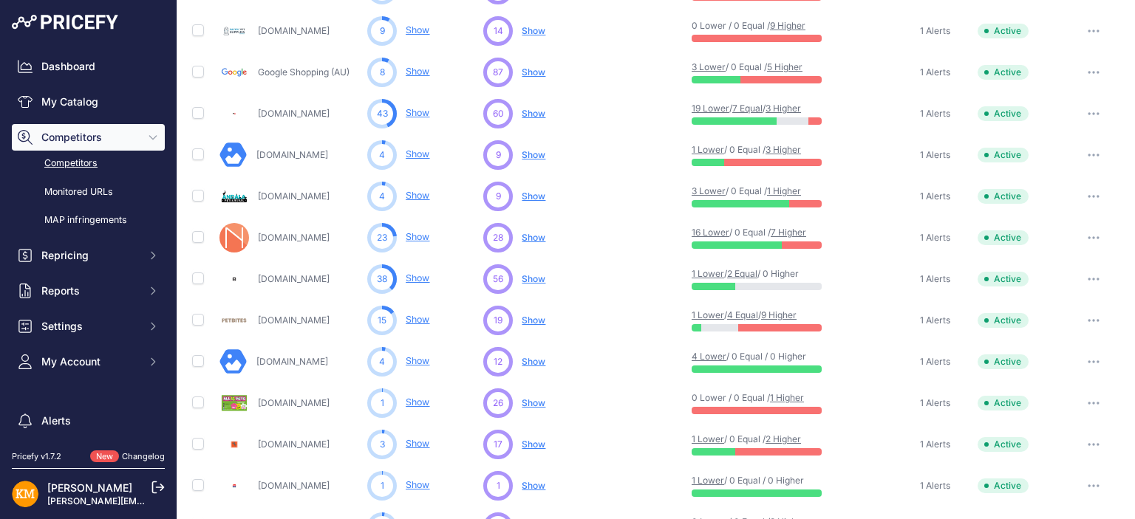
click at [528, 358] on span "Show" at bounding box center [534, 361] width 24 height 11
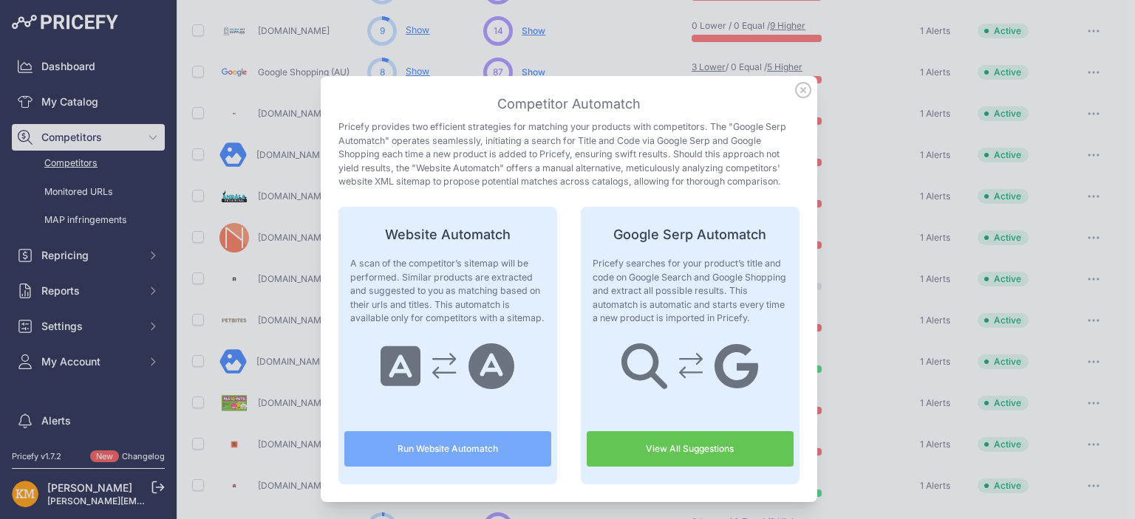
click at [440, 446] on button "Run Website Automatch" at bounding box center [447, 448] width 207 height 35
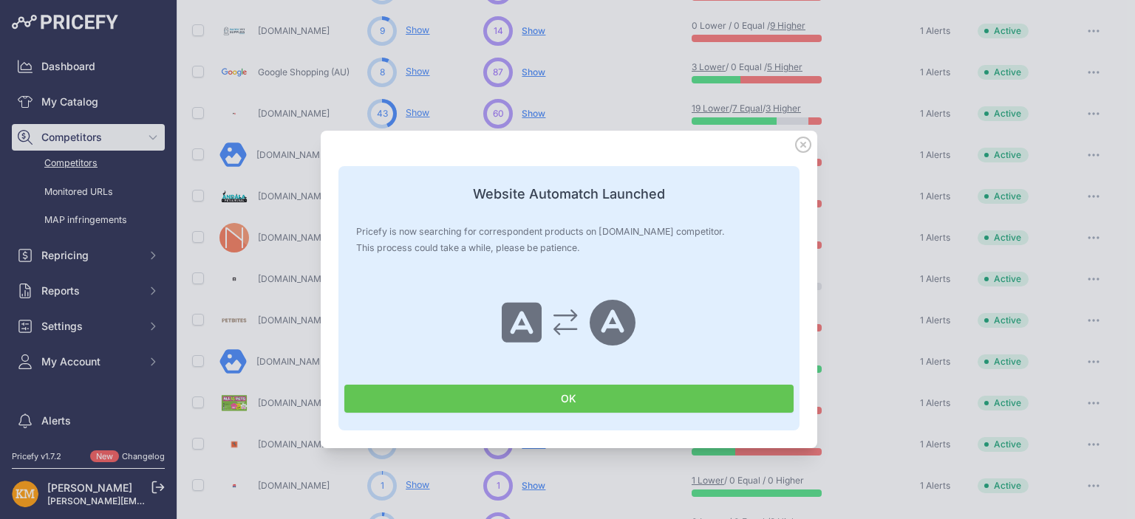
click at [459, 403] on button "OK" at bounding box center [568, 399] width 449 height 28
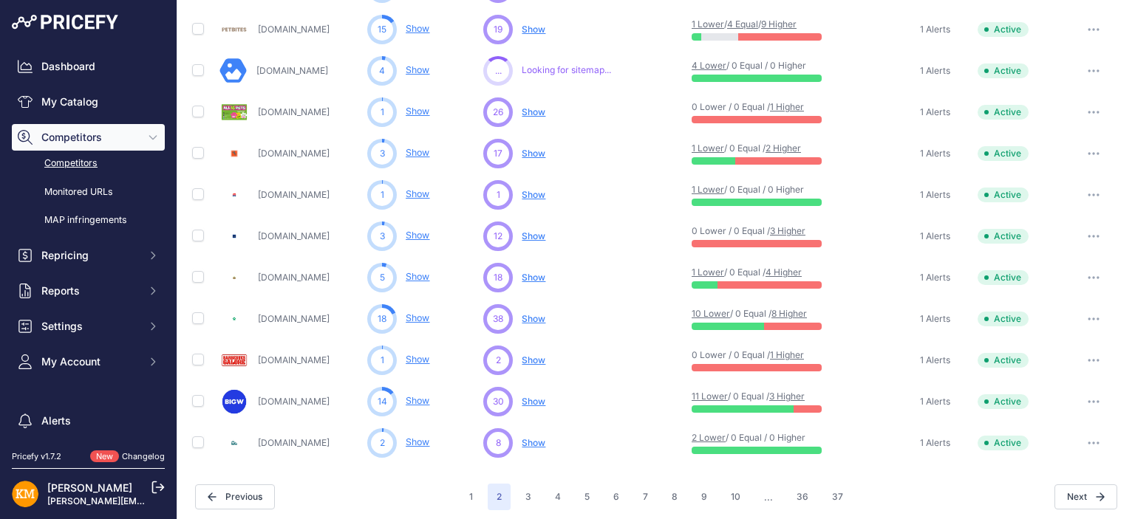
scroll to position [692, 0]
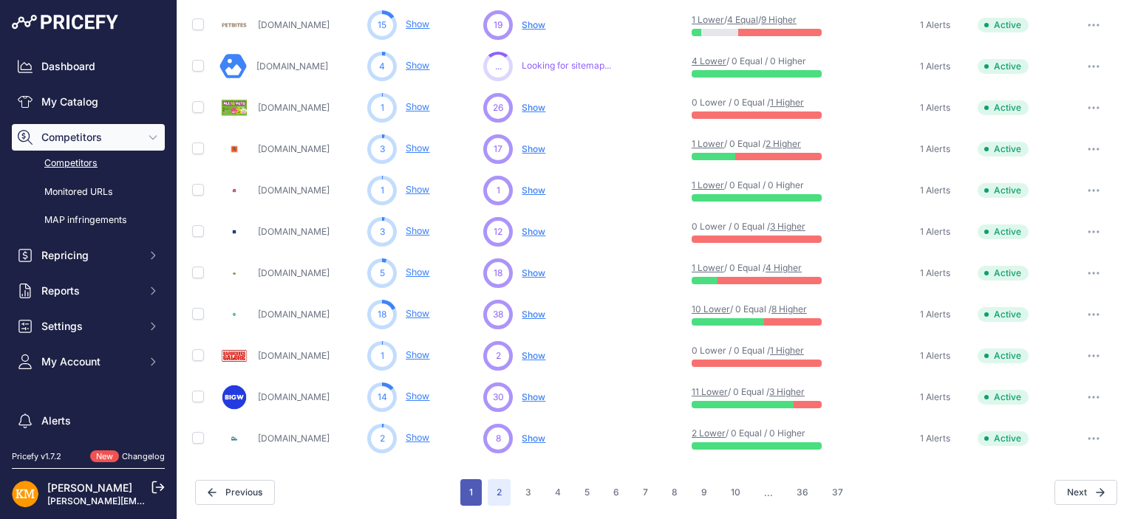
click at [463, 491] on button "1" at bounding box center [470, 492] width 21 height 27
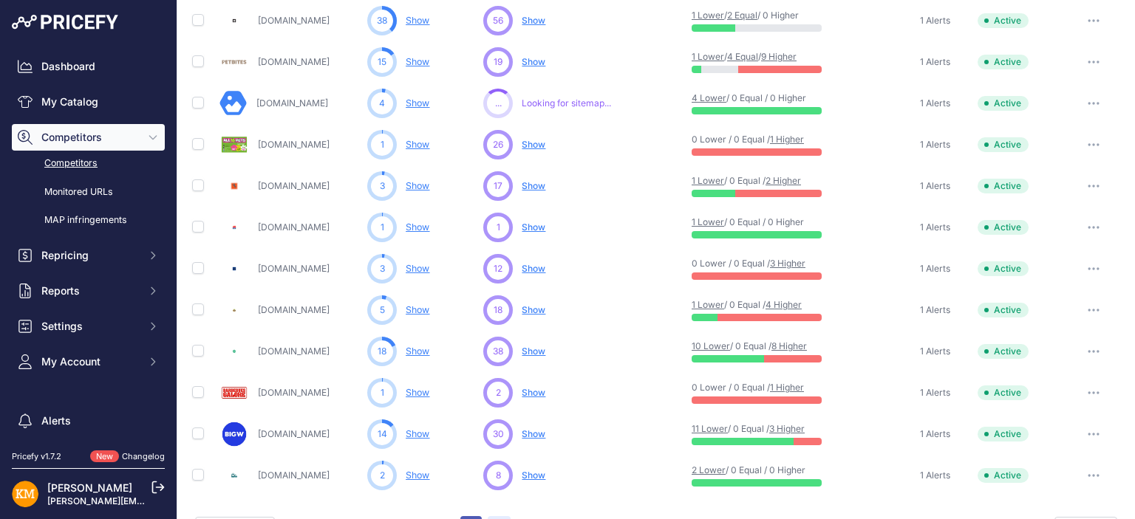
scroll to position [728, 0]
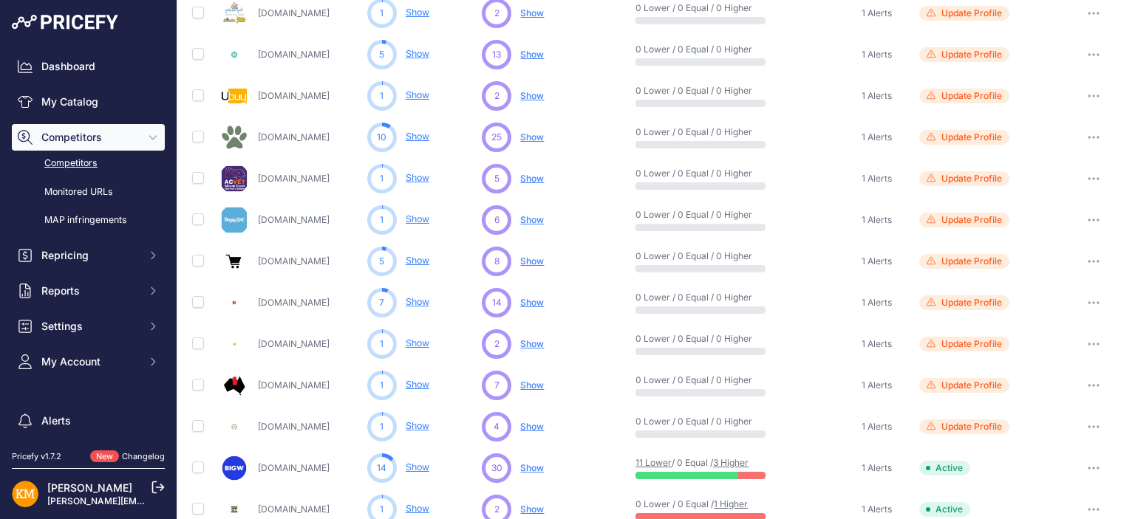
scroll to position [544, 0]
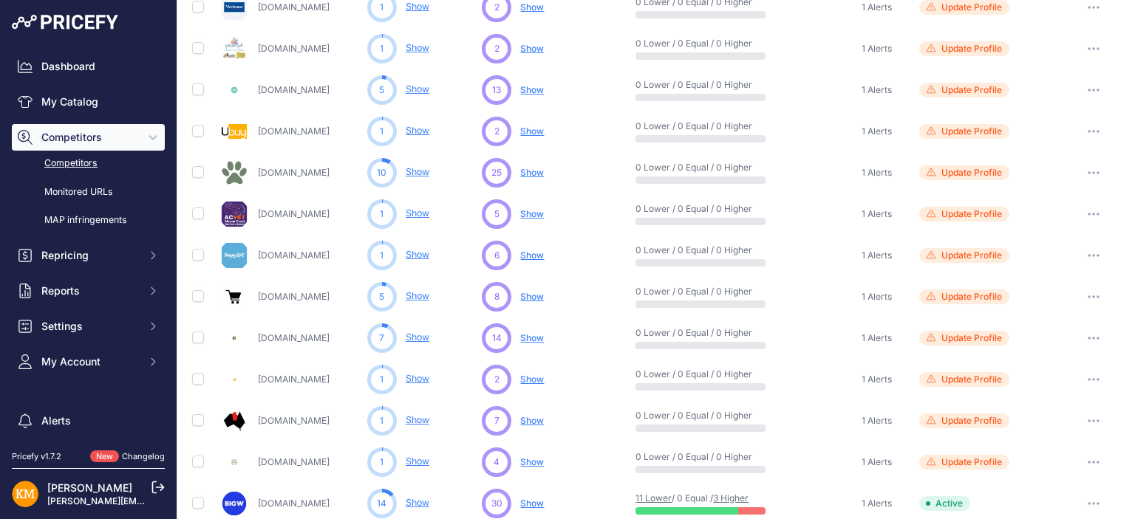
click at [528, 335] on span "Show" at bounding box center [532, 337] width 24 height 11
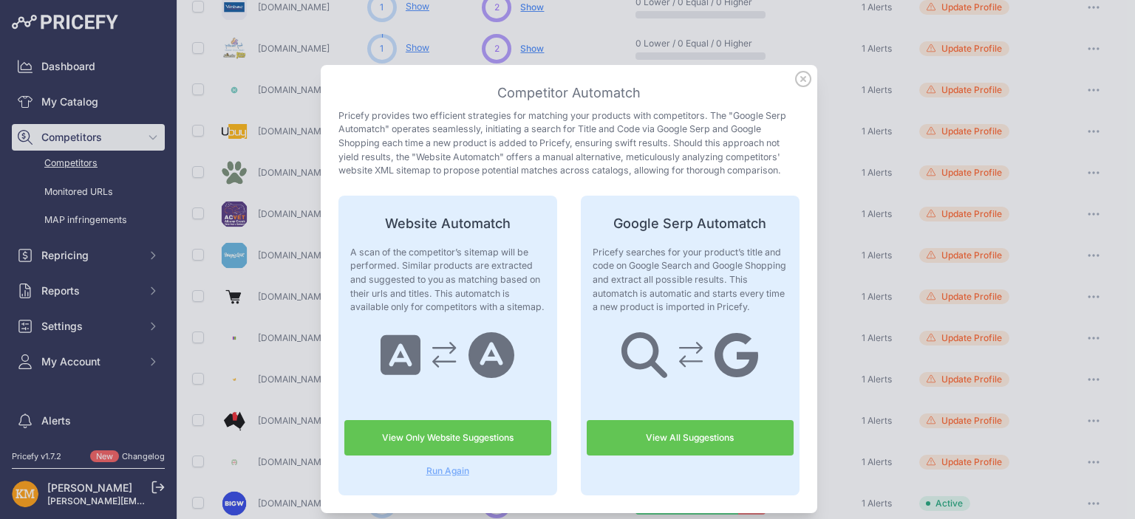
click at [659, 440] on link "View All Suggestions" at bounding box center [690, 437] width 207 height 35
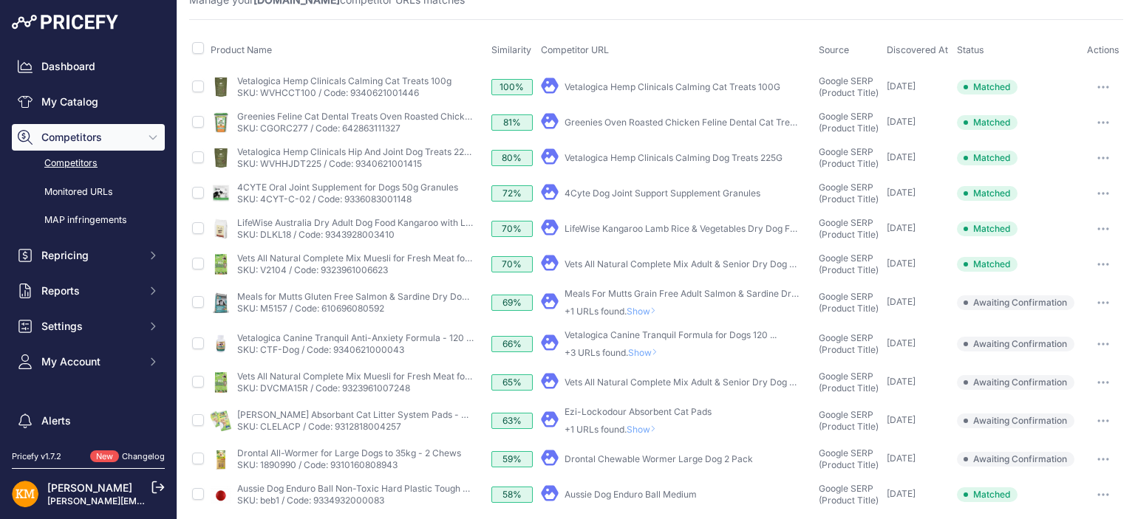
scroll to position [74, 0]
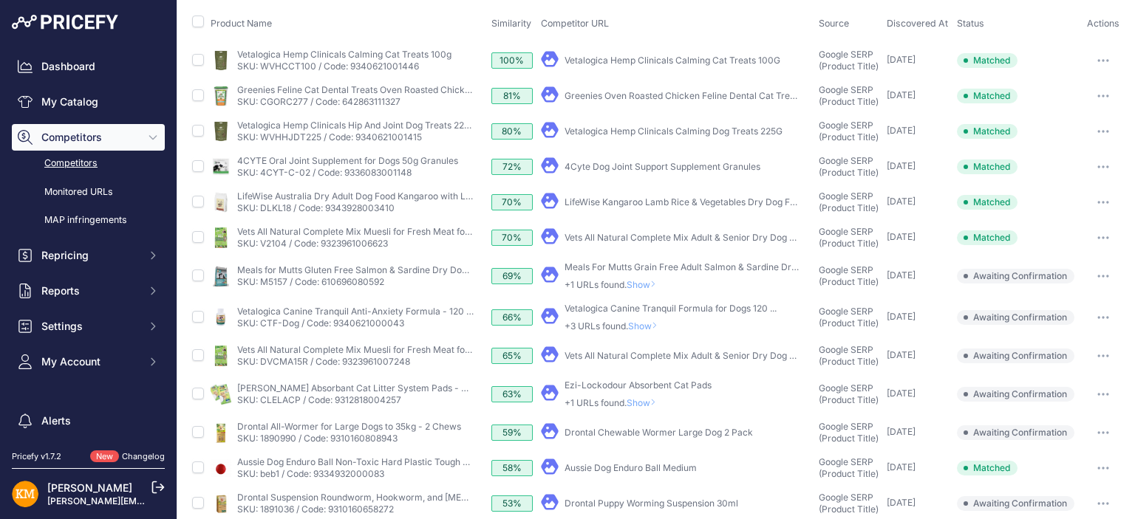
click at [638, 283] on span "Show" at bounding box center [644, 284] width 35 height 11
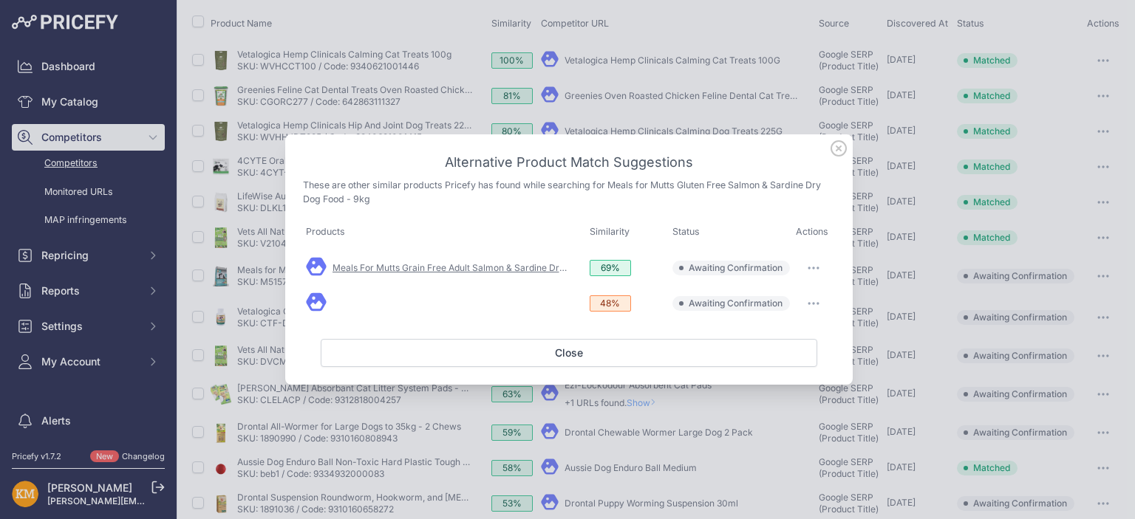
click at [471, 265] on link "Meals For Mutts Grain Free Adult Salmon & Sardine Dry ..." at bounding box center [452, 267] width 241 height 11
click at [813, 272] on button "button" at bounding box center [814, 268] width 30 height 21
click at [840, 145] on icon at bounding box center [838, 148] width 16 height 16
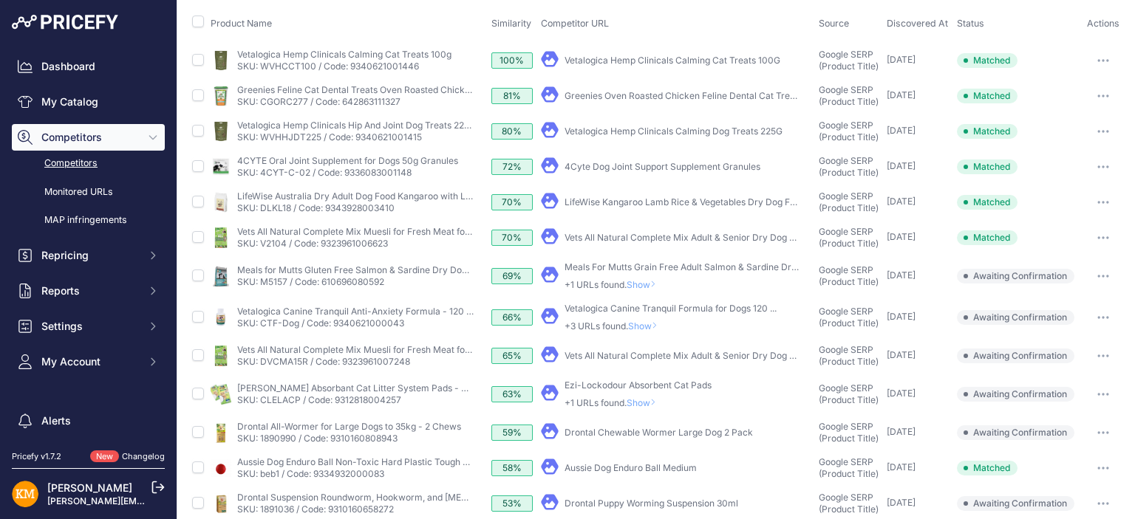
click at [638, 321] on span "Show" at bounding box center [645, 326] width 35 height 11
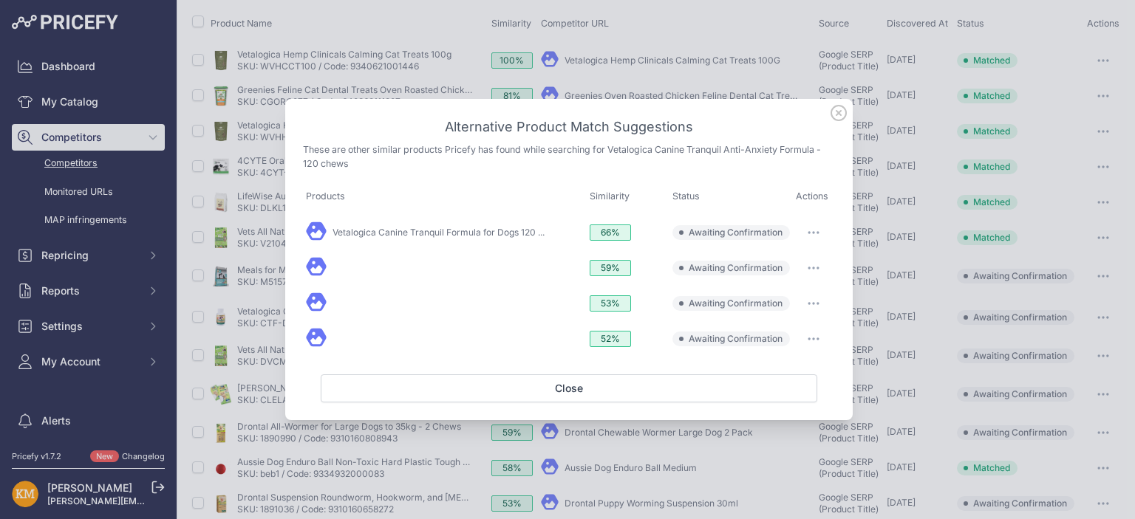
click at [807, 231] on button "button" at bounding box center [814, 232] width 30 height 21
click at [780, 266] on span "Match This" at bounding box center [772, 263] width 47 height 11
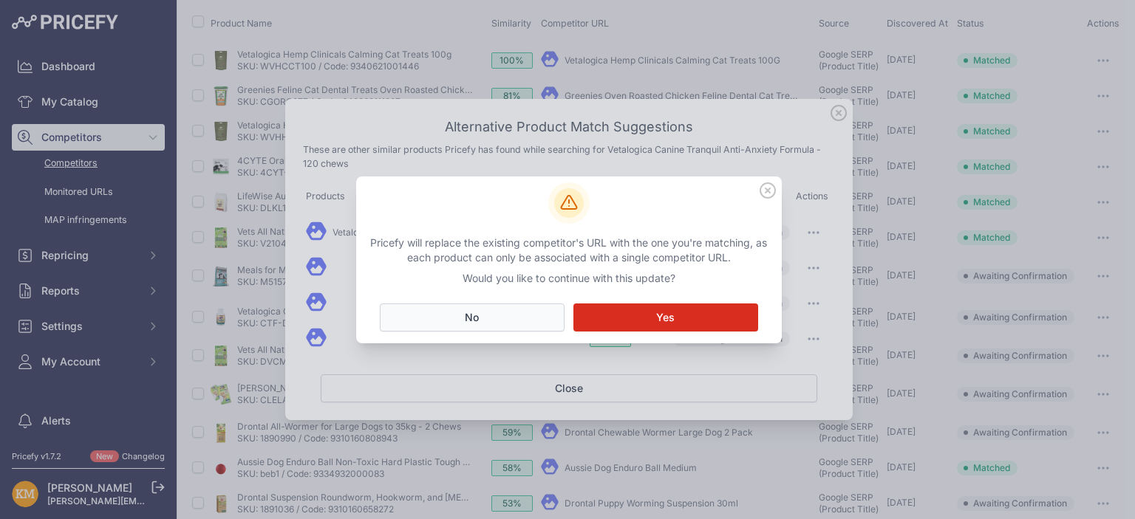
click at [528, 321] on button "No Close" at bounding box center [472, 318] width 185 height 28
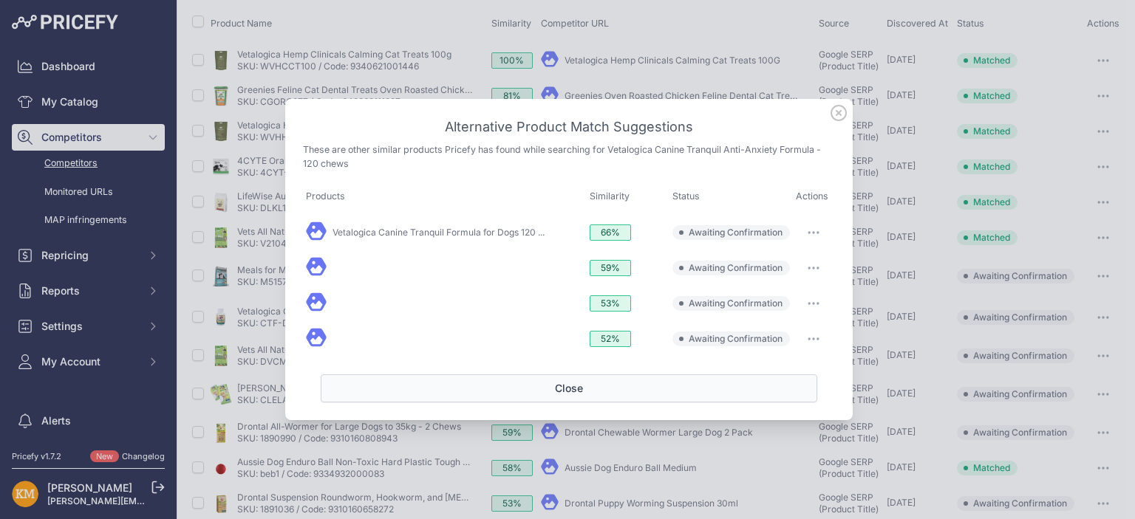
click at [579, 389] on button "Close" at bounding box center [569, 389] width 496 height 28
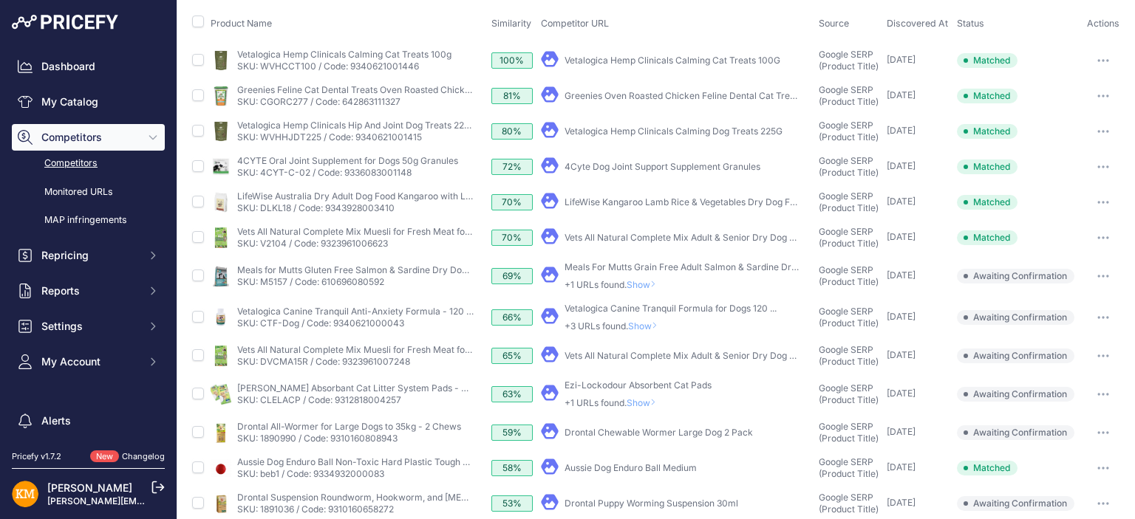
click at [637, 399] on span "Show" at bounding box center [644, 402] width 35 height 11
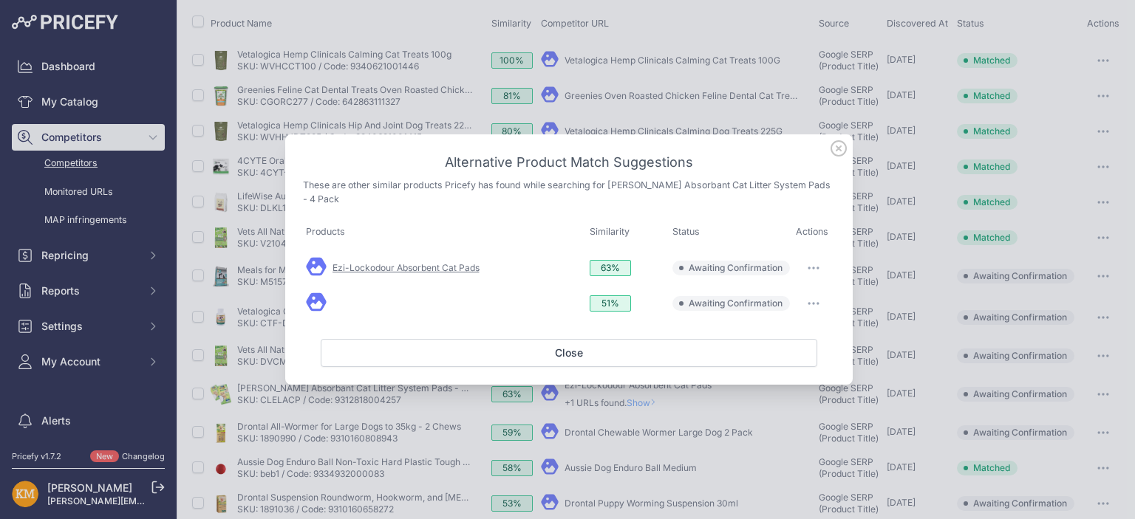
click at [448, 267] on link "Ezi-Lockodour Absorbent Cat Pads" at bounding box center [405, 267] width 147 height 11
click at [813, 265] on button "button" at bounding box center [814, 268] width 30 height 21
click at [786, 296] on span "Match This" at bounding box center [772, 298] width 47 height 11
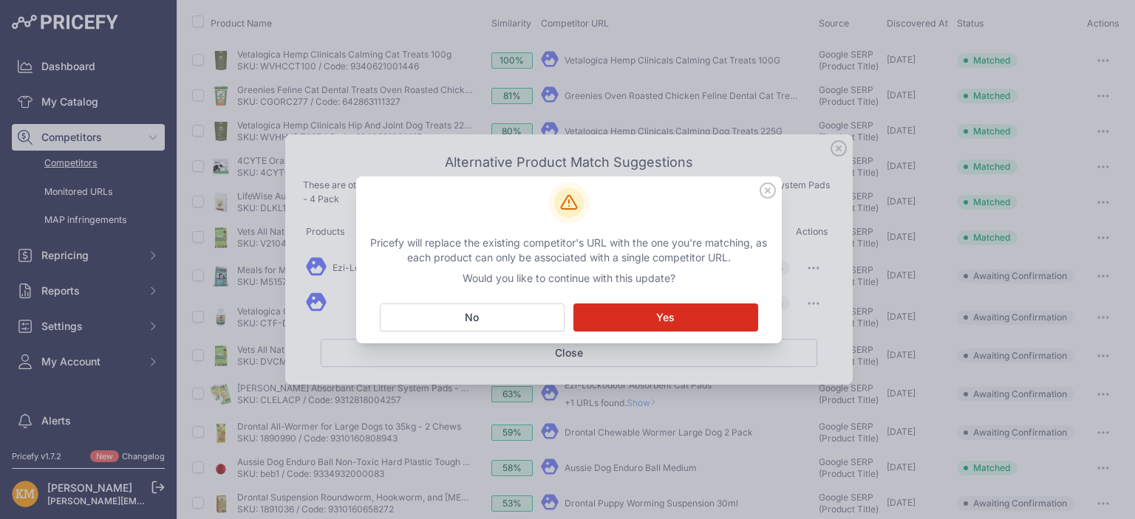
click at [762, 189] on icon at bounding box center [768, 190] width 16 height 16
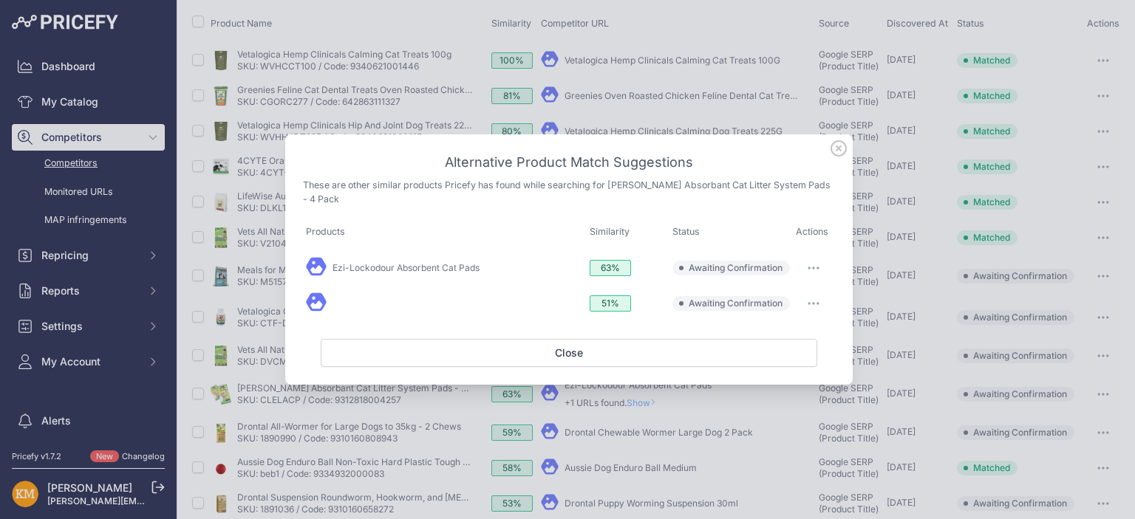
click at [836, 149] on icon at bounding box center [838, 148] width 16 height 16
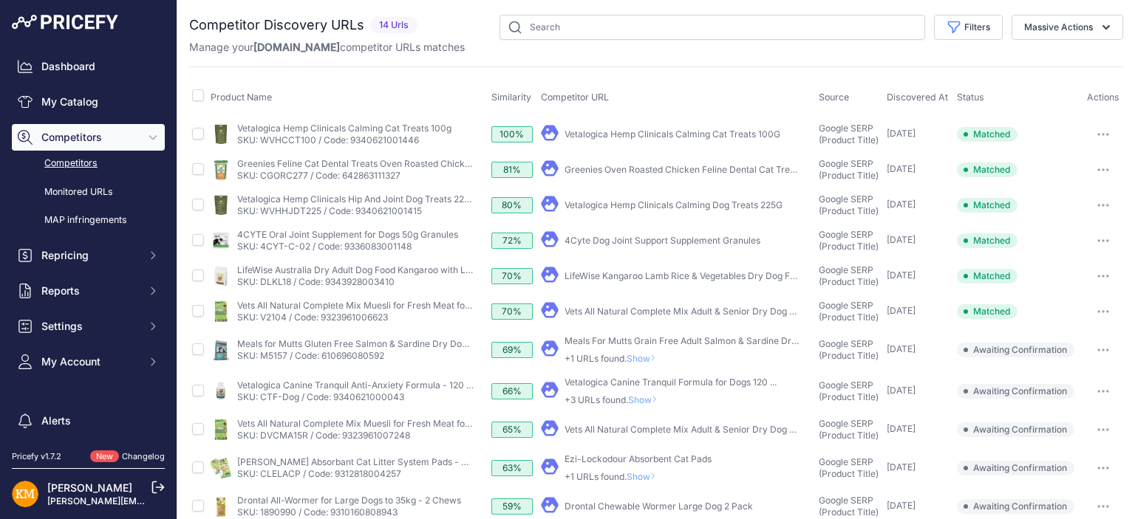
scroll to position [0, 0]
click at [82, 70] on link "Dashboard" at bounding box center [88, 66] width 153 height 27
